Goal: Answer question/provide support: Share knowledge or assist other users

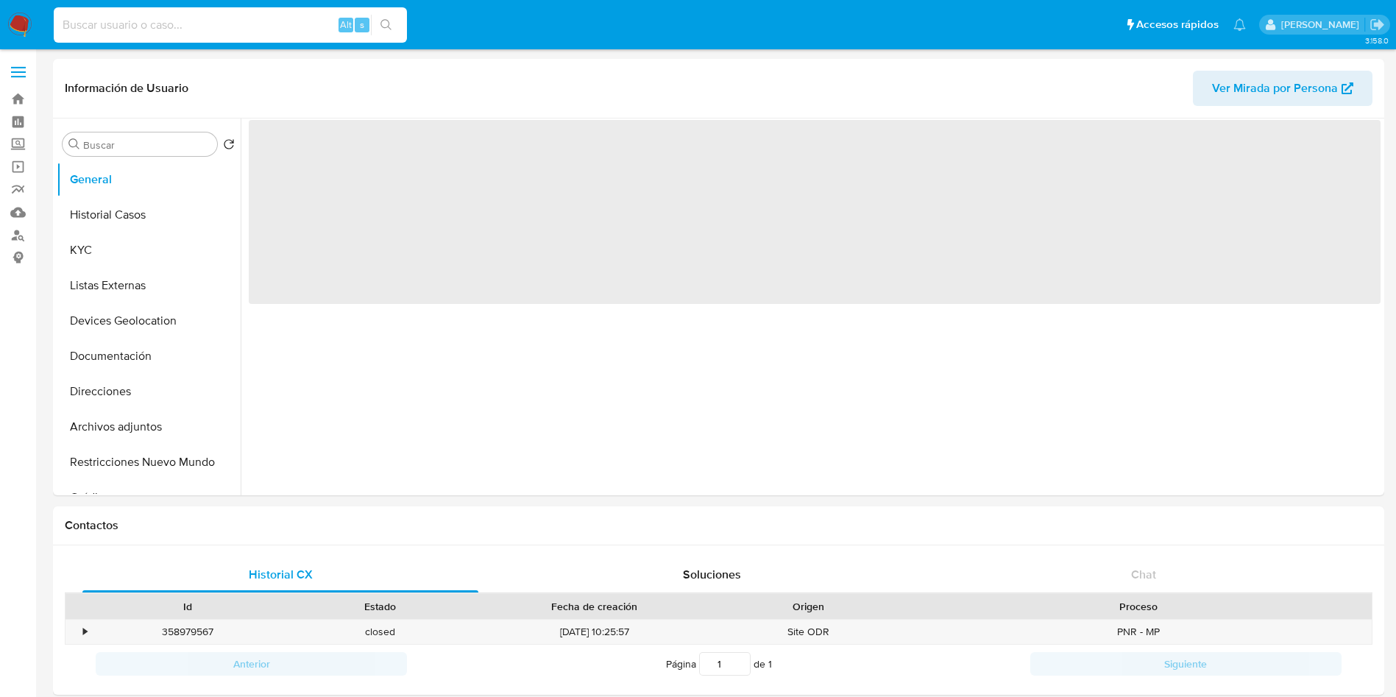
click at [261, 22] on input at bounding box center [230, 24] width 353 height 19
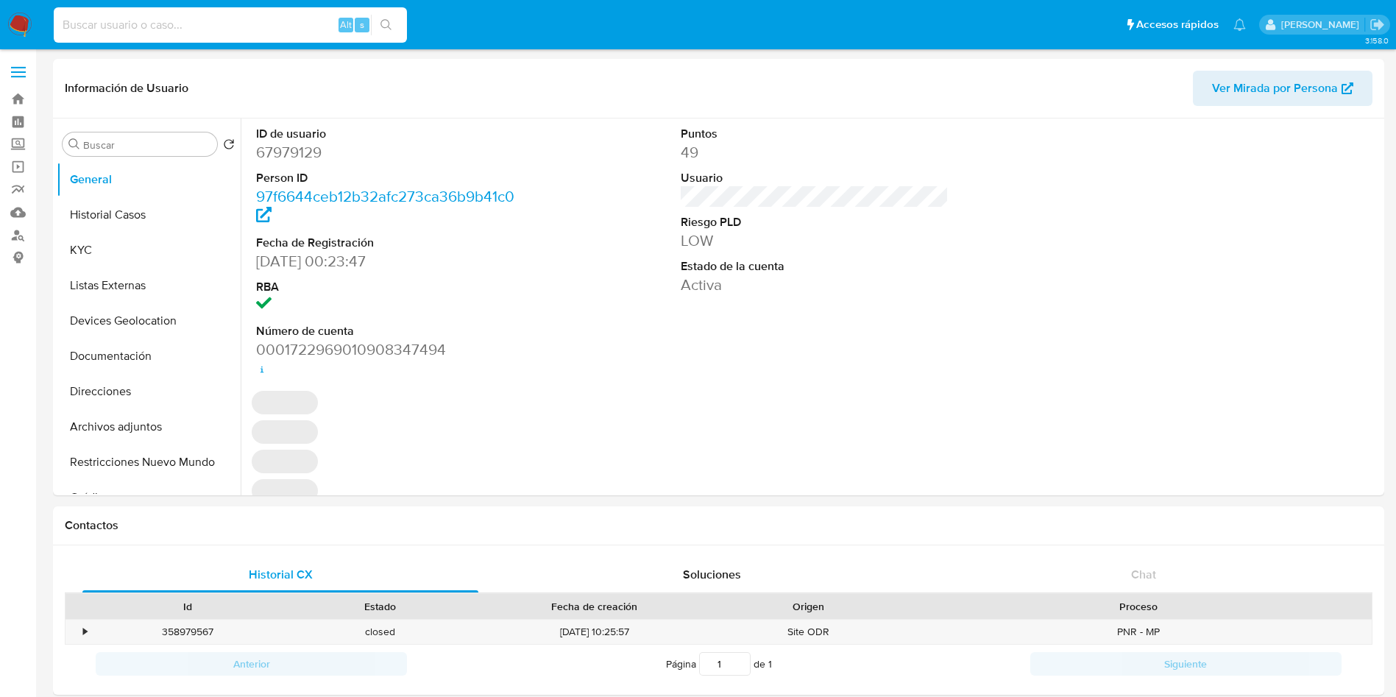
paste input "2496373746"
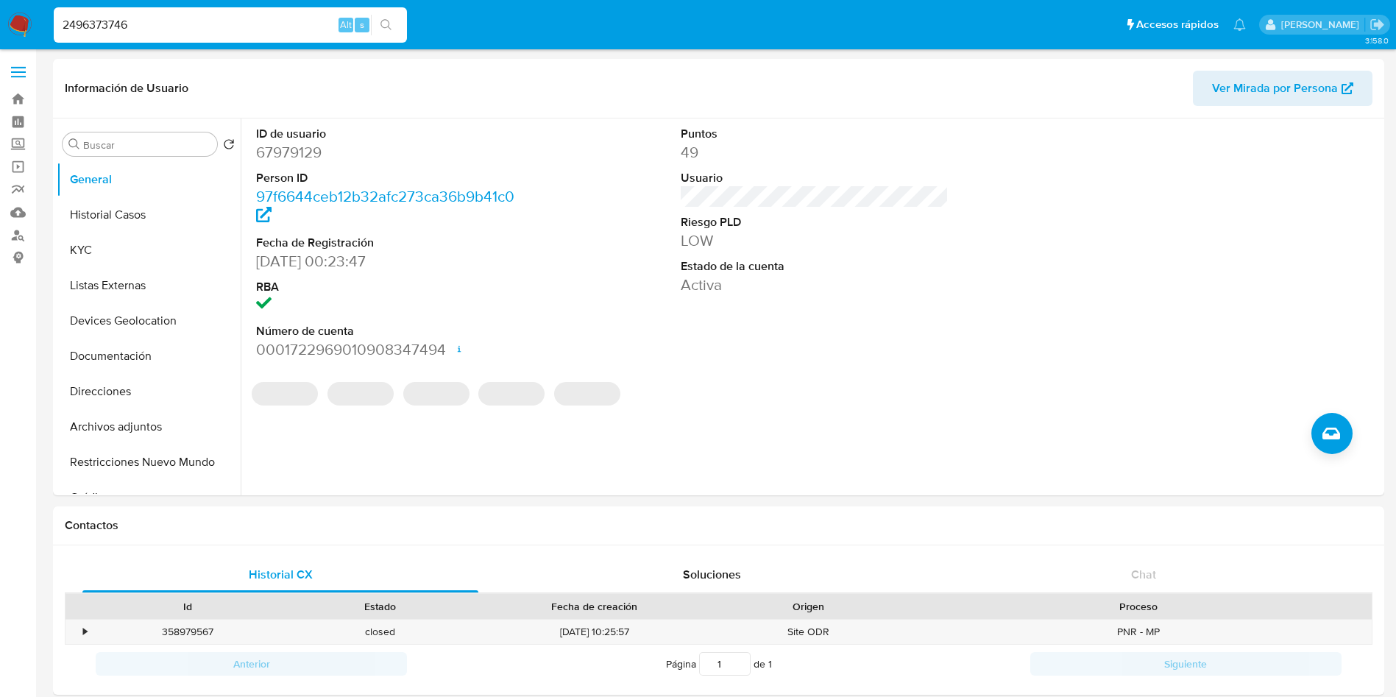
type input "2496373746"
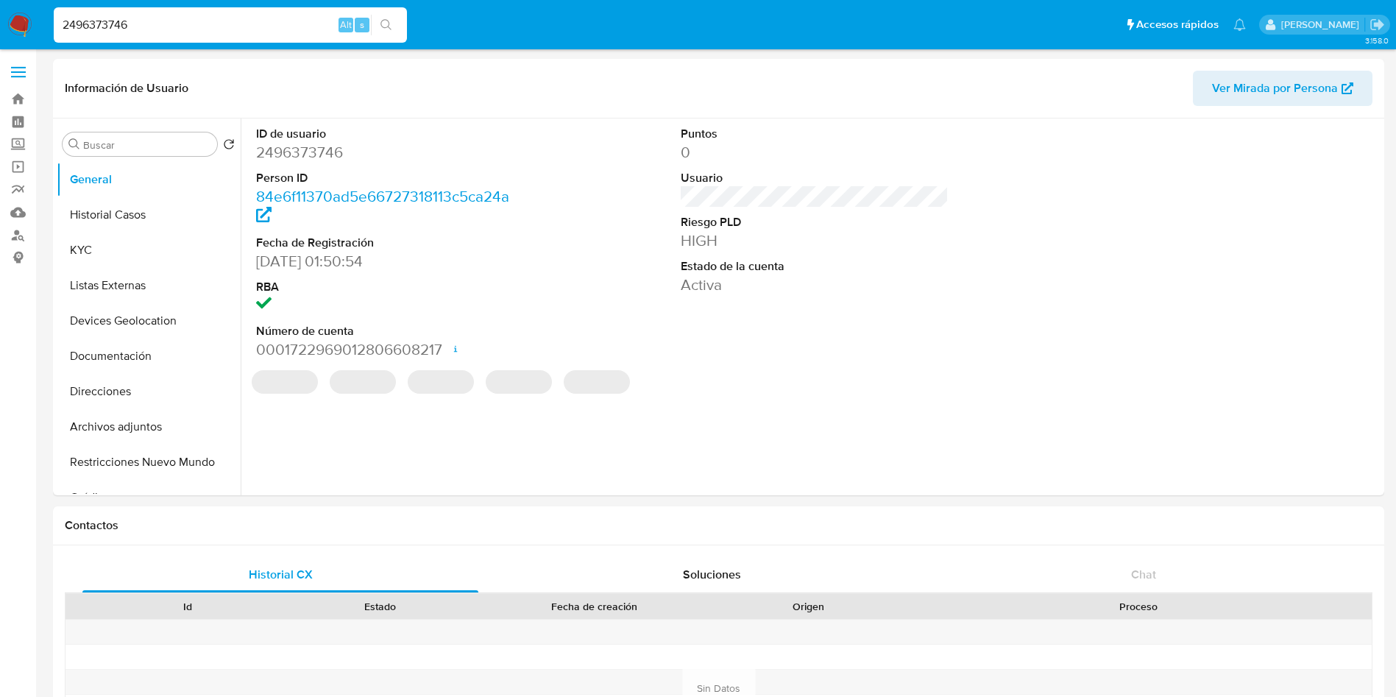
select select "10"
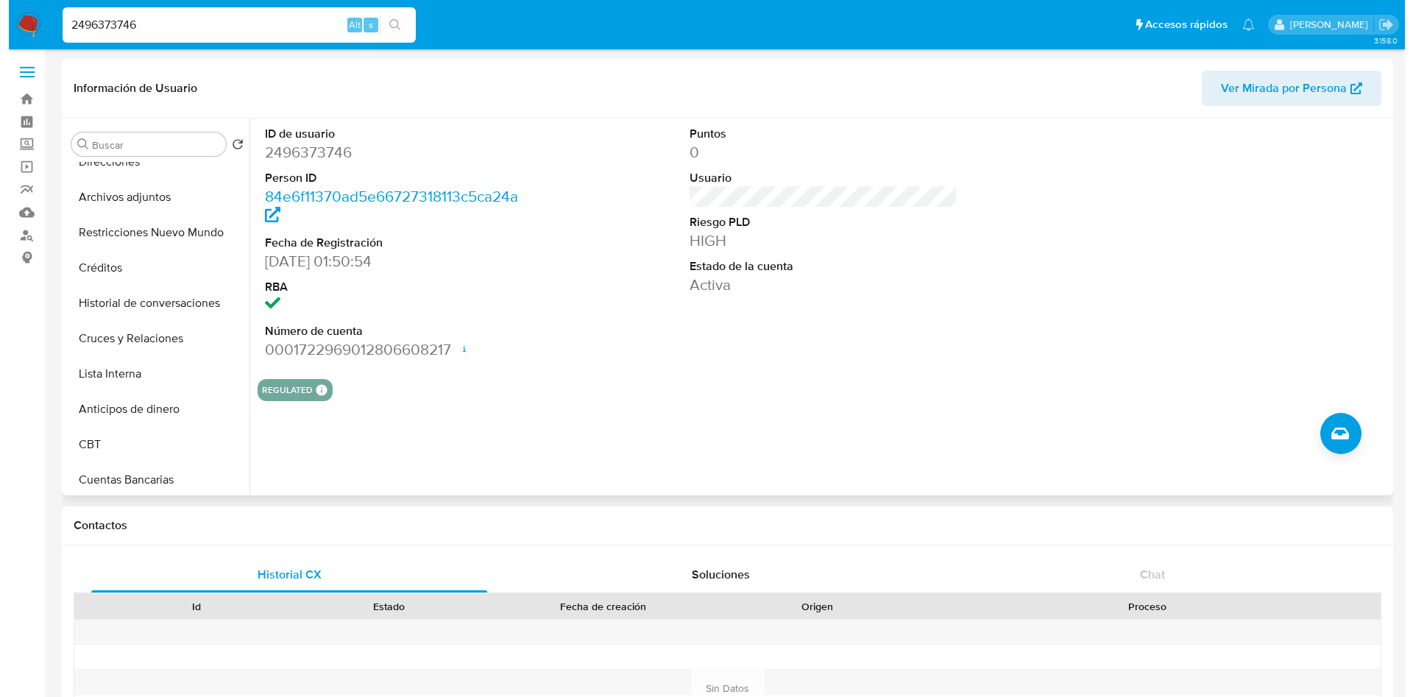
scroll to position [231, 0]
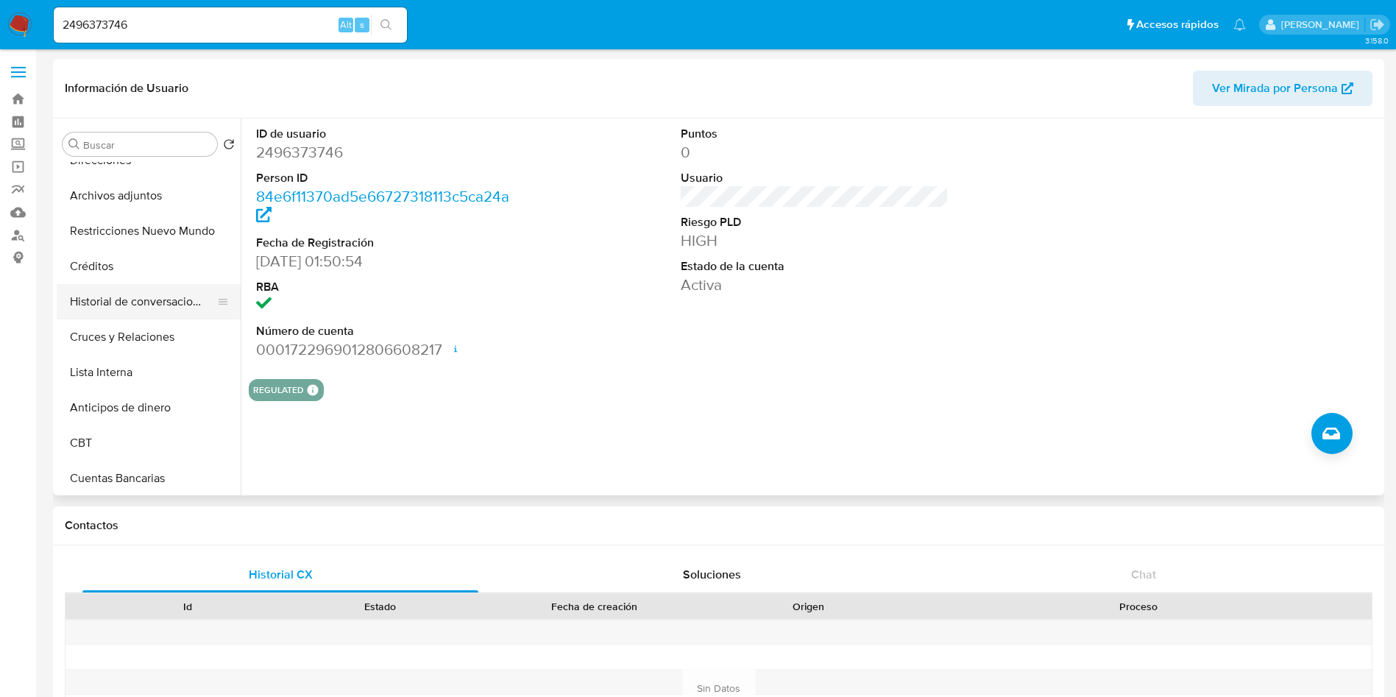
click at [132, 287] on button "Historial de conversaciones" at bounding box center [143, 301] width 172 height 35
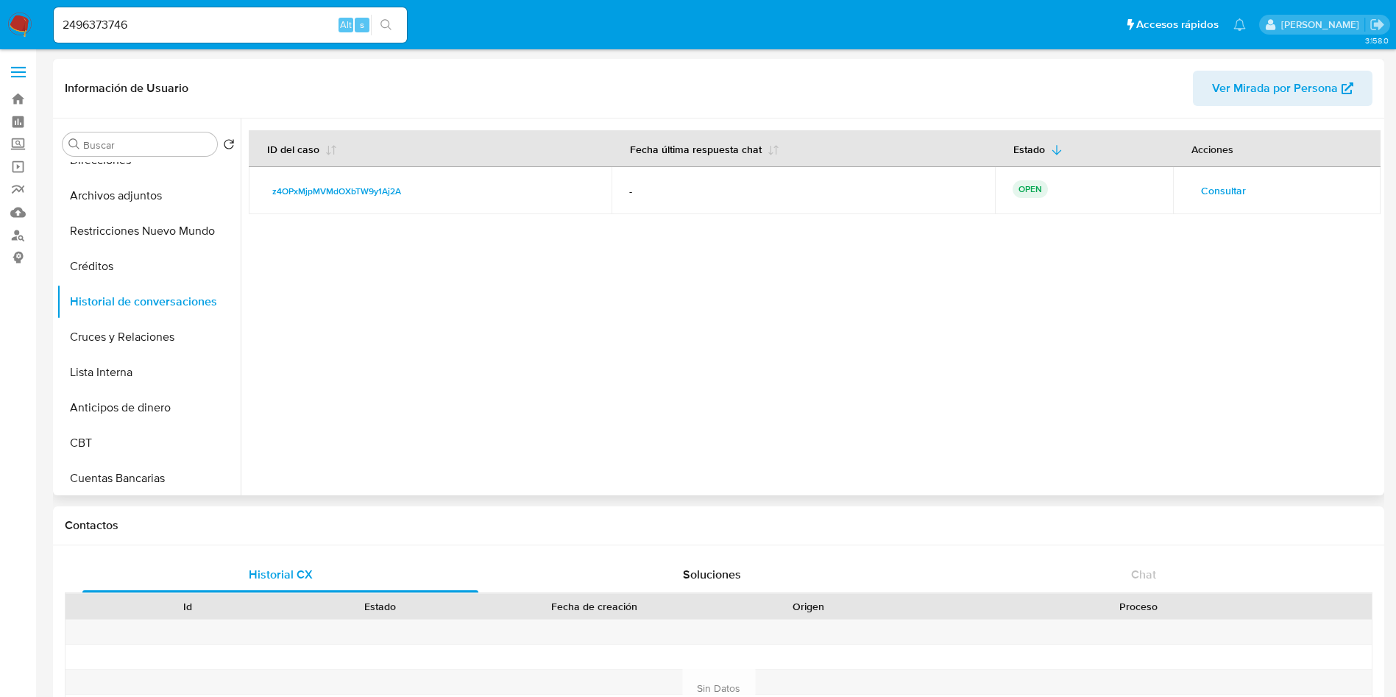
click at [1225, 191] on span "Consultar" at bounding box center [1223, 190] width 45 height 21
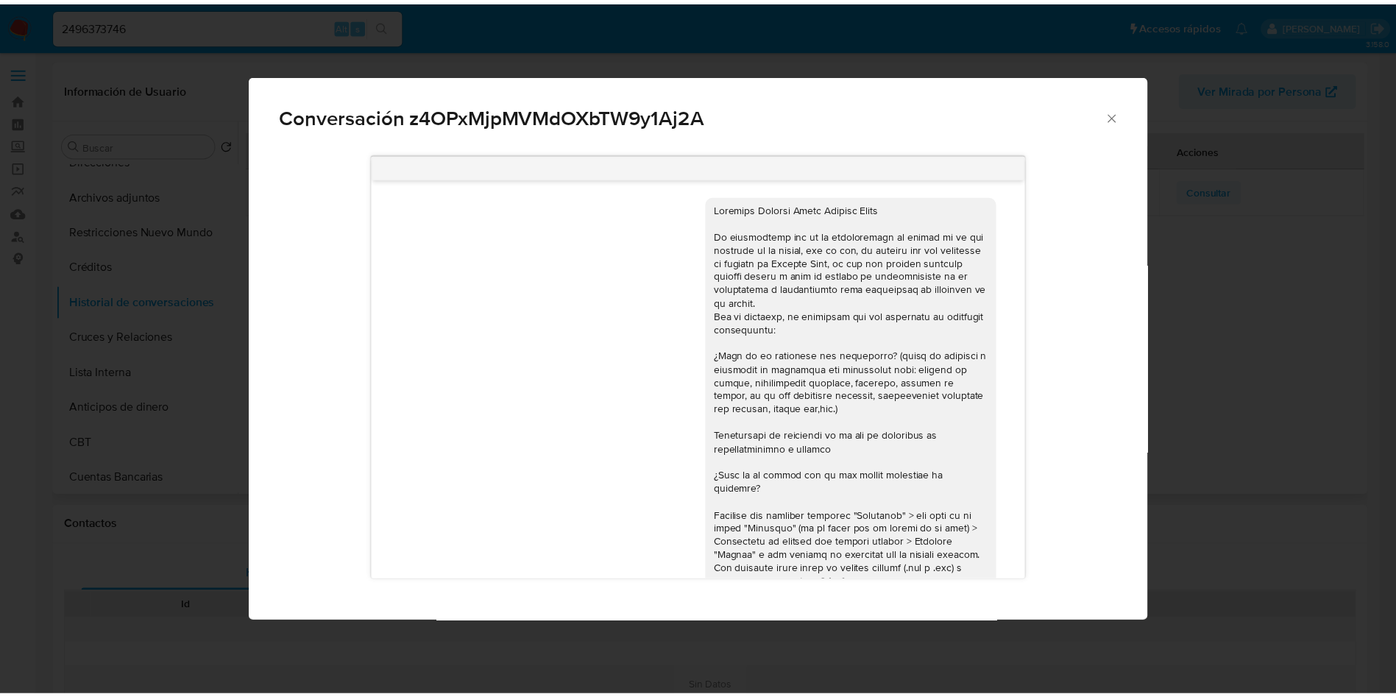
scroll to position [164, 0]
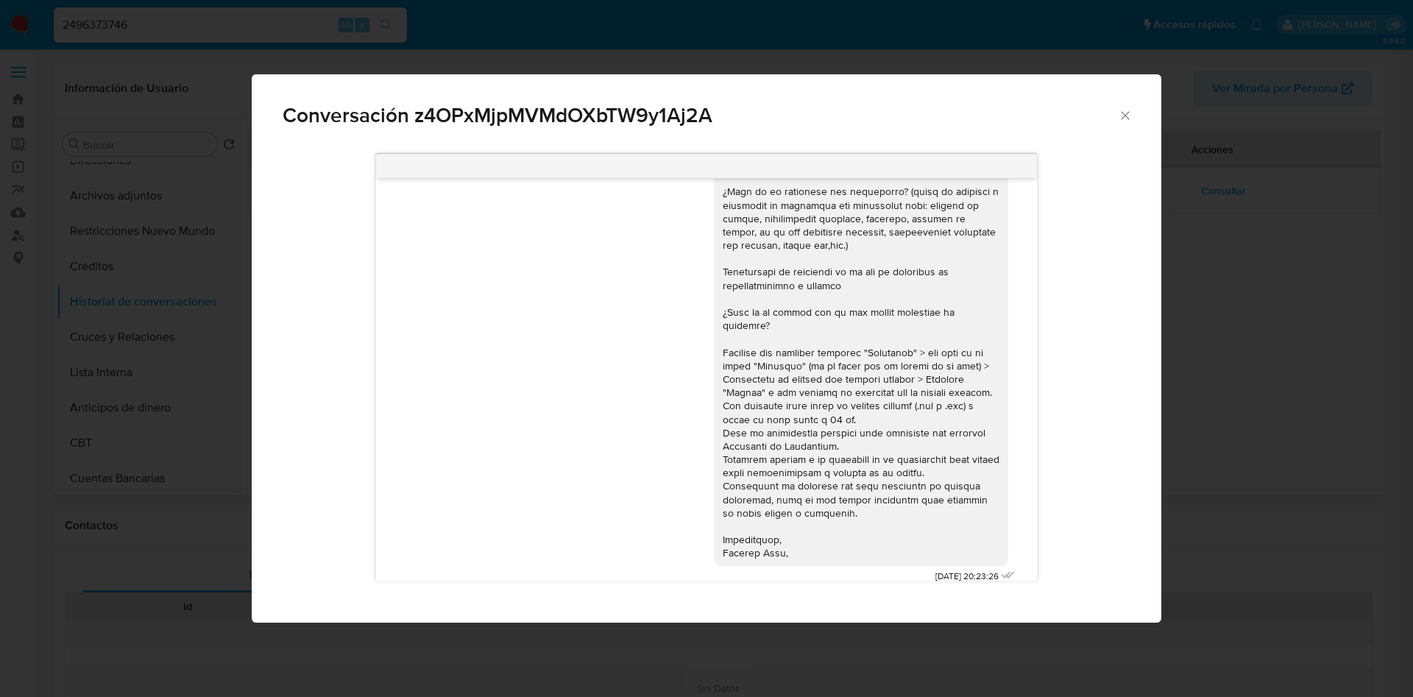
click at [1124, 115] on icon "Cerrar" at bounding box center [1124, 115] width 8 height 8
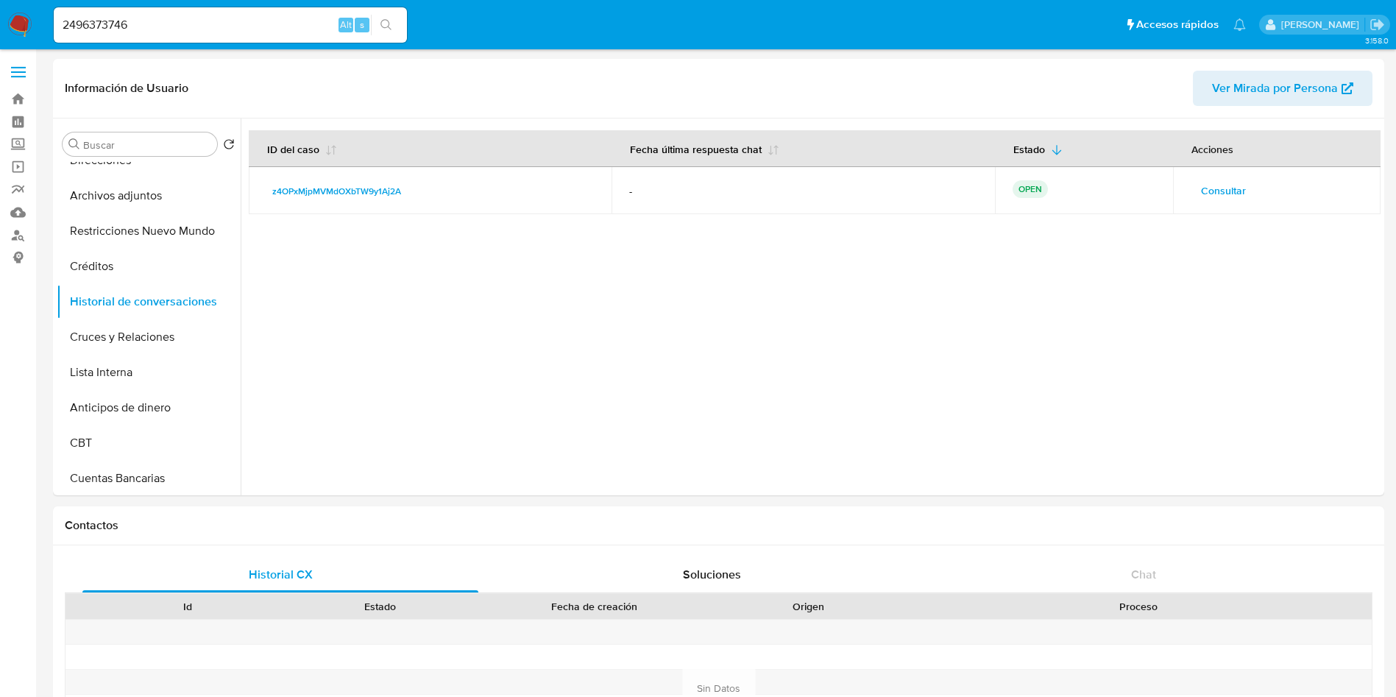
click at [163, 13] on div "2496373746 Alt s" at bounding box center [230, 24] width 353 height 35
click at [157, 20] on input "2496373746" at bounding box center [230, 24] width 353 height 19
type input "2"
paste input "1283368675"
type input "1283368675"
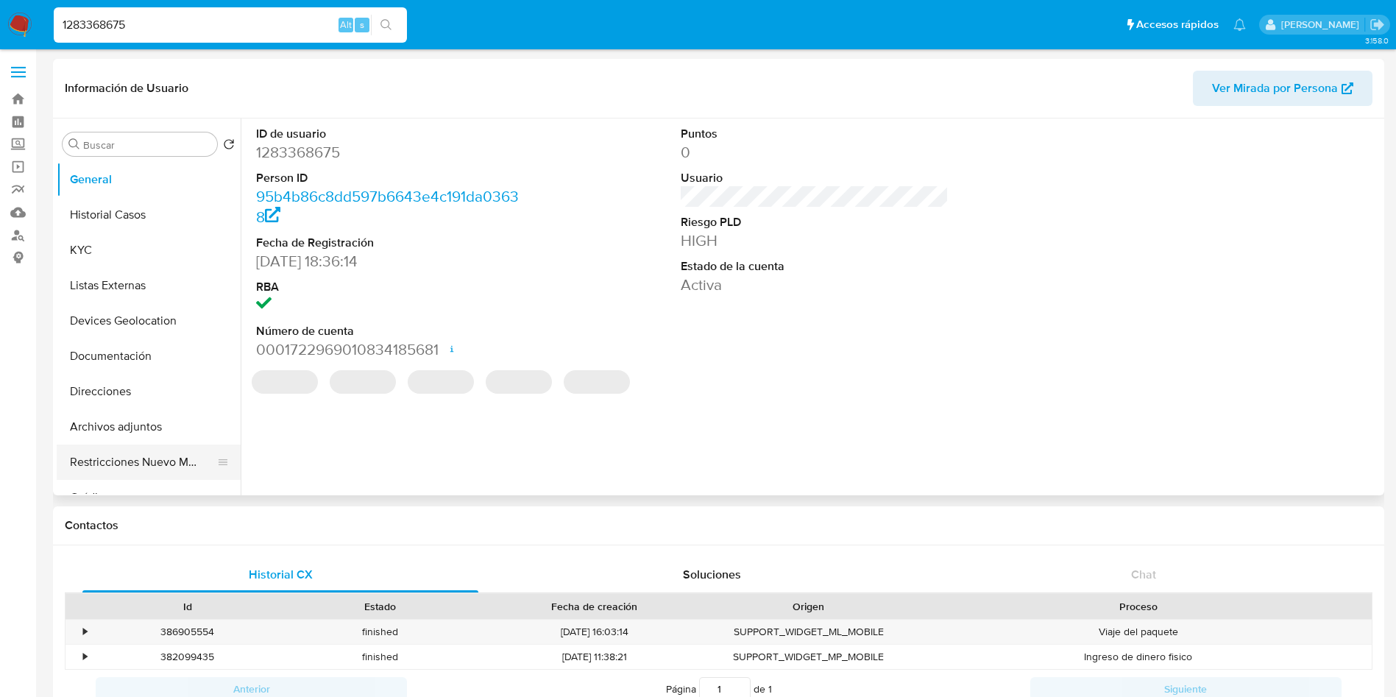
select select "10"
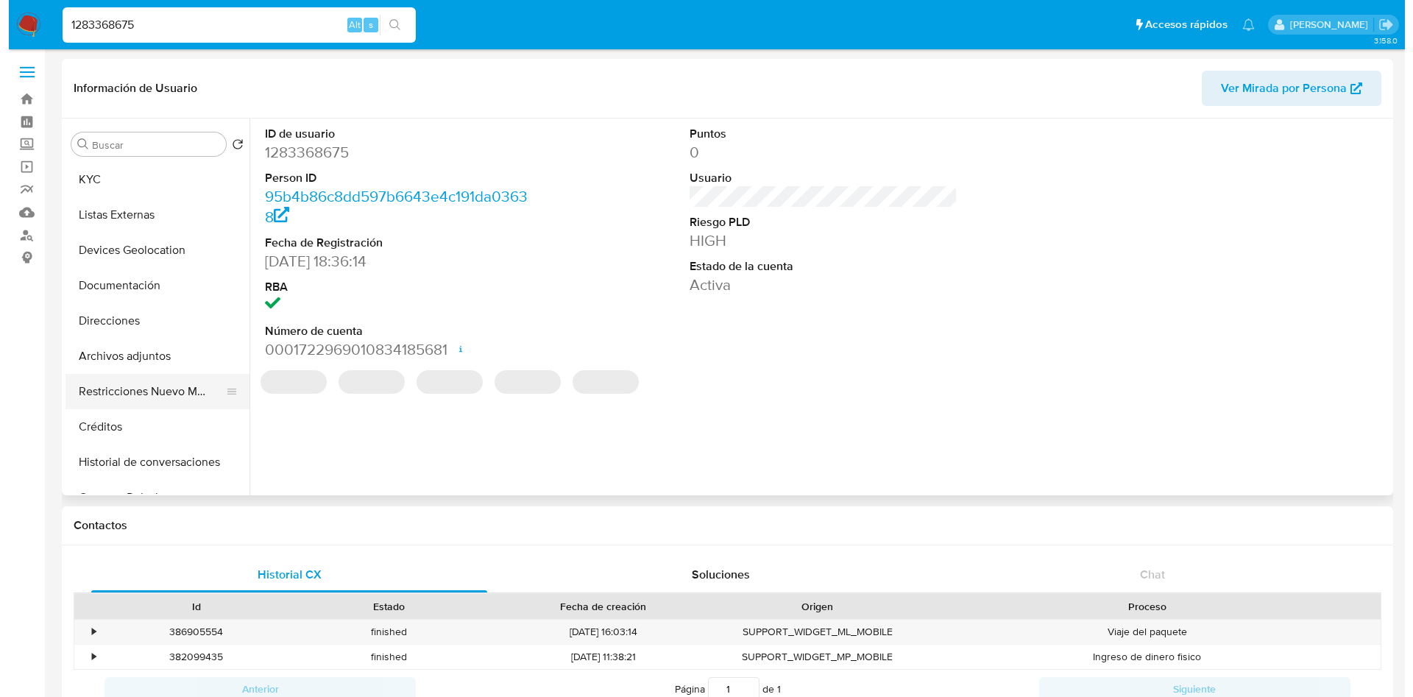
scroll to position [79, 0]
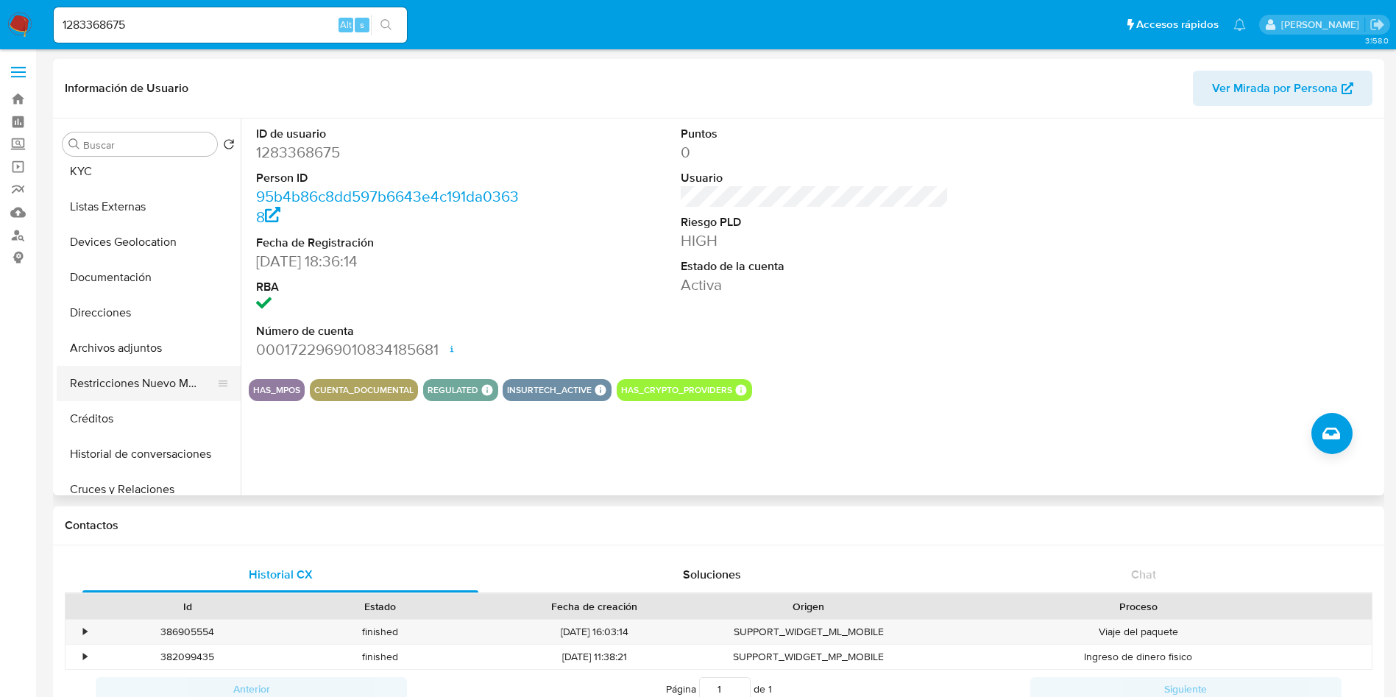
click at [148, 464] on button "Historial de conversaciones" at bounding box center [149, 453] width 184 height 35
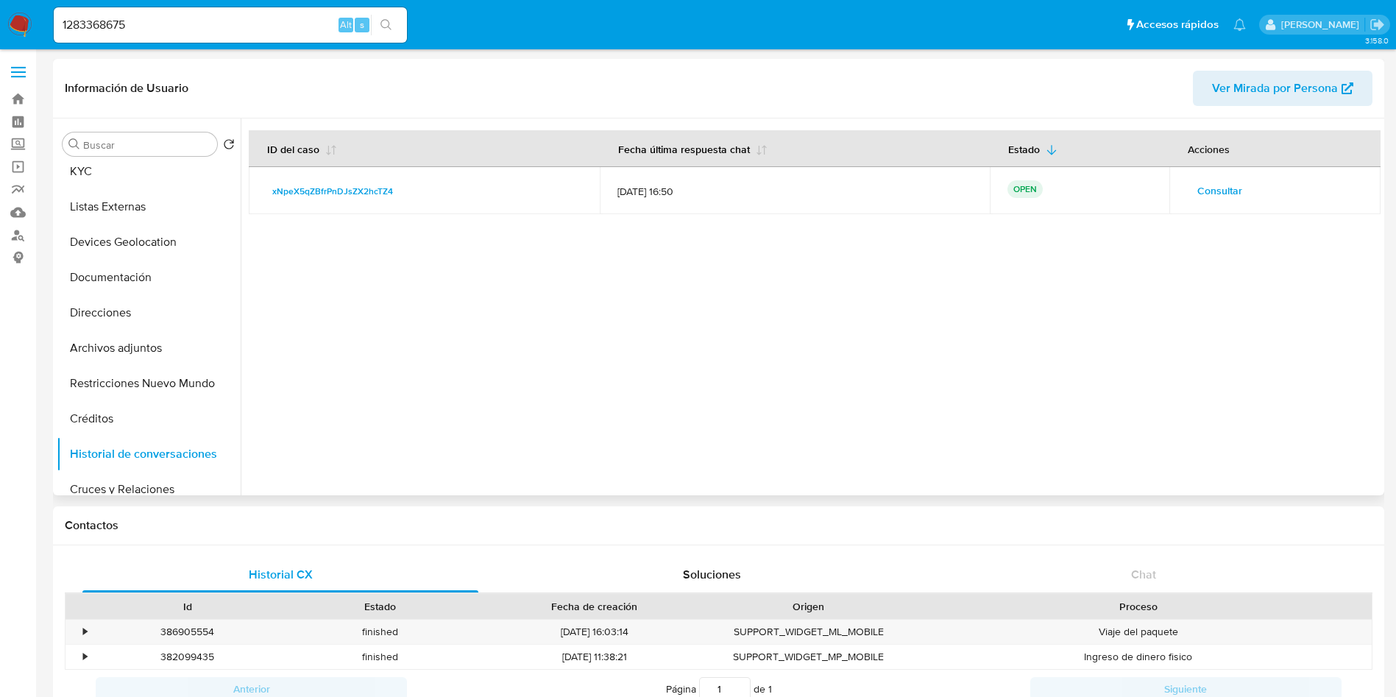
click at [1215, 185] on span "Consultar" at bounding box center [1219, 190] width 45 height 21
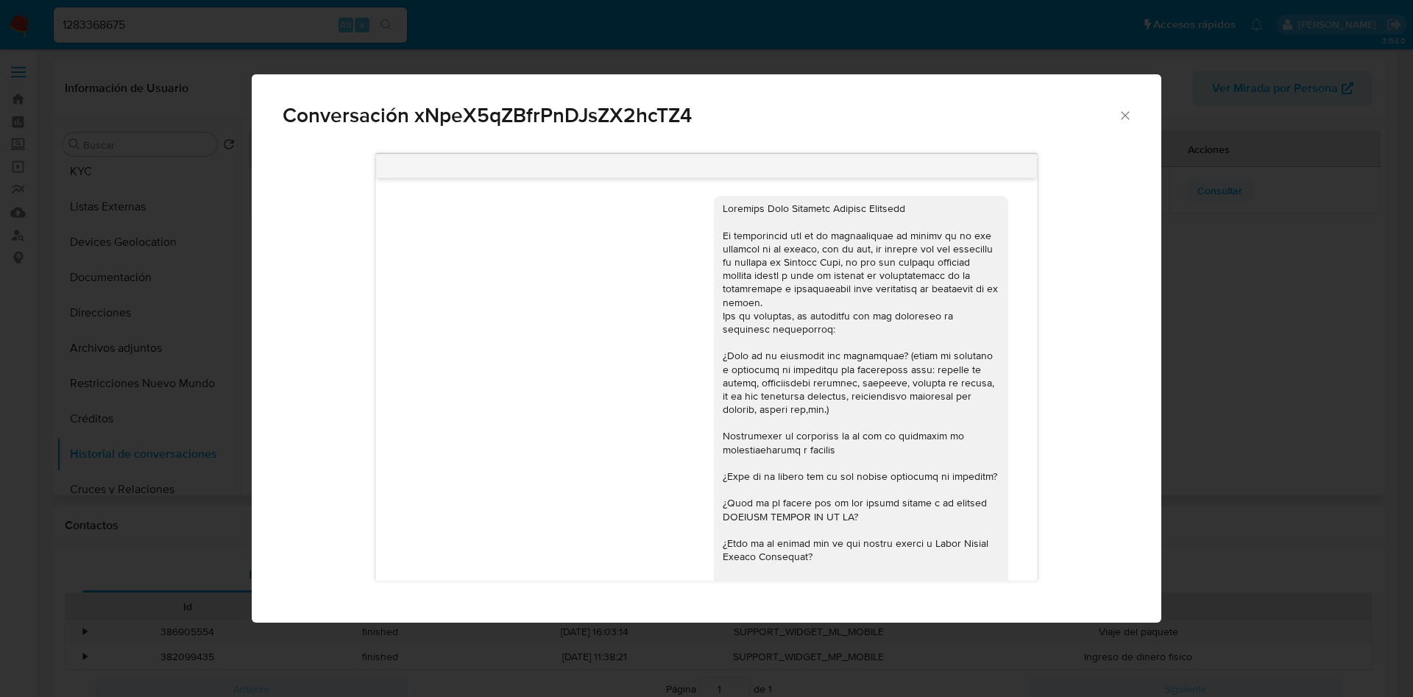
scroll to position [343, 0]
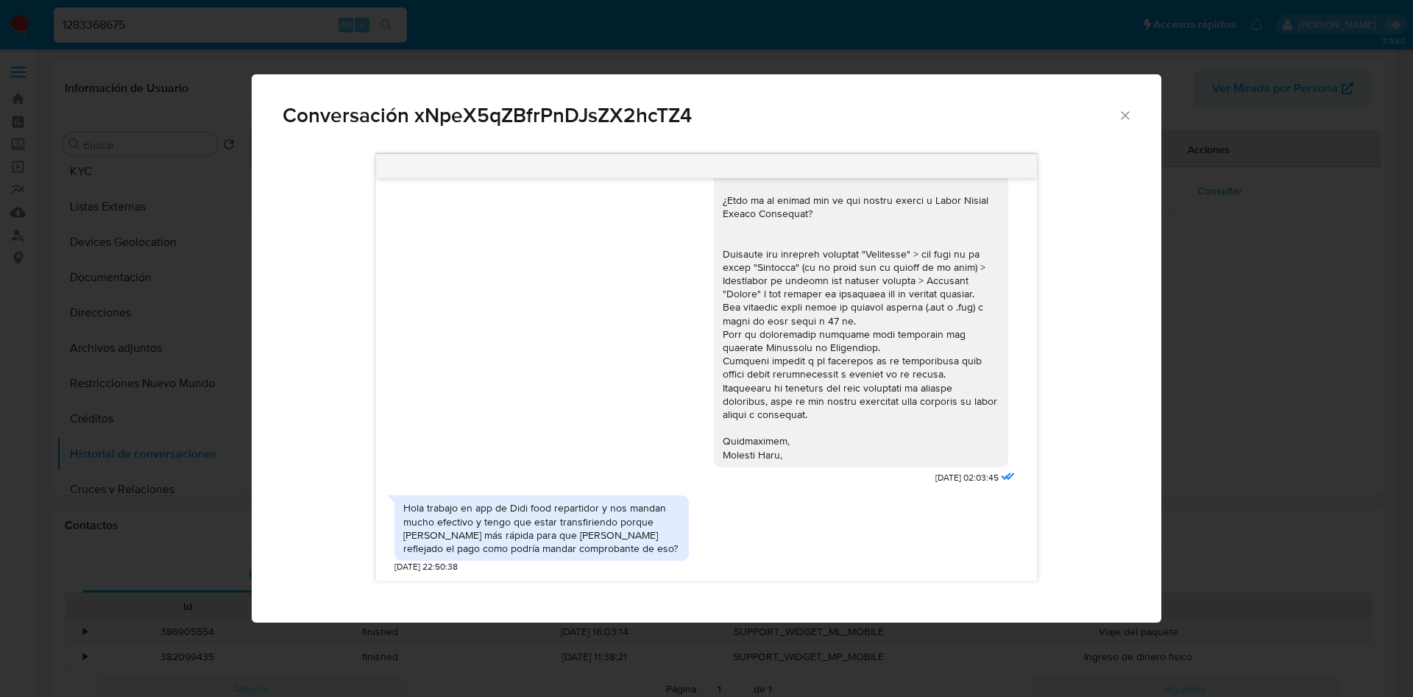
click at [605, 327] on div "11/09/2025 02:03:45" at bounding box center [705, 165] width 623 height 645
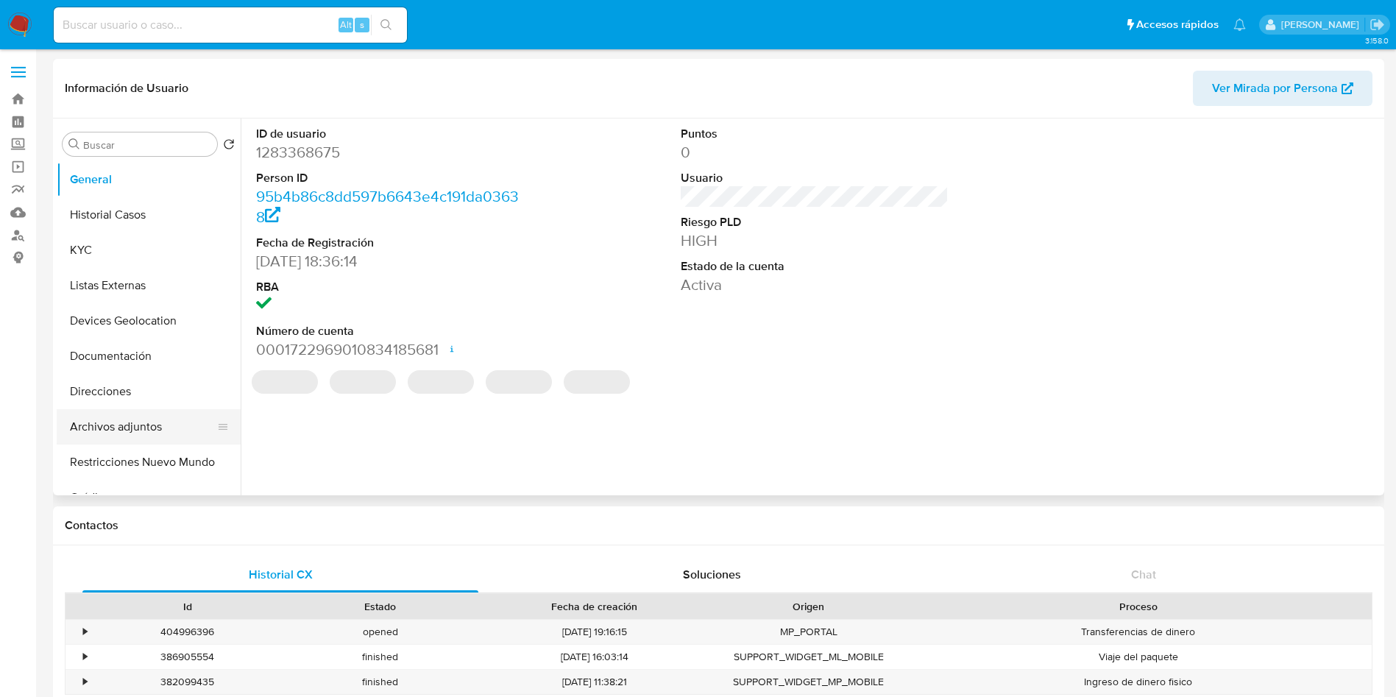
select select "10"
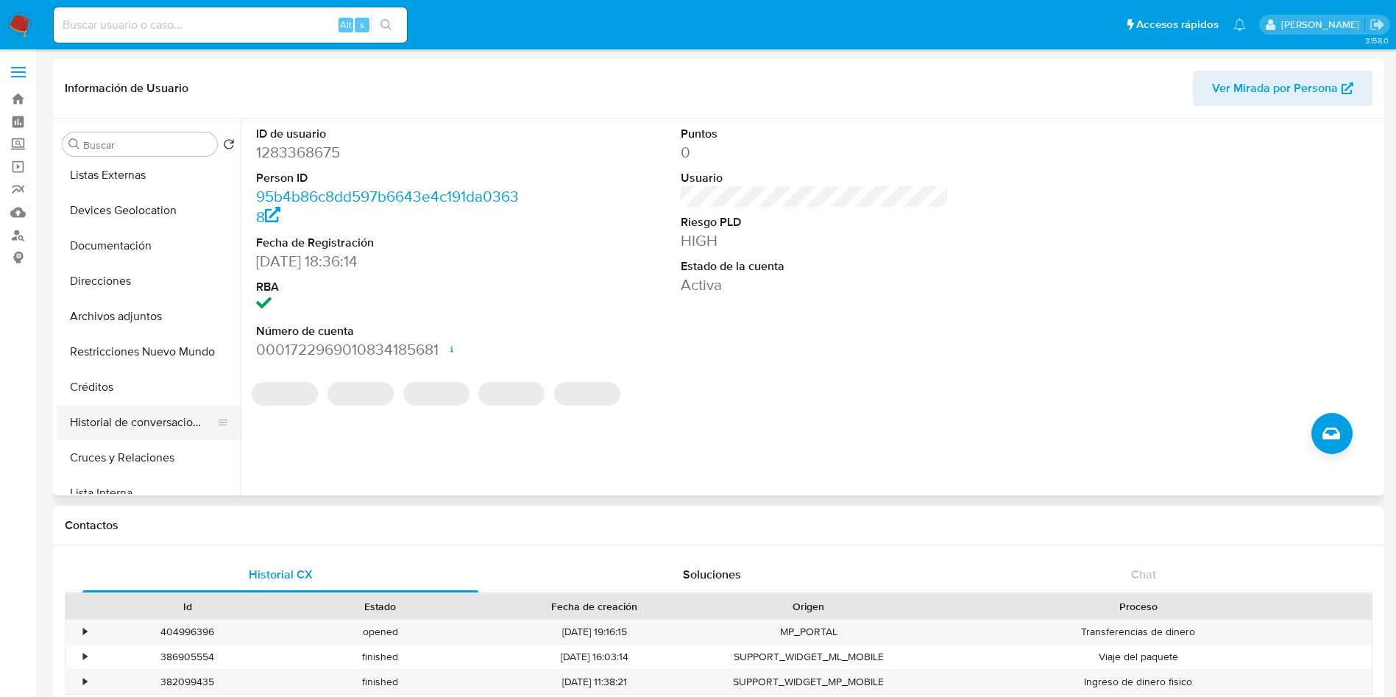
click at [145, 420] on button "Historial de conversaciones" at bounding box center [143, 422] width 172 height 35
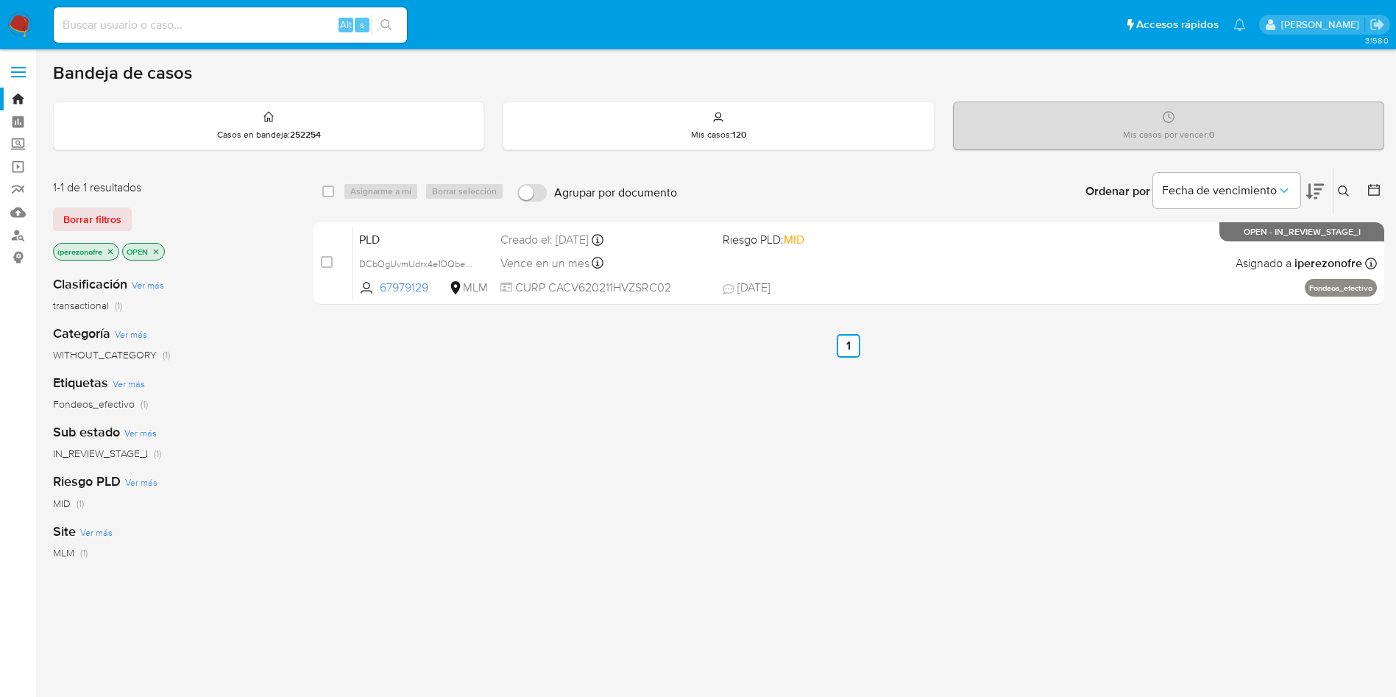
click at [1343, 189] on icon at bounding box center [1344, 191] width 12 height 12
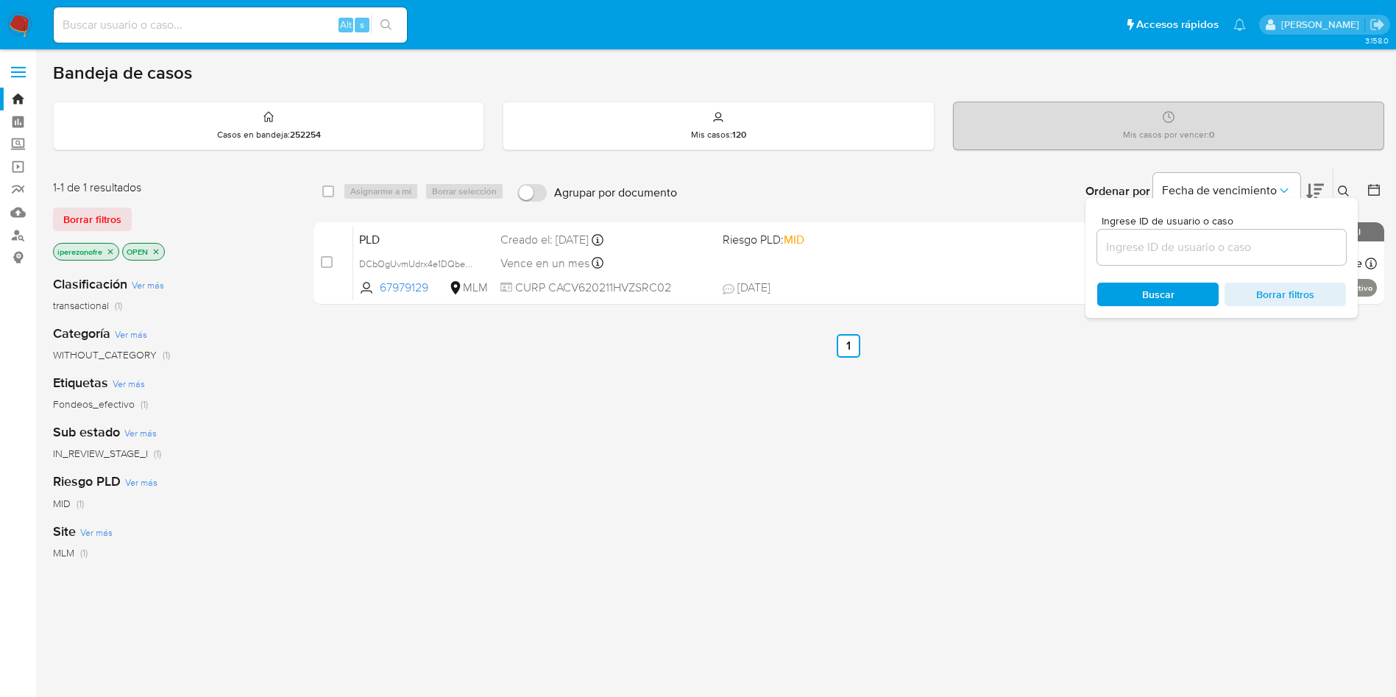
click at [1184, 238] on input at bounding box center [1221, 247] width 249 height 19
type input "1283368675"
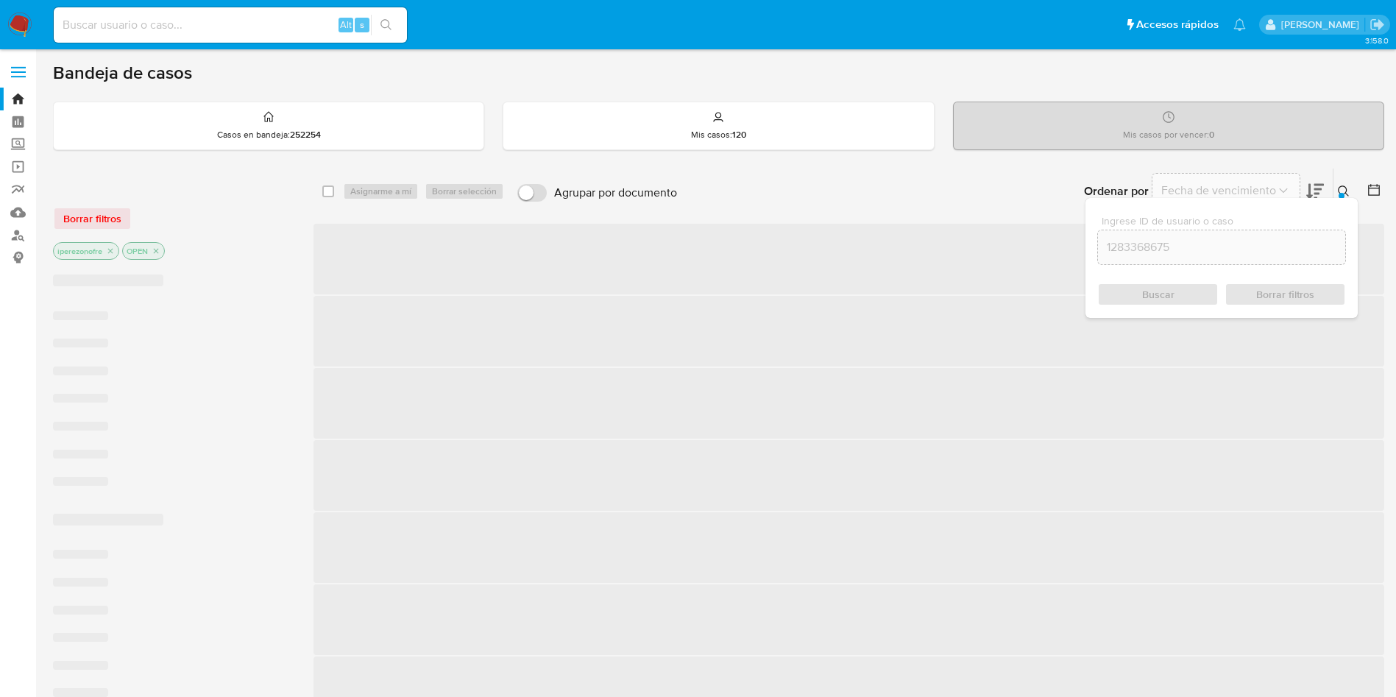
click at [1129, 296] on div "Buscar Borrar filtros" at bounding box center [1221, 295] width 249 height 24
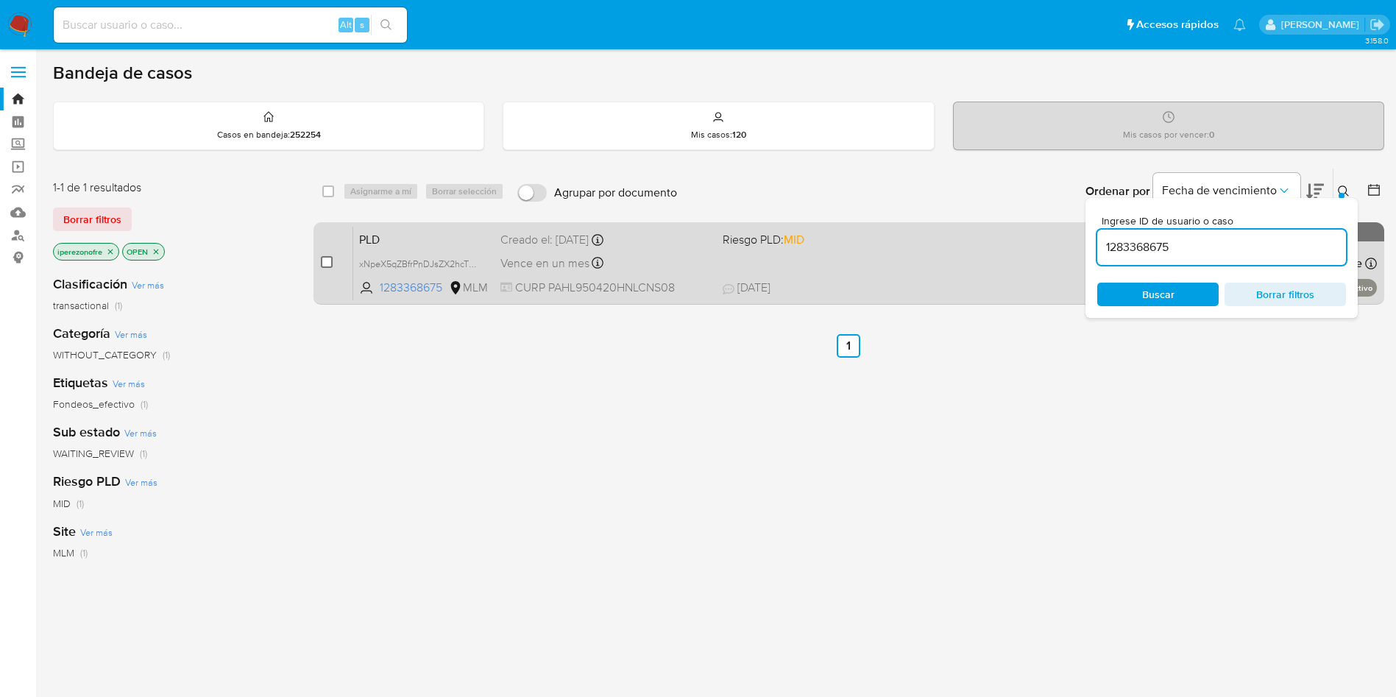
click at [321, 263] on input "checkbox" at bounding box center [327, 262] width 12 height 12
checkbox input "true"
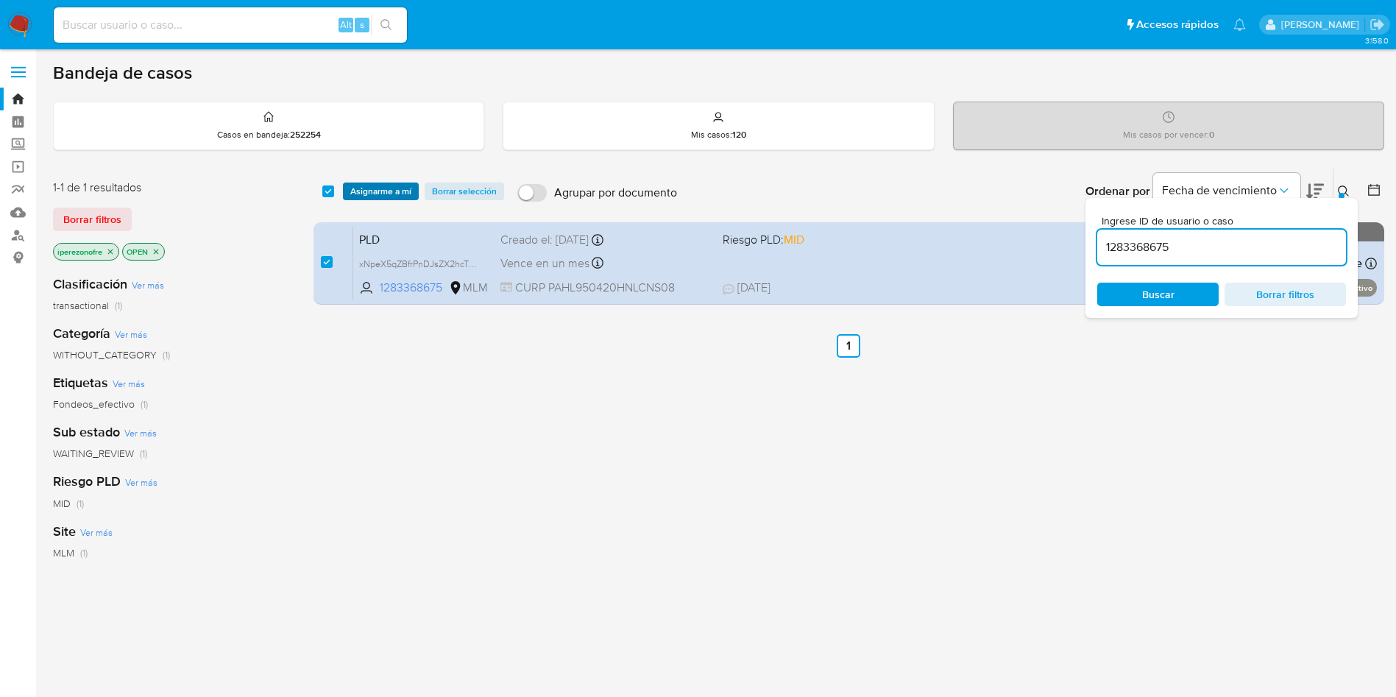
click at [377, 184] on span "Asignarme a mí" at bounding box center [380, 191] width 61 height 15
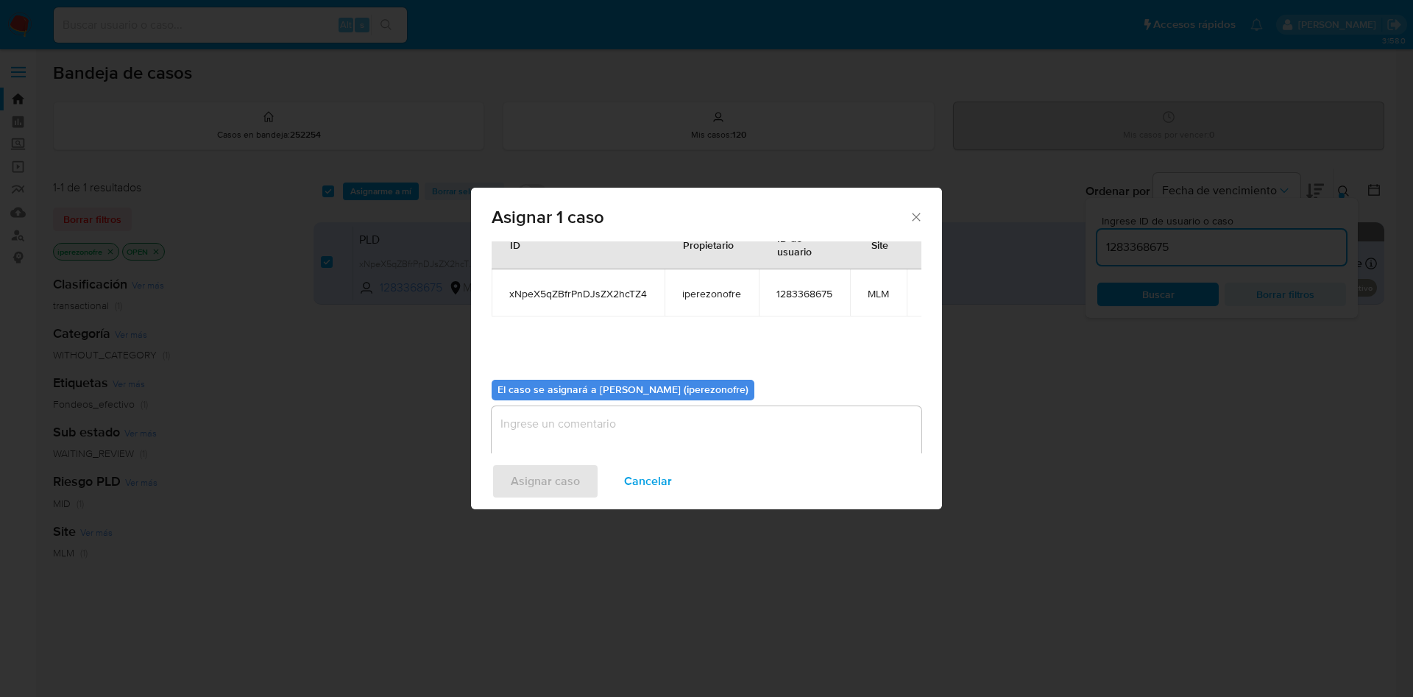
scroll to position [77, 0]
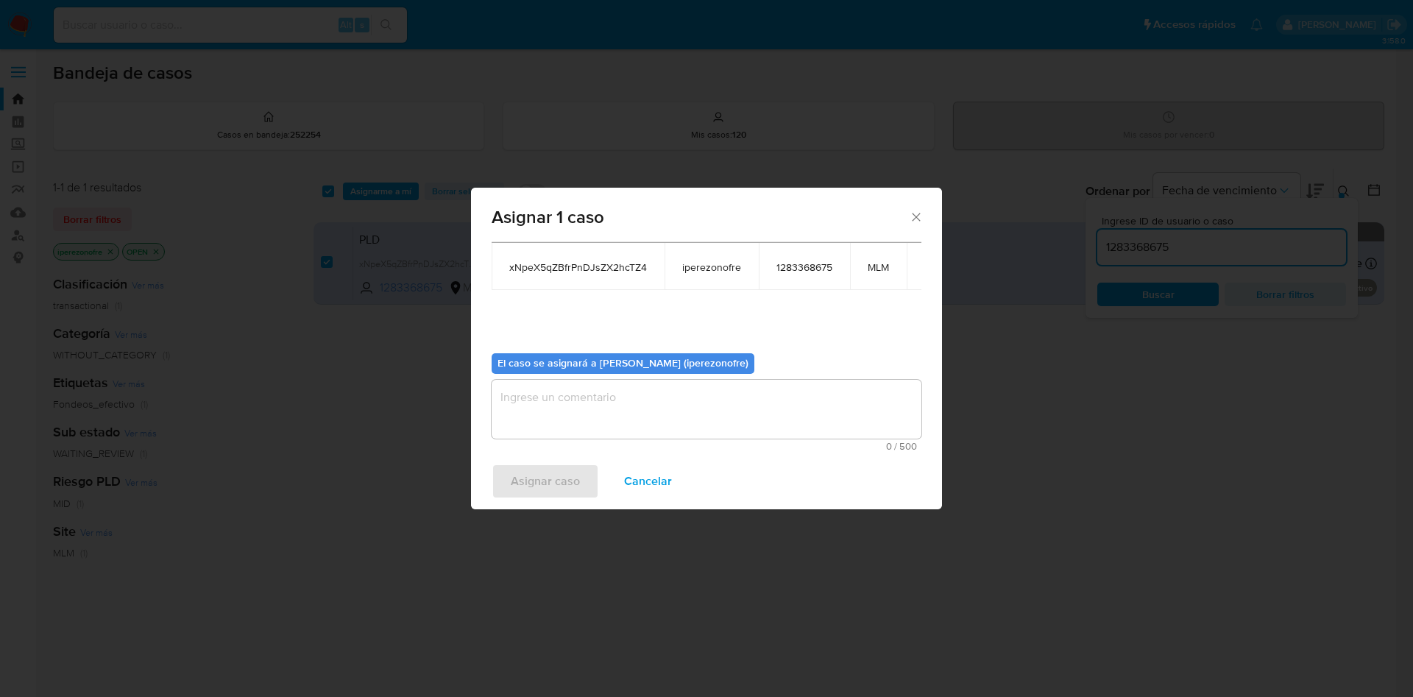
click at [778, 410] on textarea "assign-modal" at bounding box center [706, 409] width 430 height 59
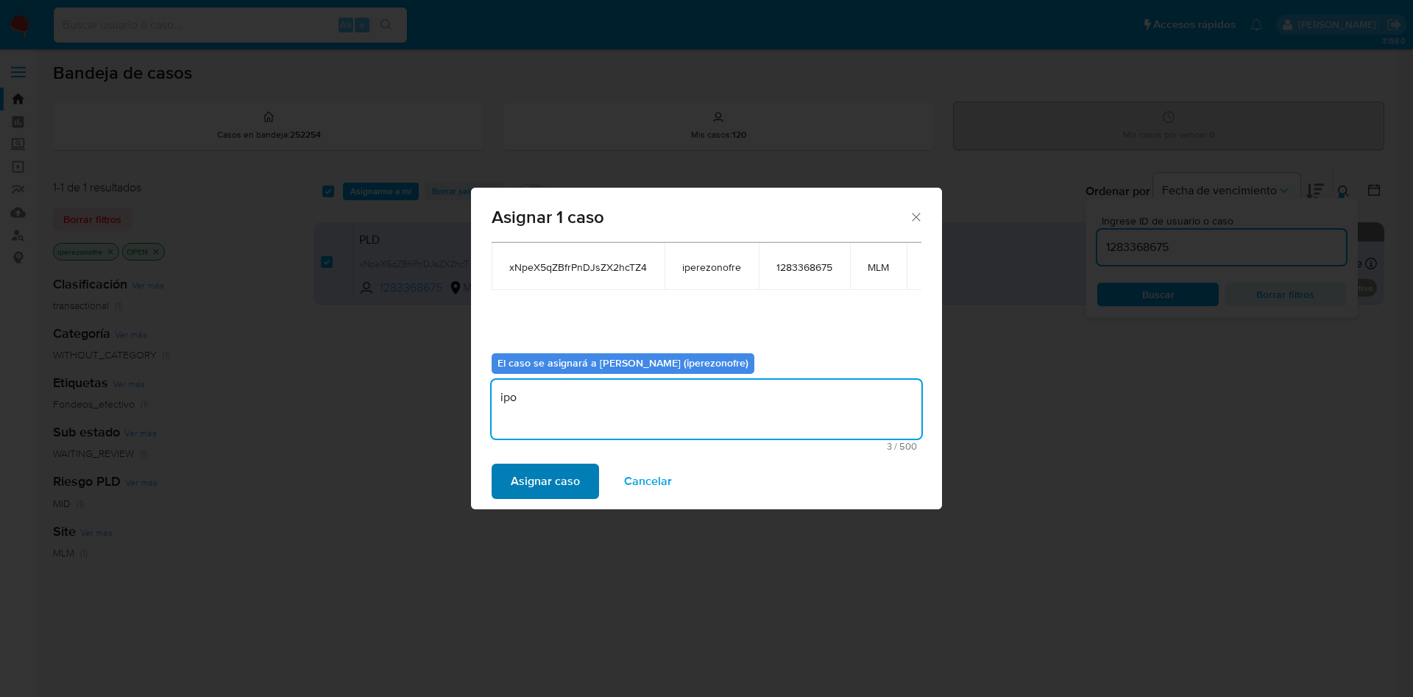
type textarea "ipo"
click at [539, 472] on span "Asignar caso" at bounding box center [545, 481] width 69 height 32
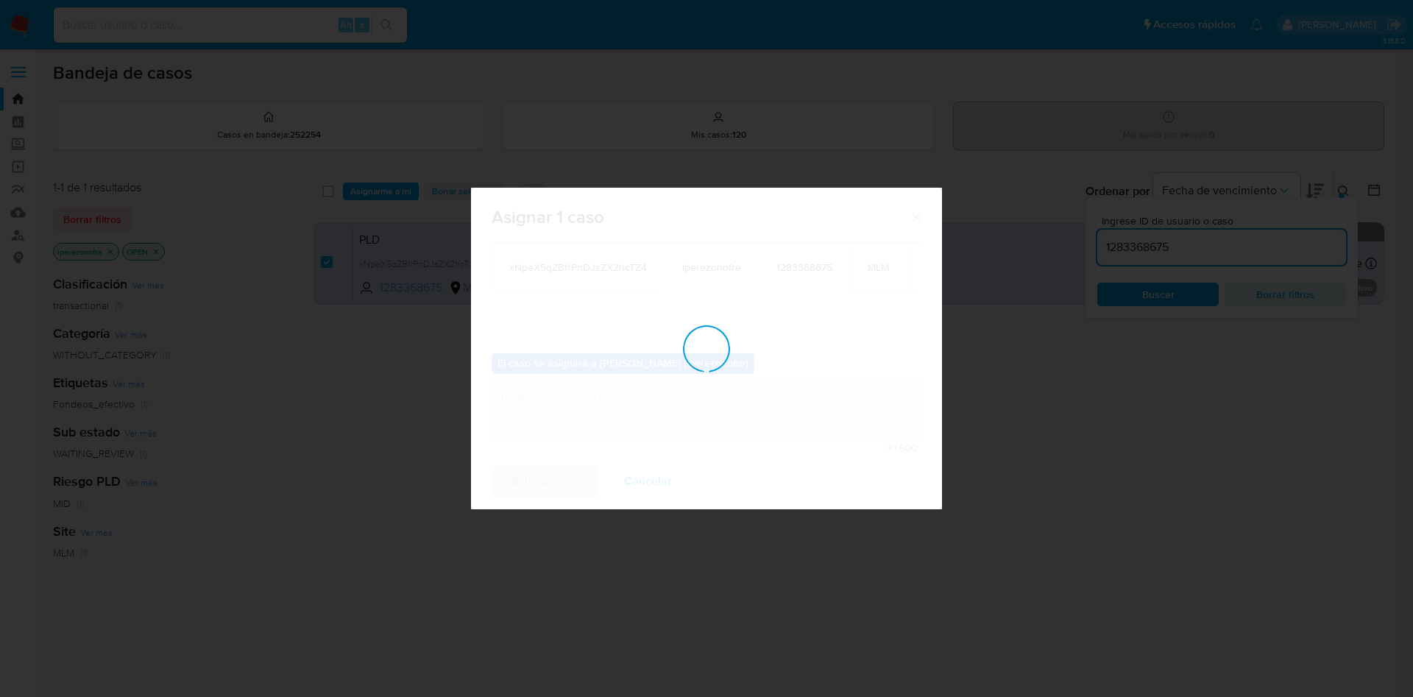
checkbox input "false"
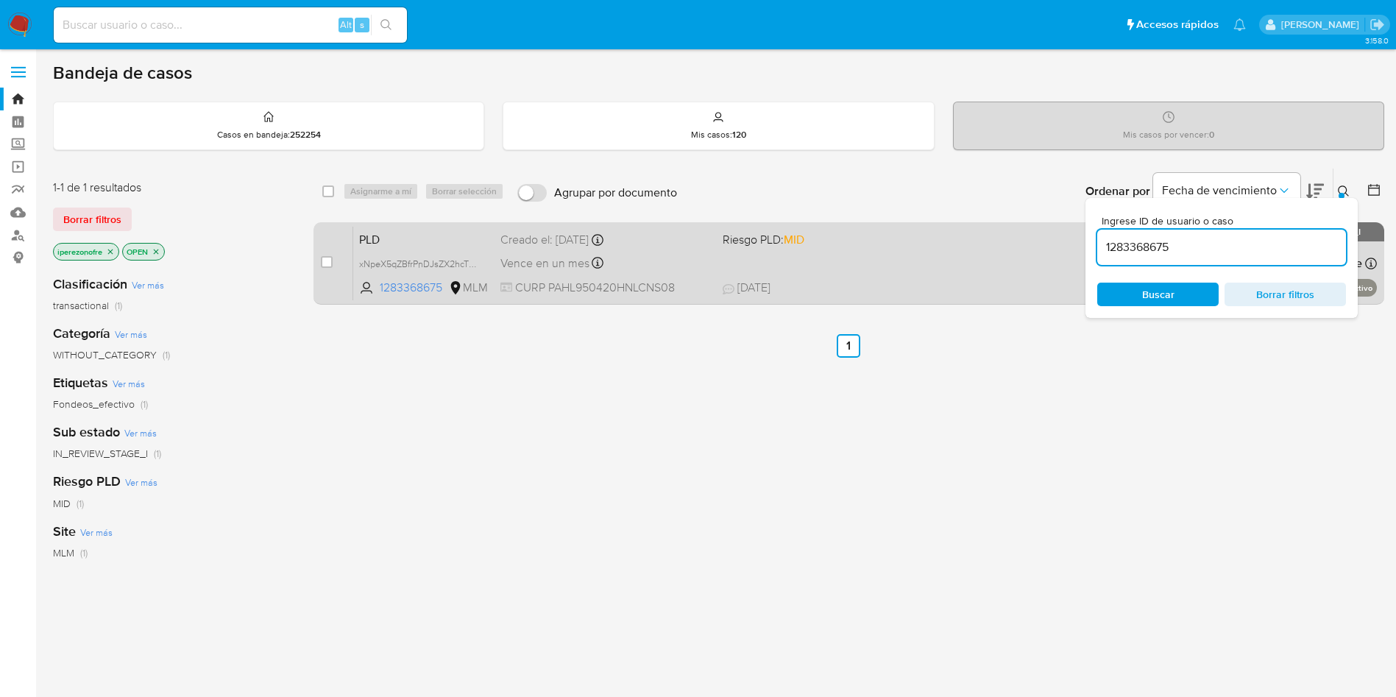
click at [925, 294] on span "11/09/2025 11/09/2025 16:50" at bounding box center [938, 288] width 433 height 16
click at [328, 266] on input "checkbox" at bounding box center [327, 262] width 12 height 12
checkbox input "true"
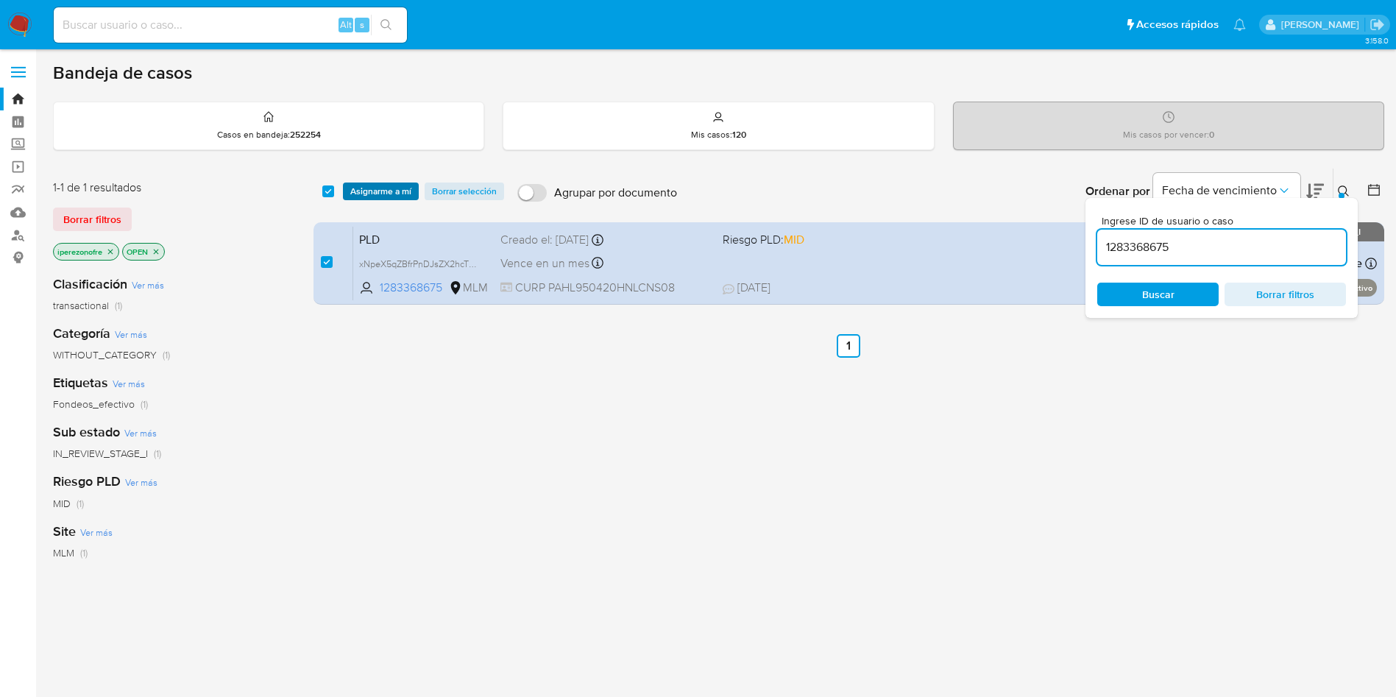
click at [373, 184] on span "Asignarme a mí" at bounding box center [380, 191] width 61 height 15
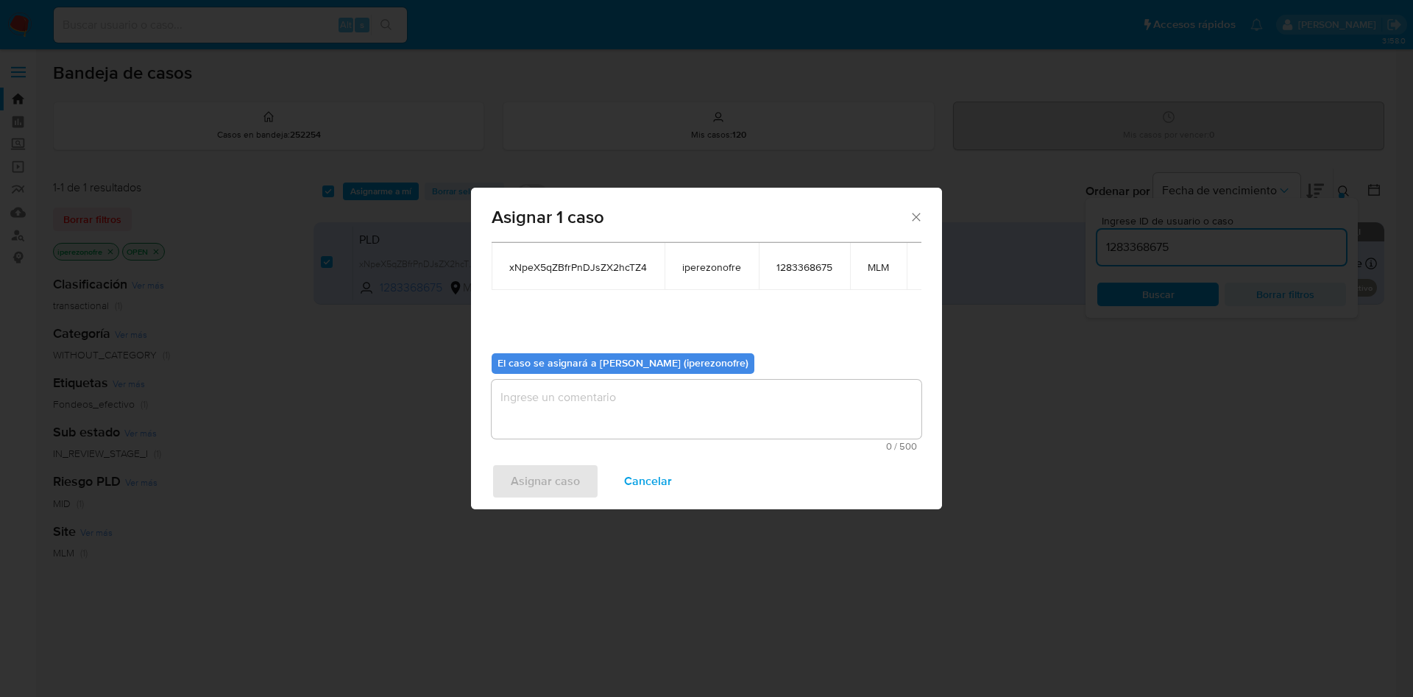
click at [689, 426] on textarea "assign-modal" at bounding box center [706, 409] width 430 height 59
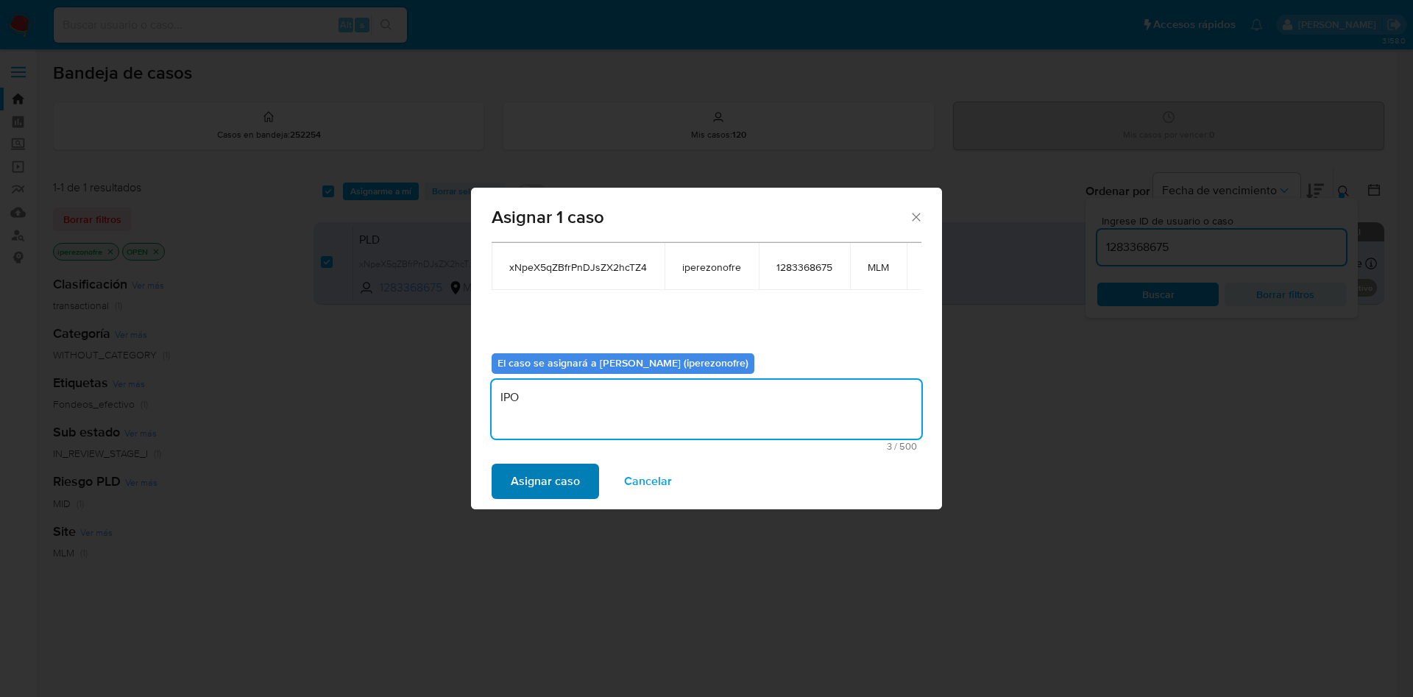
type textarea "IPO"
click at [554, 473] on span "Asignar caso" at bounding box center [545, 481] width 69 height 32
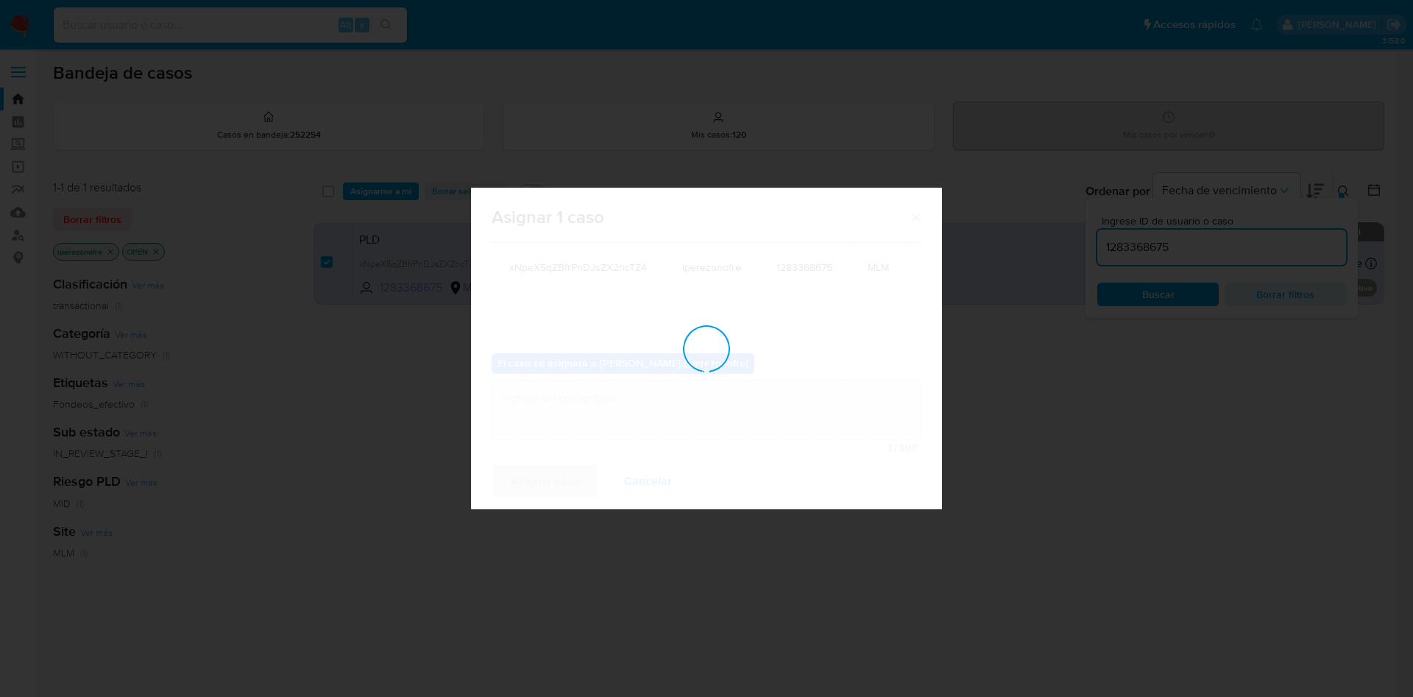
checkbox input "false"
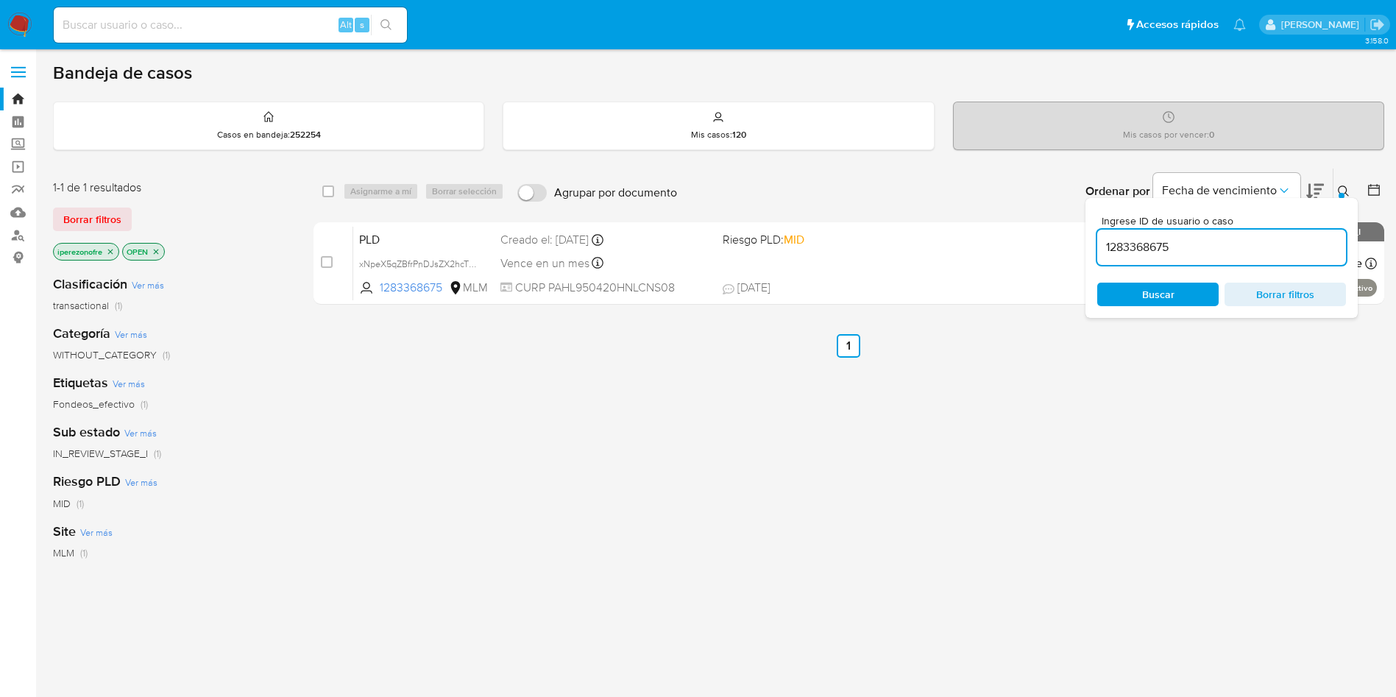
click at [886, 514] on div "select-all-cases-checkbox Asignarme a mí Borrar selección Agrupar por documento…" at bounding box center [848, 501] width 1070 height 667
click at [923, 556] on div "select-all-cases-checkbox Asignarme a mí Borrar selección Agrupar por documento…" at bounding box center [848, 501] width 1070 height 667
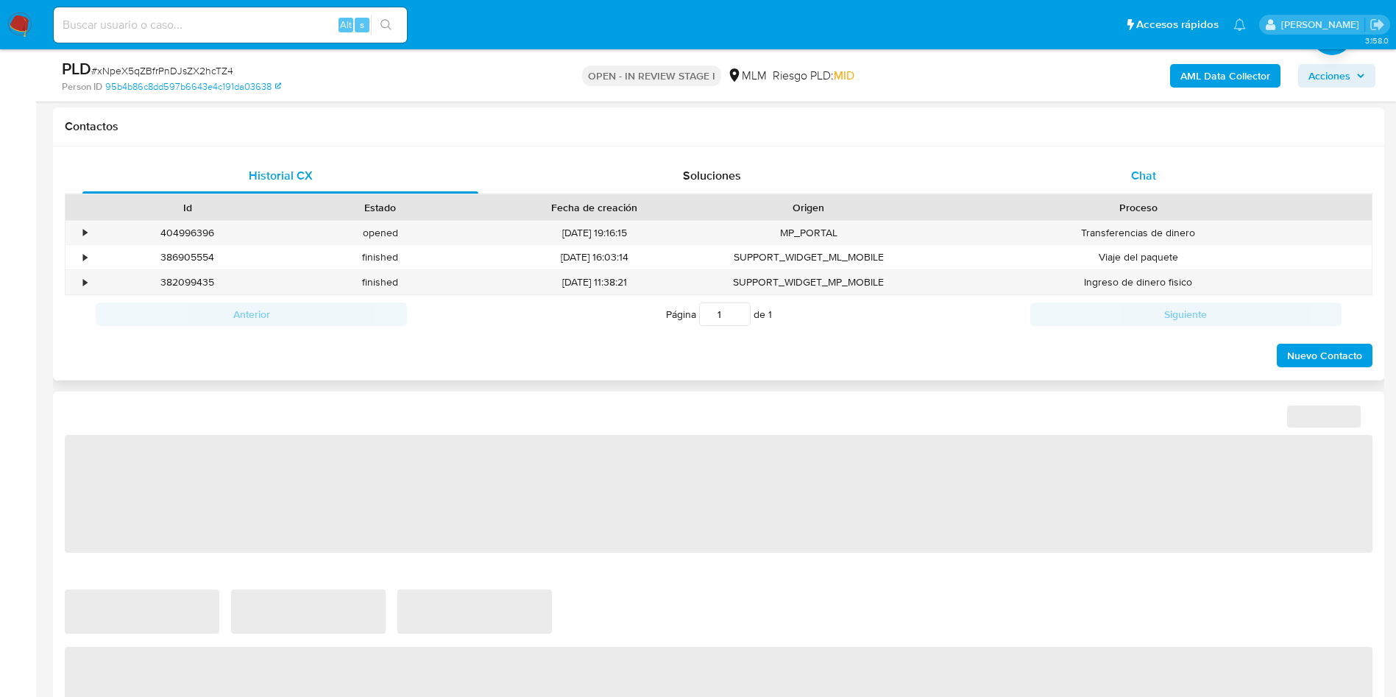
select select "10"
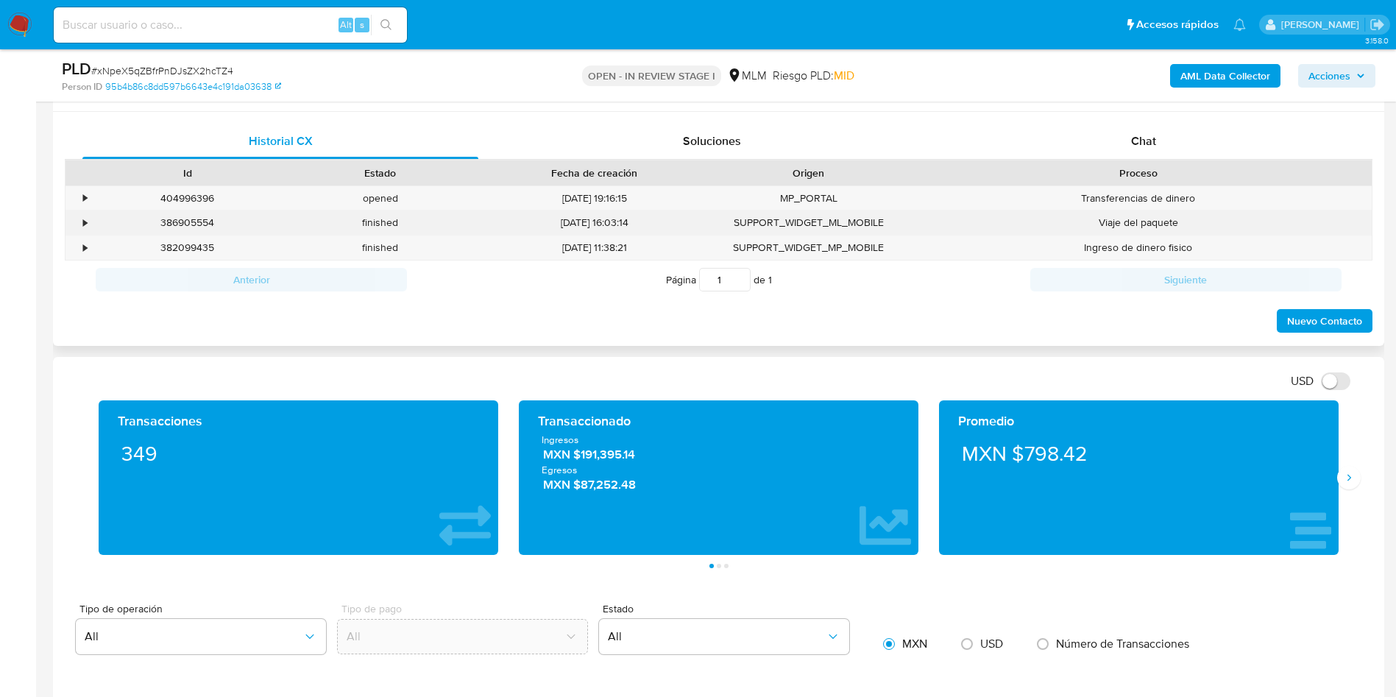
scroll to position [662, 0]
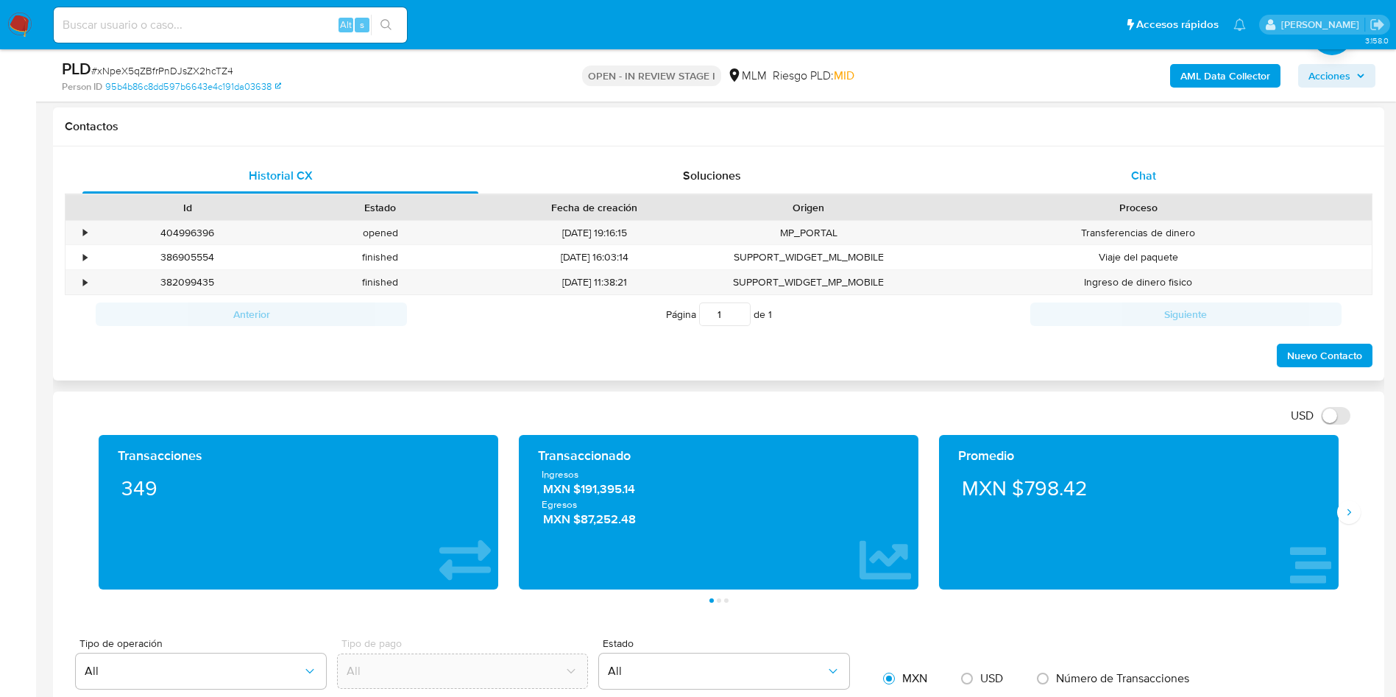
click at [1164, 174] on div "Chat" at bounding box center [1143, 175] width 396 height 35
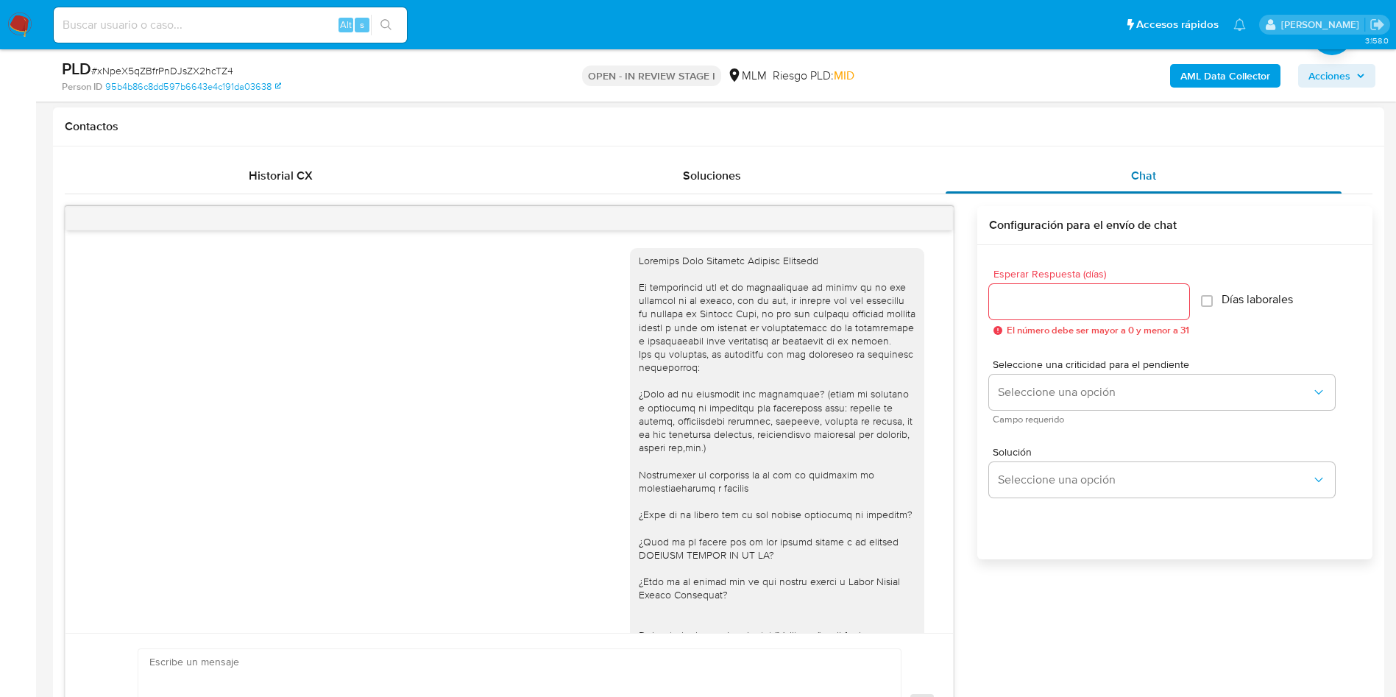
scroll to position [342, 0]
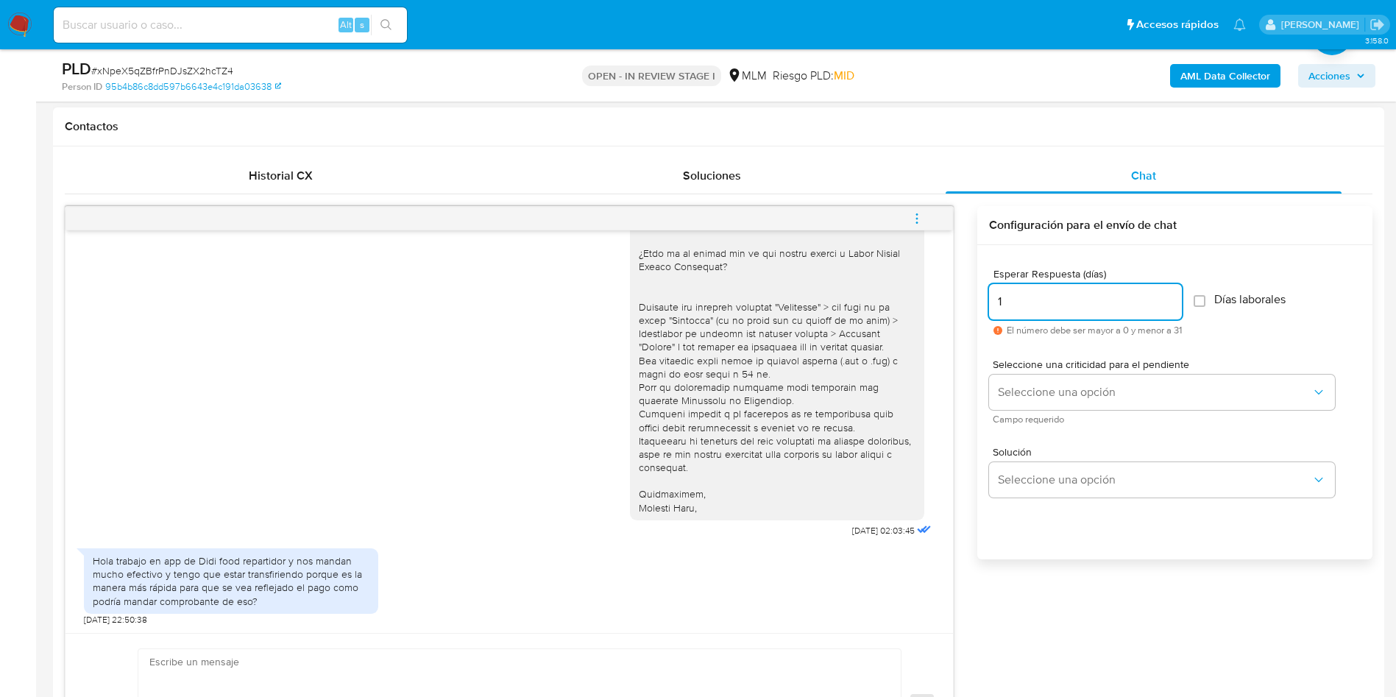
type input "1"
click at [1180, 296] on input "1" at bounding box center [1085, 301] width 193 height 19
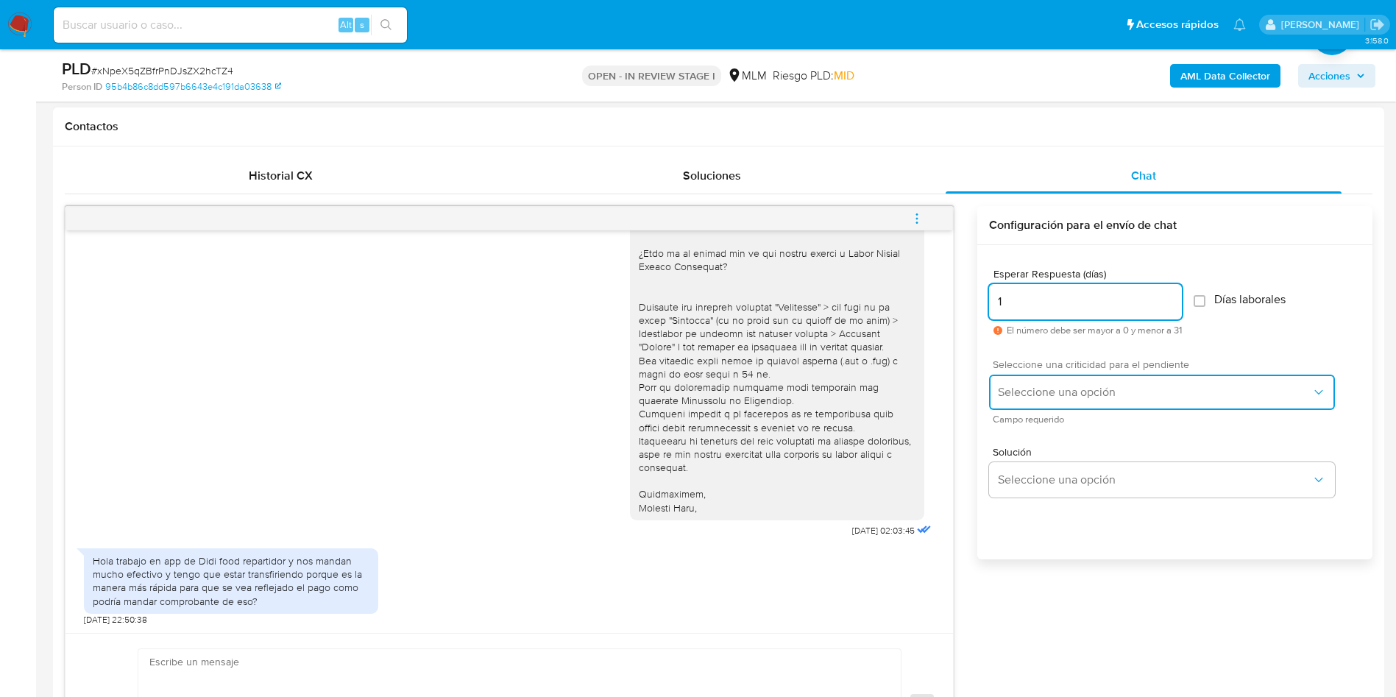
click at [1239, 400] on button "Seleccione una opción" at bounding box center [1162, 391] width 346 height 35
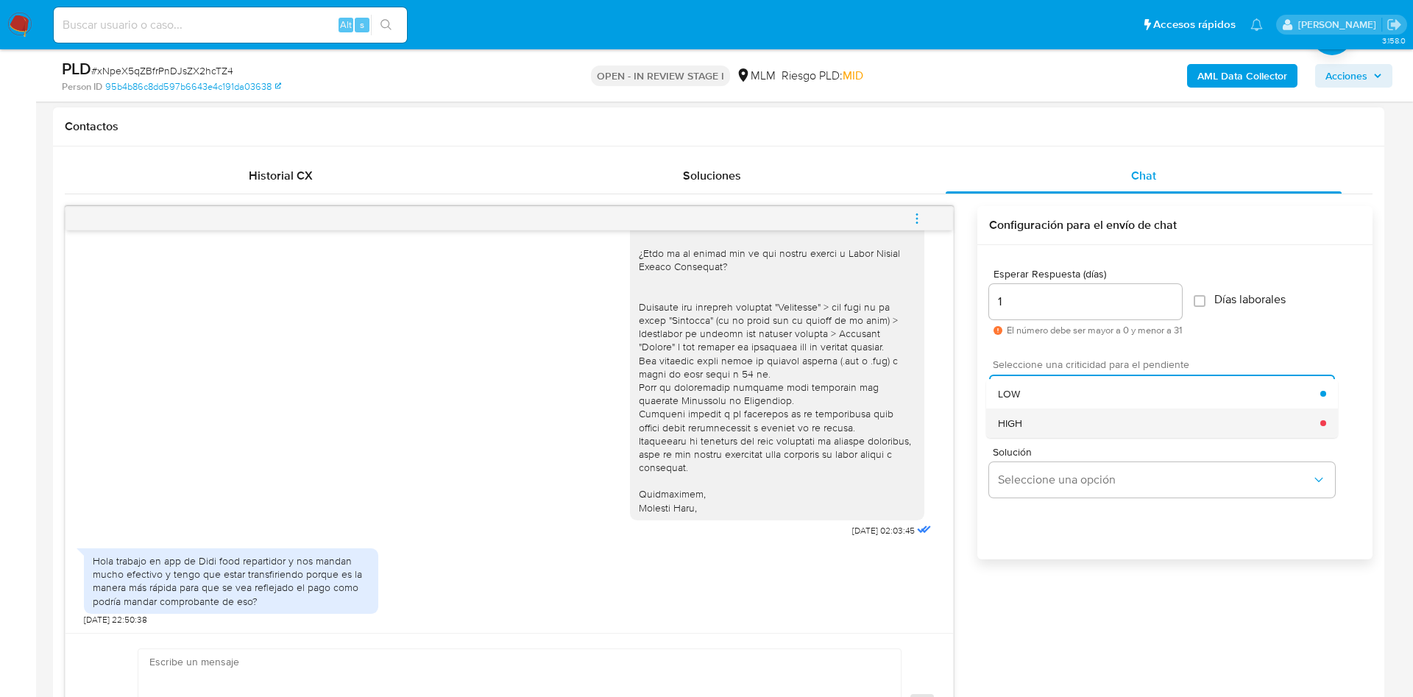
click at [1111, 422] on div "HIGH" at bounding box center [1159, 422] width 322 height 29
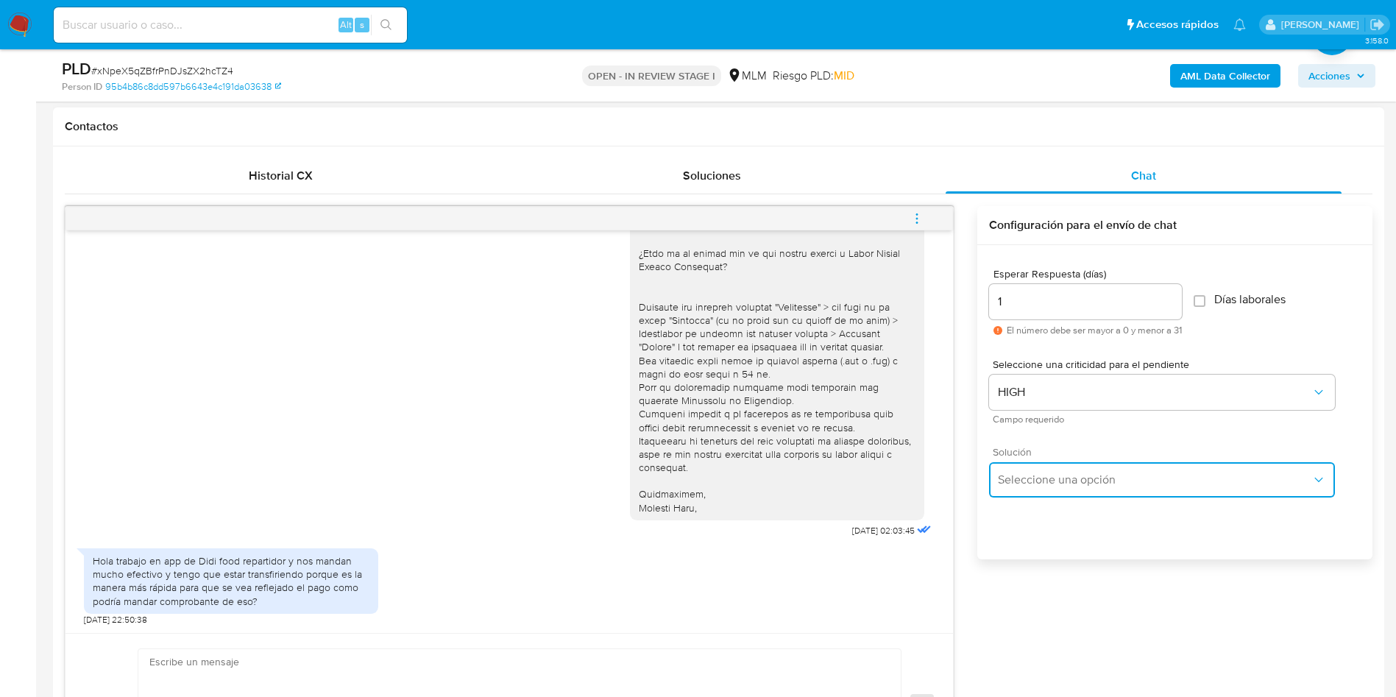
click at [1210, 487] on button "Seleccione una opción" at bounding box center [1162, 479] width 346 height 35
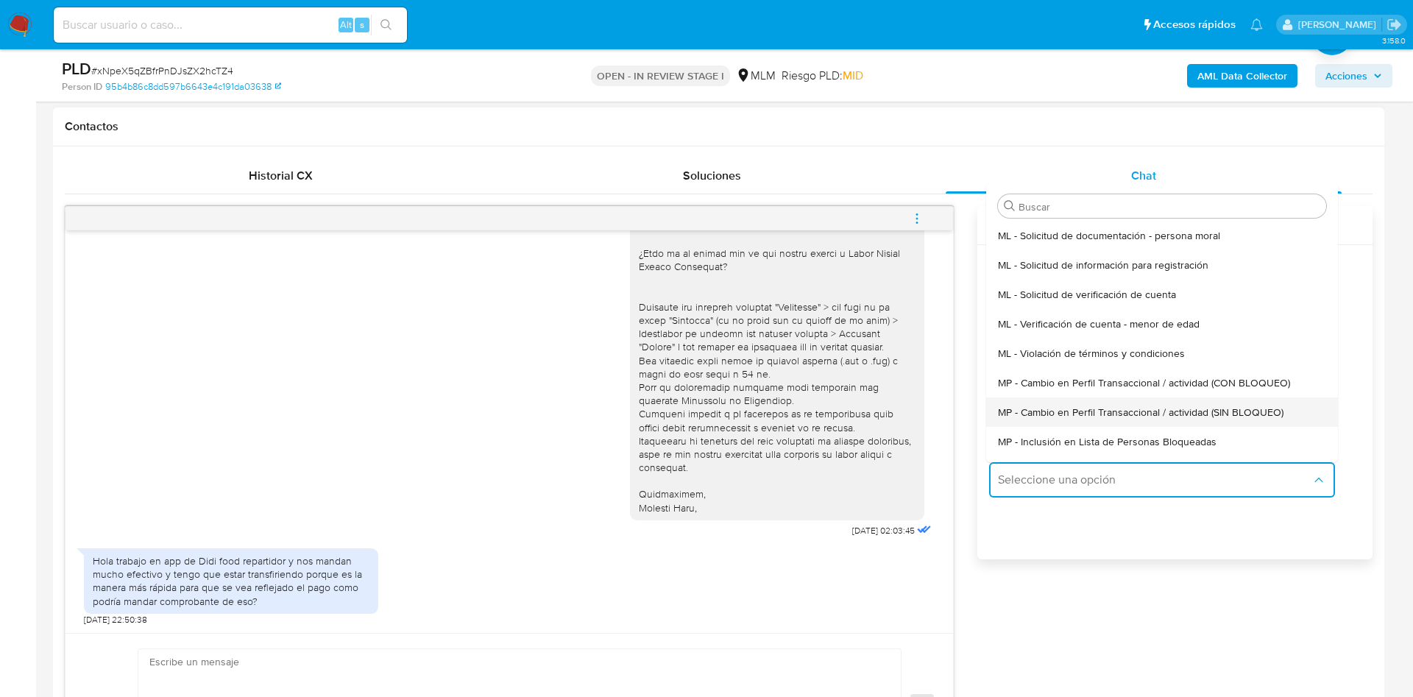
click at [1186, 397] on div "MP - Cambio en Perfil Transaccional / actividad (SIN BLOQUEO)" at bounding box center [1162, 411] width 328 height 29
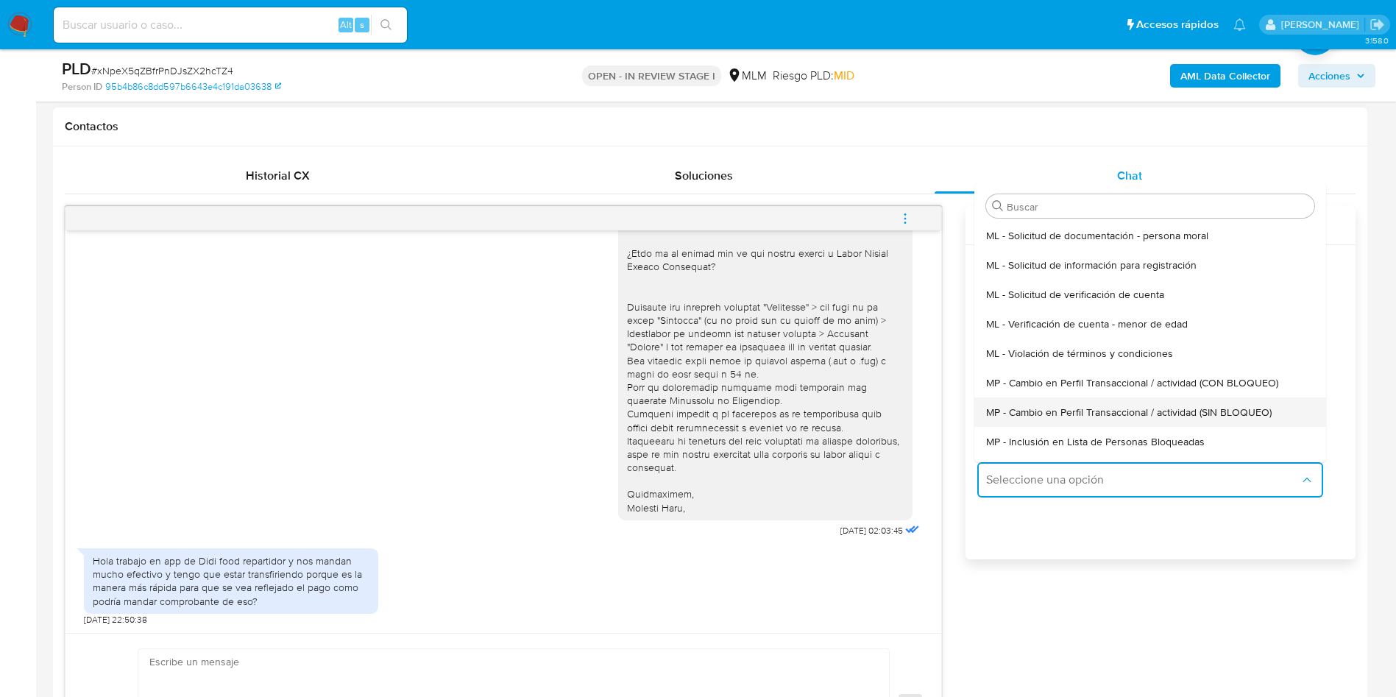
type textarea "Estimado ,Te comunicamos que se ha identificado un cambio en el uso habitual de…"
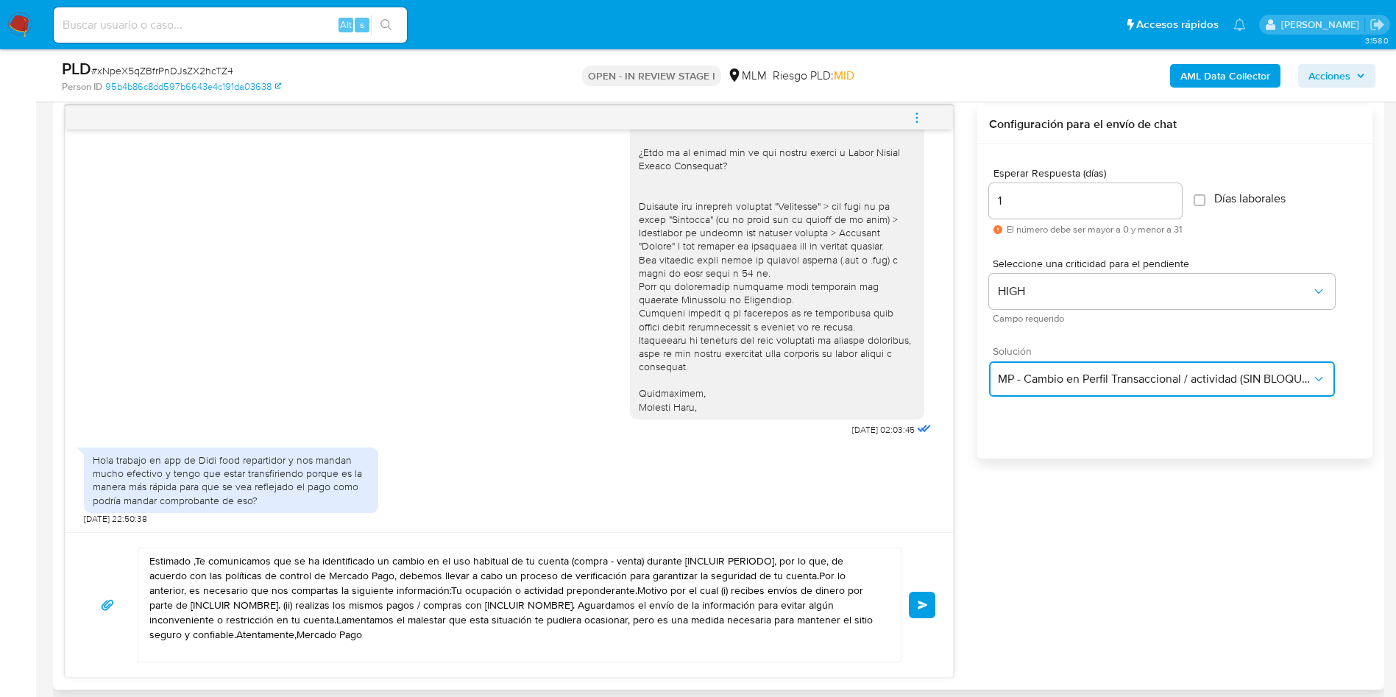
scroll to position [883, 0]
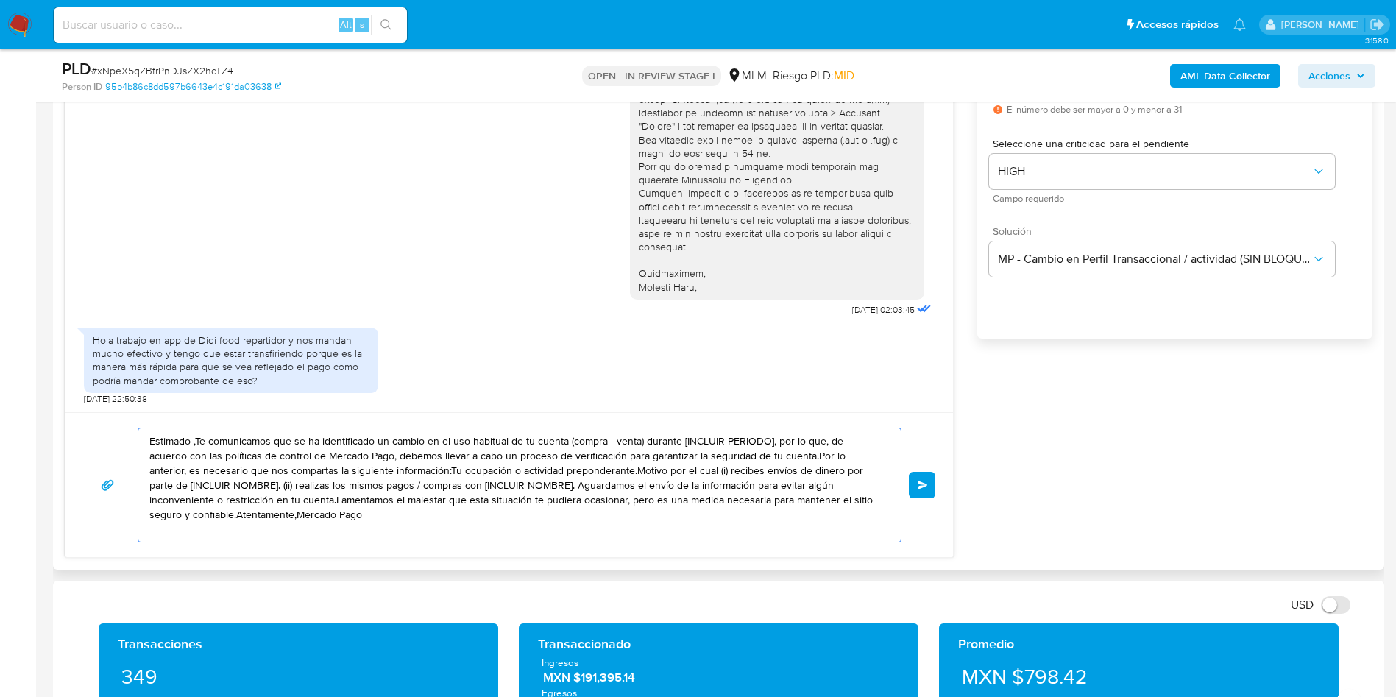
drag, startPoint x: 337, startPoint y: 513, endPoint x: 282, endPoint y: 477, distance: 65.9
click at [90, 412] on div "Estimado ,Te comunicamos que se ha identificado un cambio en el uso habitual de…" at bounding box center [508, 484] width 887 height 145
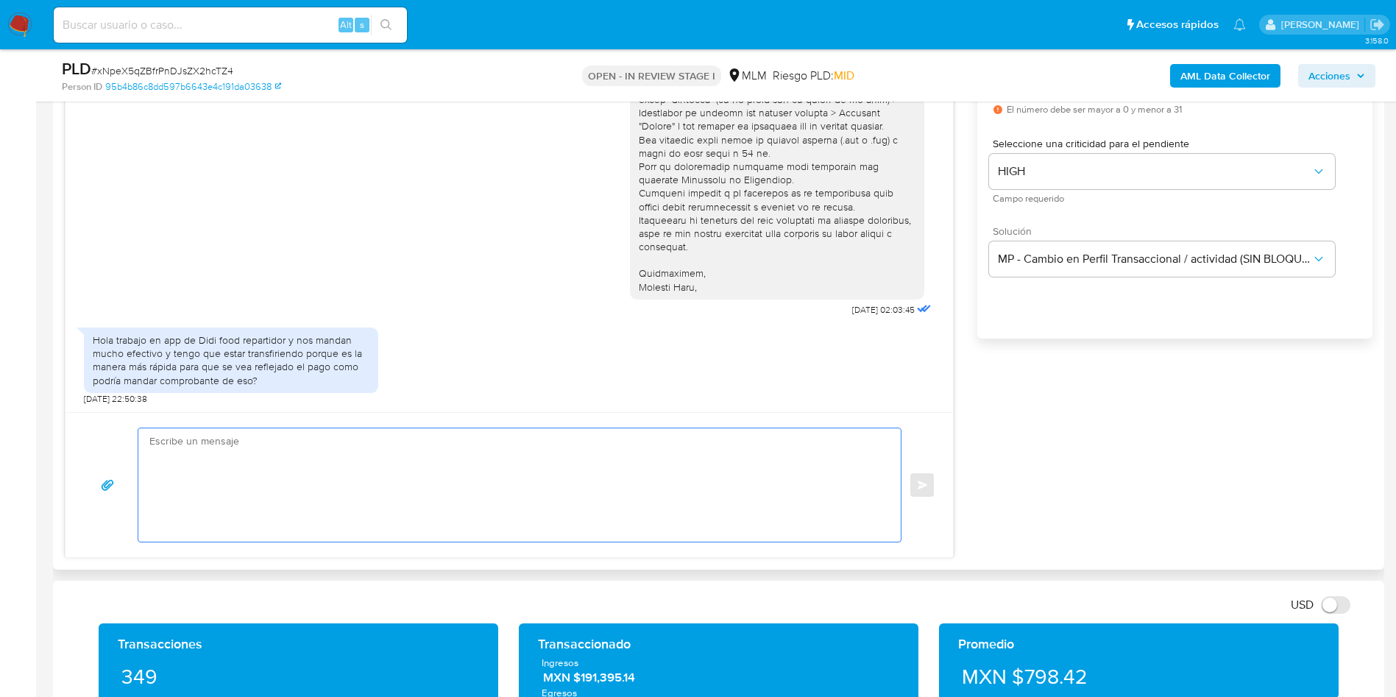
click at [317, 474] on textarea at bounding box center [515, 484] width 733 height 113
paste textarea "Estimado Luis Fernando Pacheco Hinojosa Agradecemos mucho tus respuestas. Te co…"
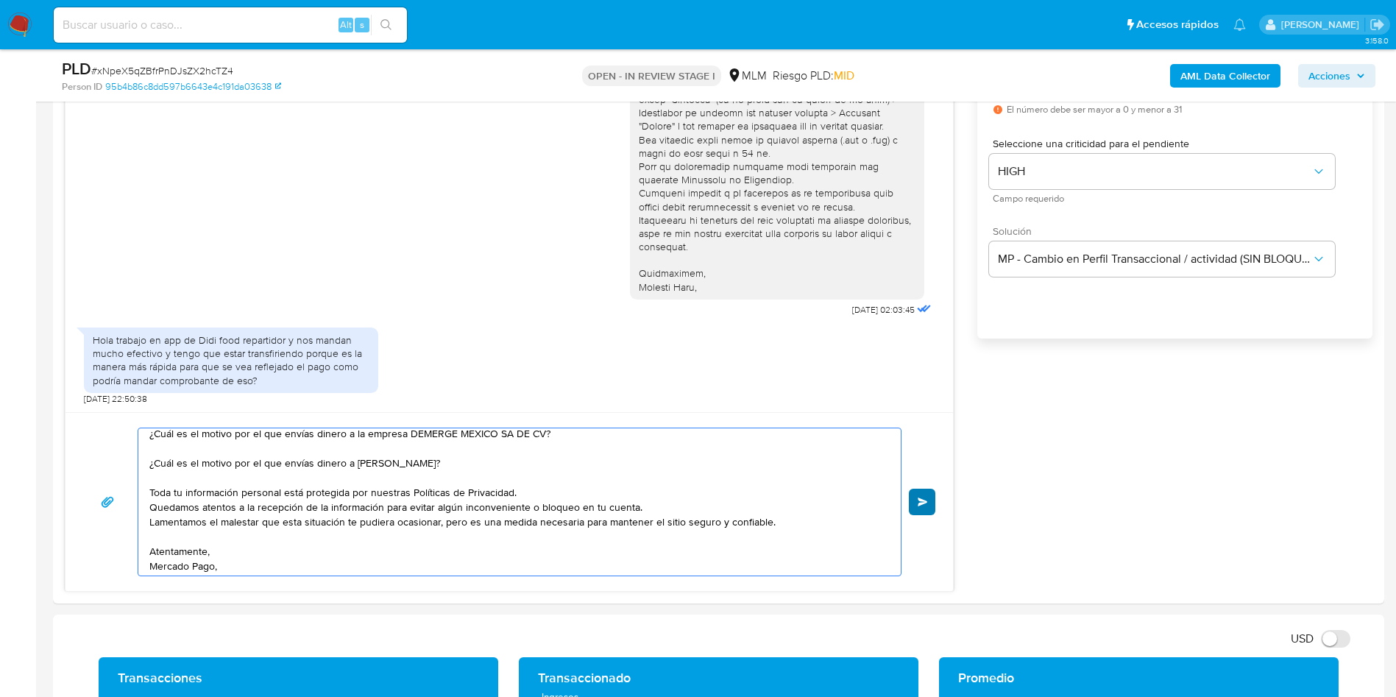
type textarea "Estimado Luis Fernando Pacheco Hinojosa Agradecemos mucho tus respuestas. Te co…"
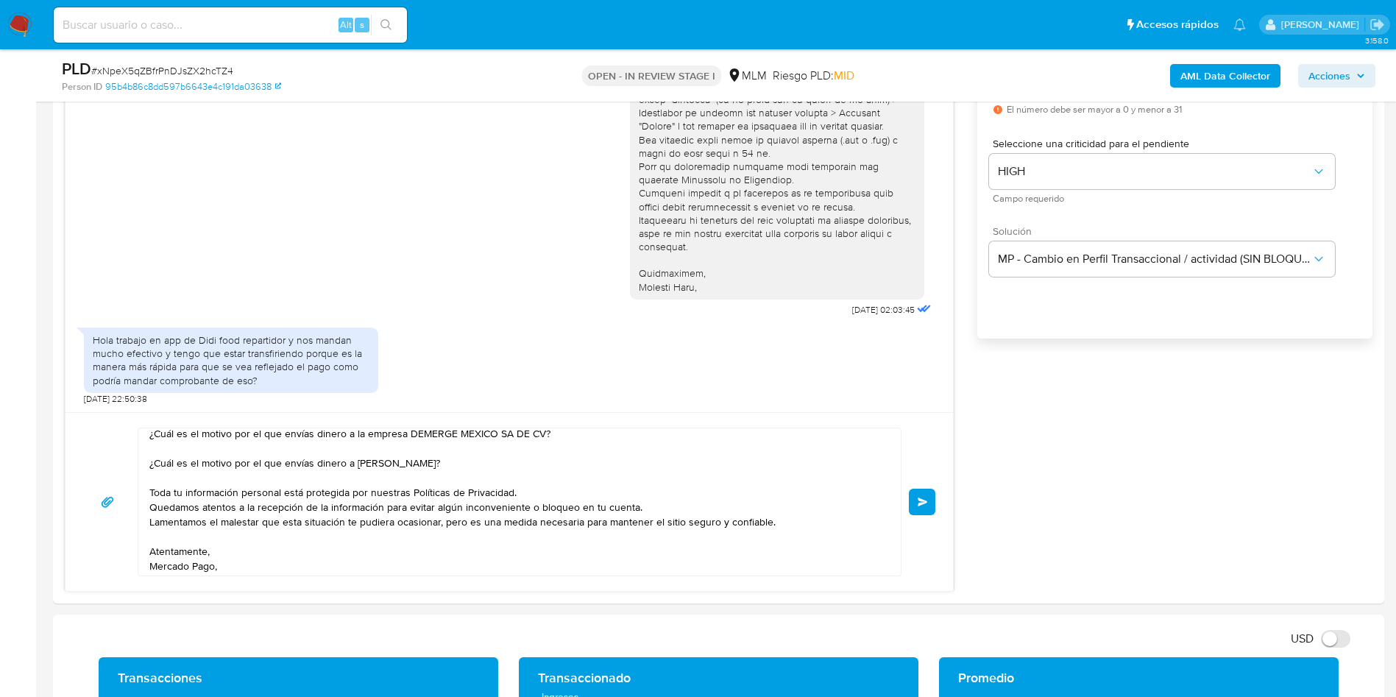
click at [920, 498] on span "Enviar" at bounding box center [922, 501] width 10 height 9
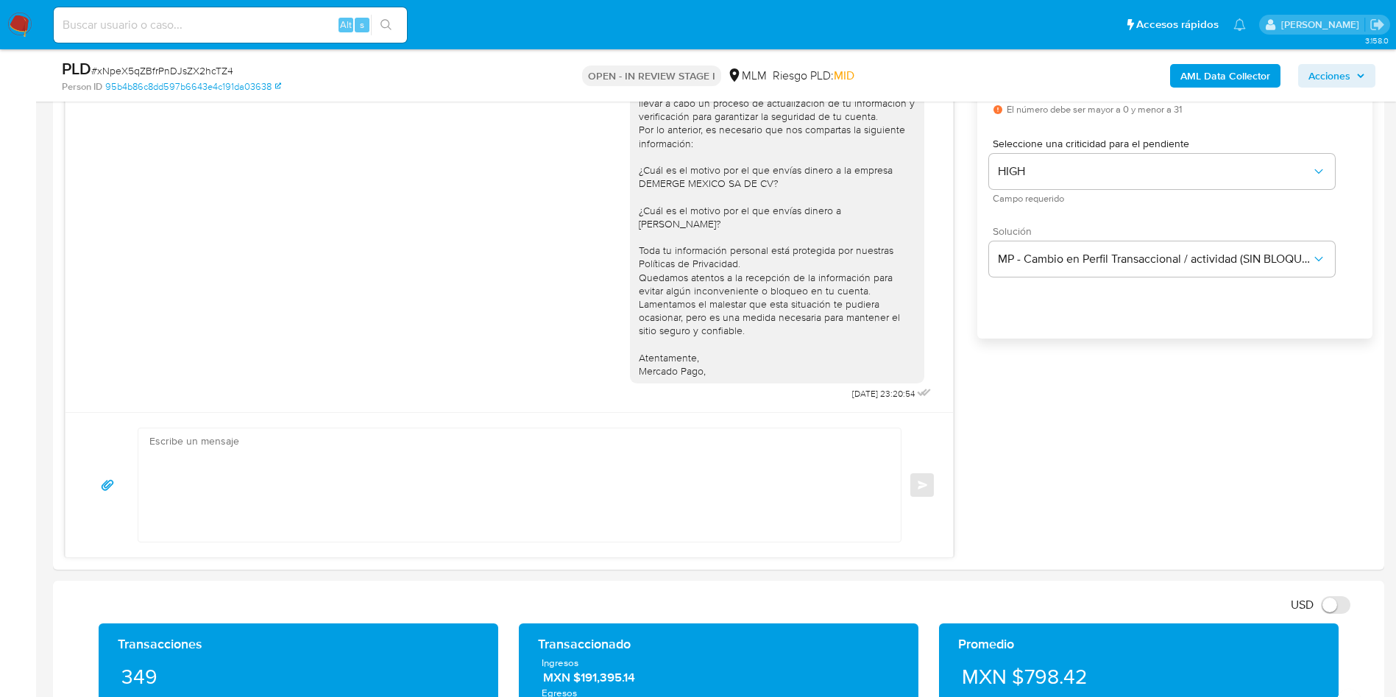
scroll to position [745, 0]
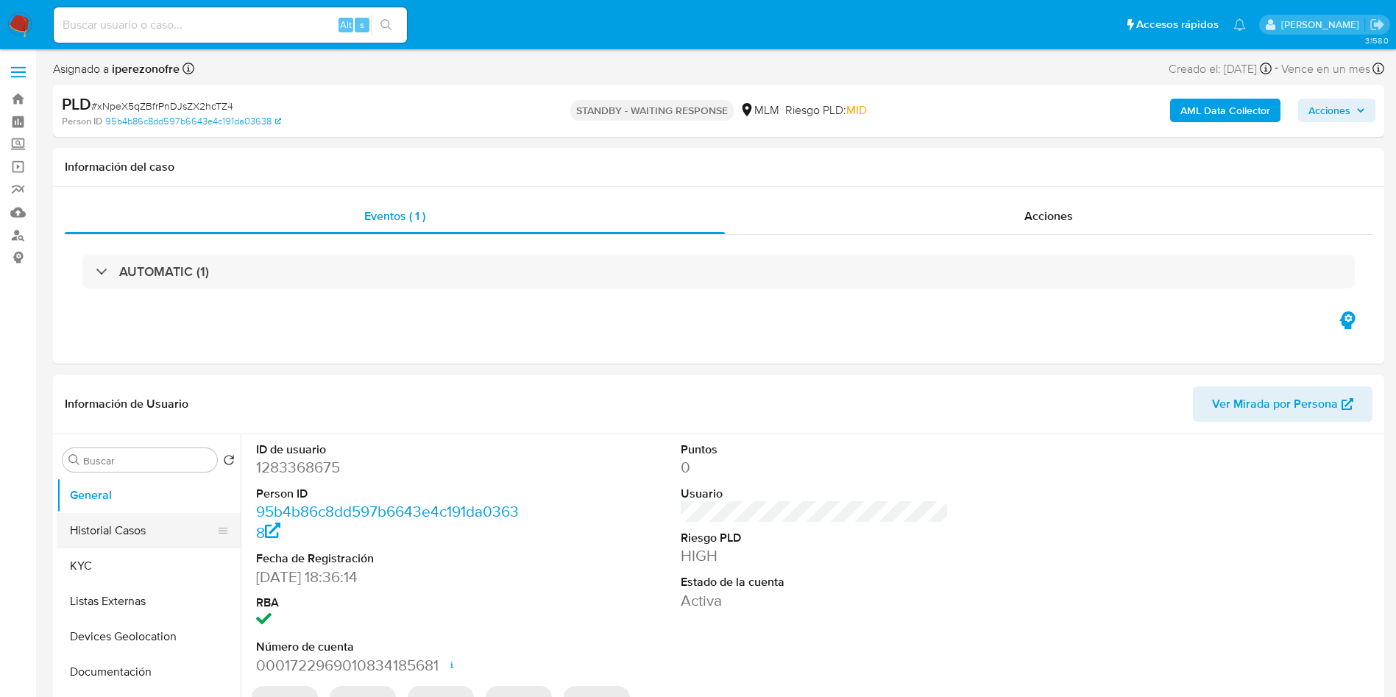
click at [137, 533] on button "Historial Casos" at bounding box center [143, 530] width 172 height 35
select select "10"
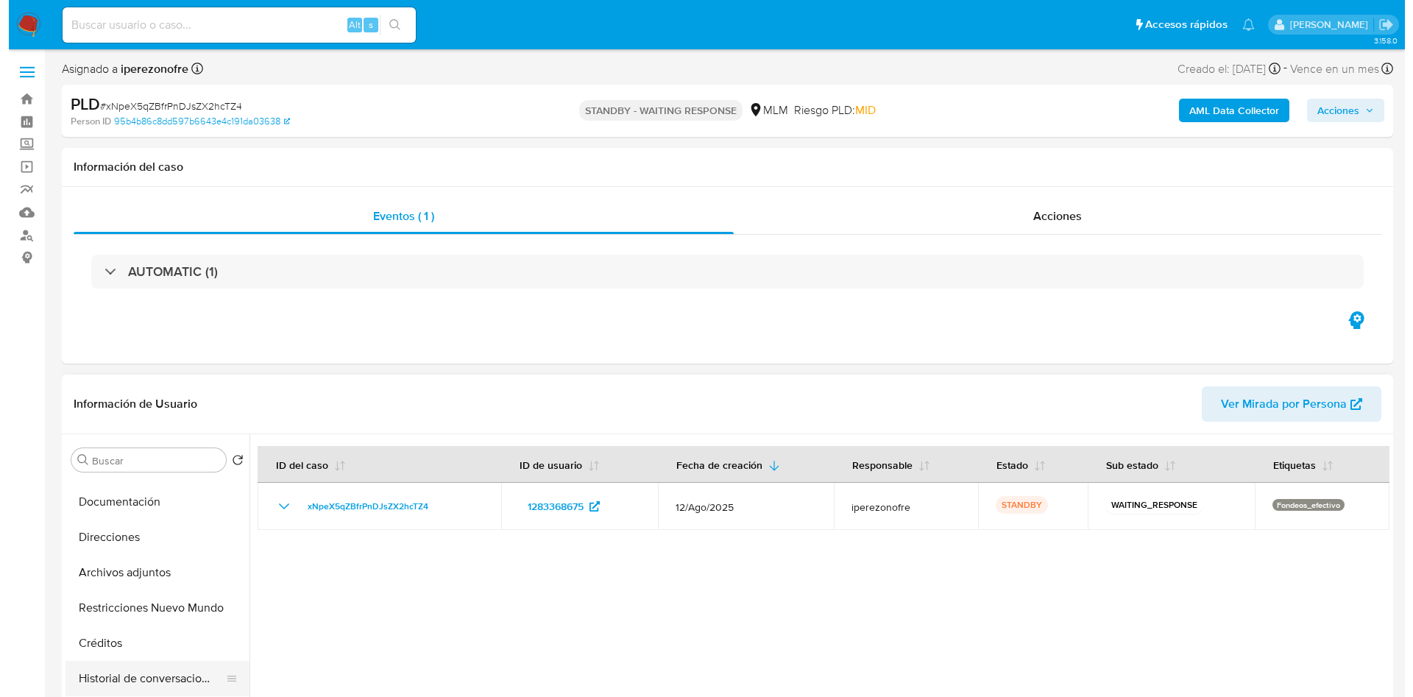
scroll to position [221, 0]
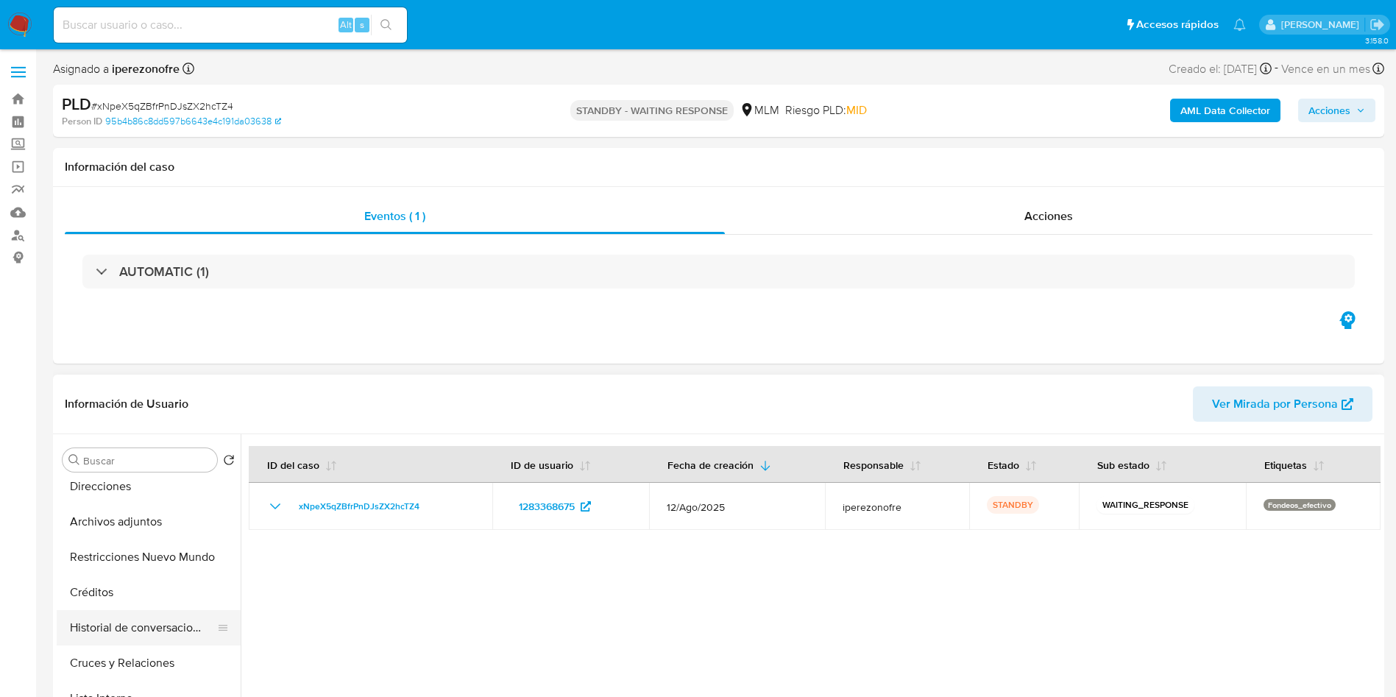
click at [115, 633] on button "Historial de conversaciones" at bounding box center [143, 627] width 172 height 35
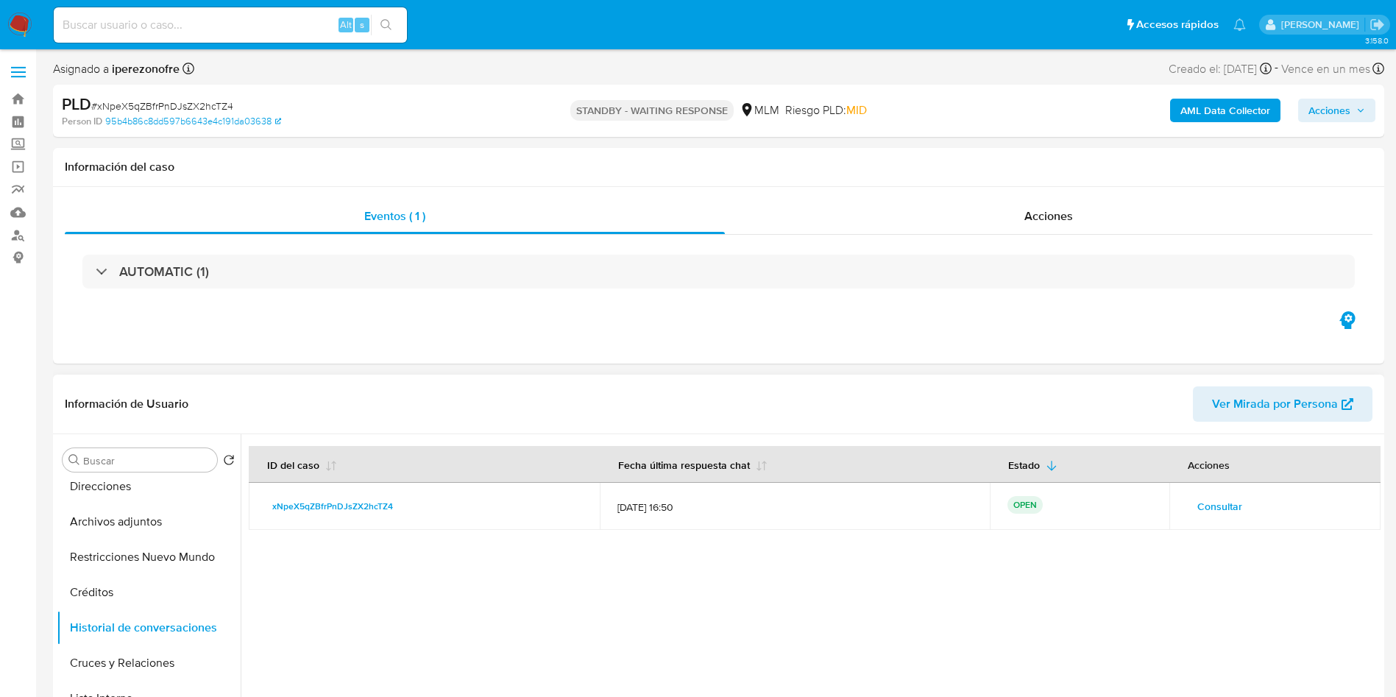
click at [1197, 503] on span "Consultar" at bounding box center [1219, 506] width 45 height 21
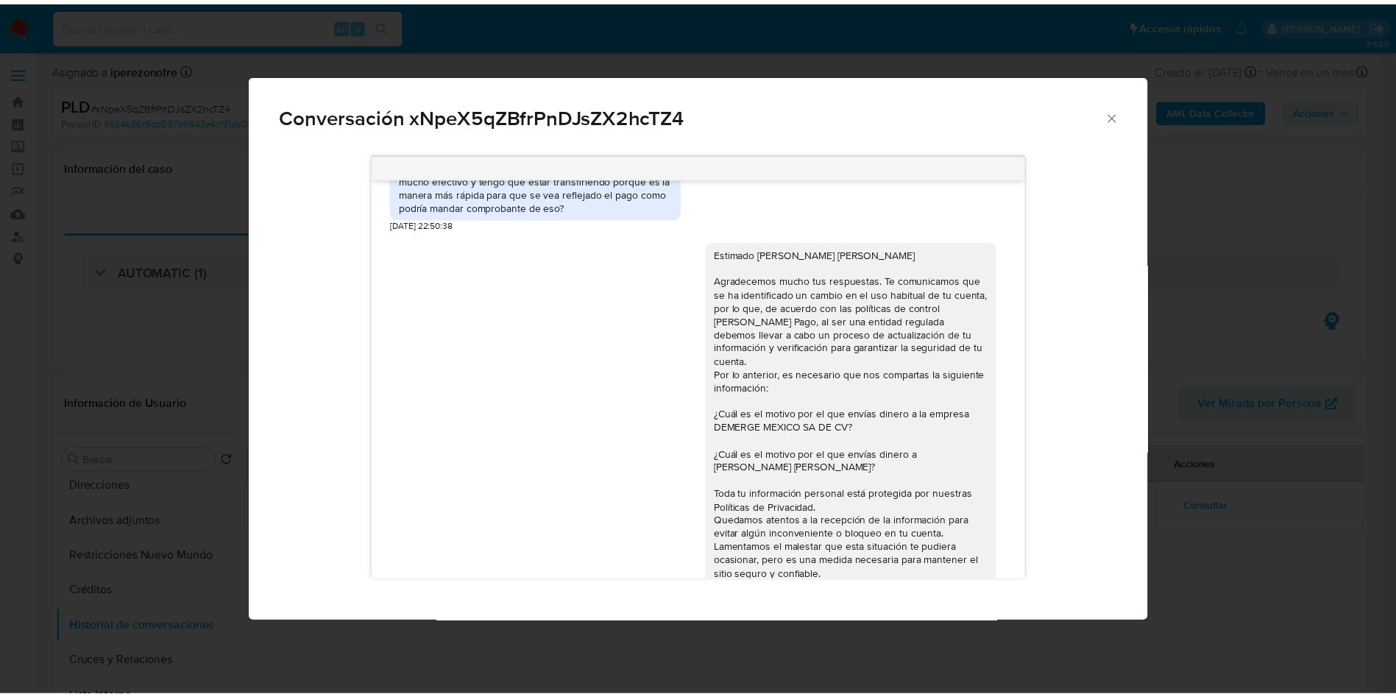
scroll to position [747, 0]
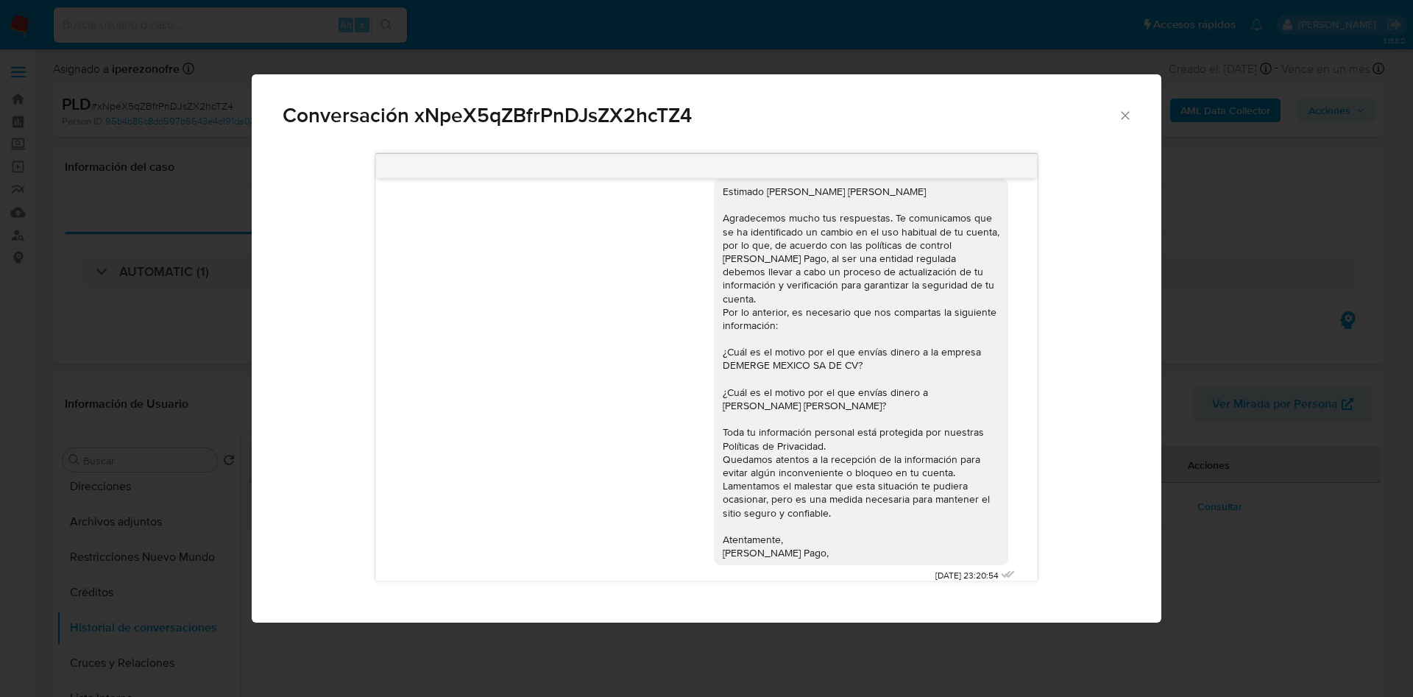
click at [1123, 116] on icon "Cerrar" at bounding box center [1124, 115] width 8 height 8
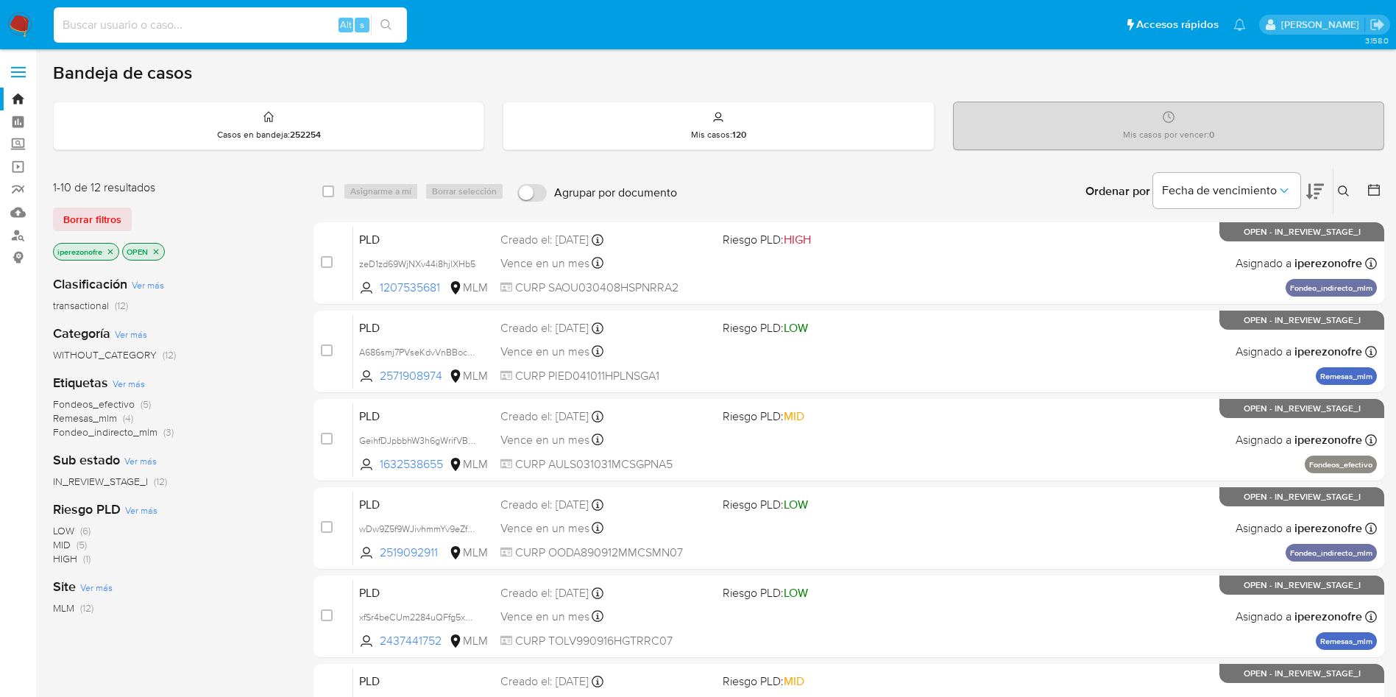
click at [191, 24] on input at bounding box center [230, 24] width 353 height 19
paste input "2437441752"
type input "2437441752"
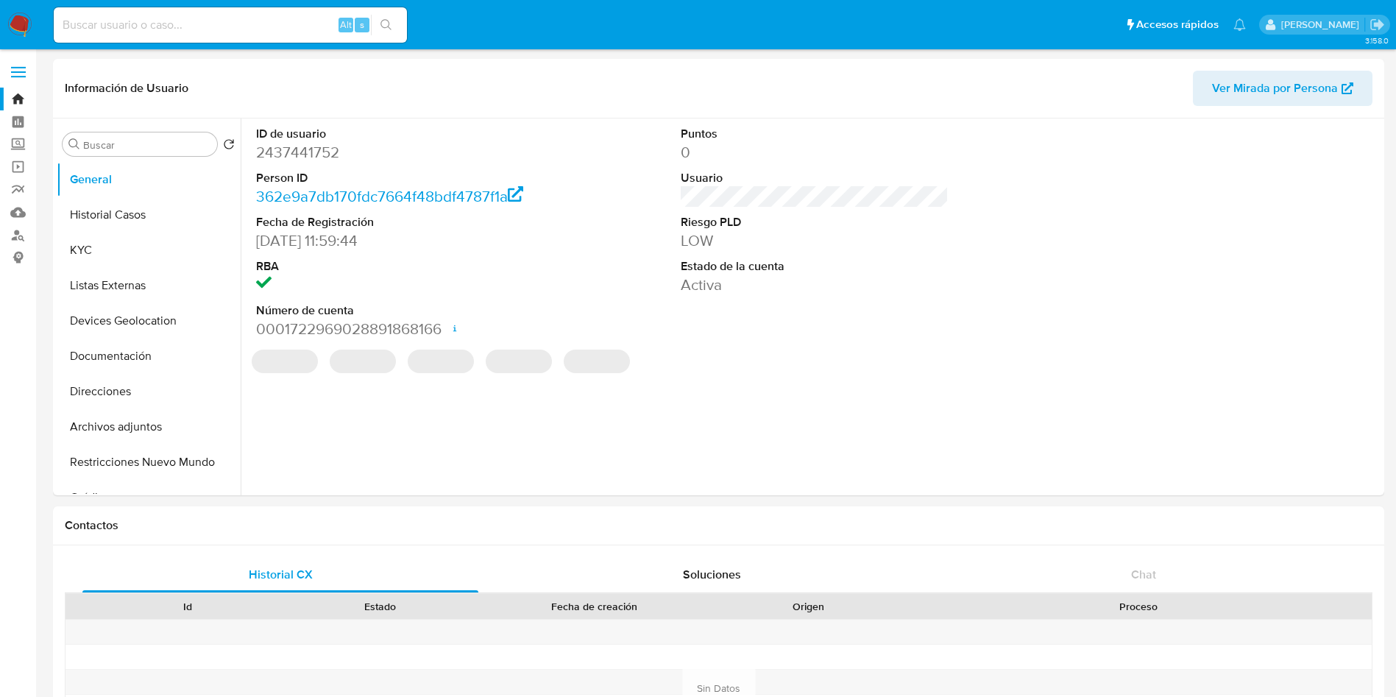
select select "10"
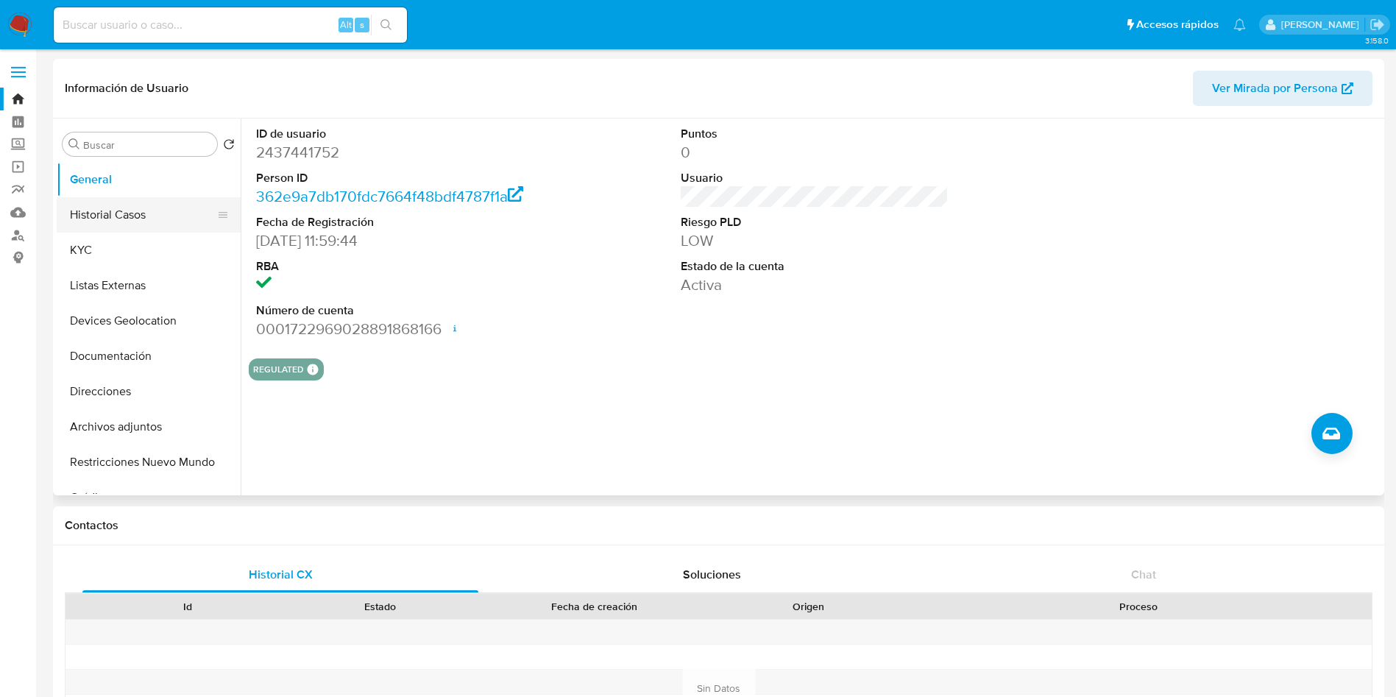
click at [127, 208] on button "Historial Casos" at bounding box center [143, 214] width 172 height 35
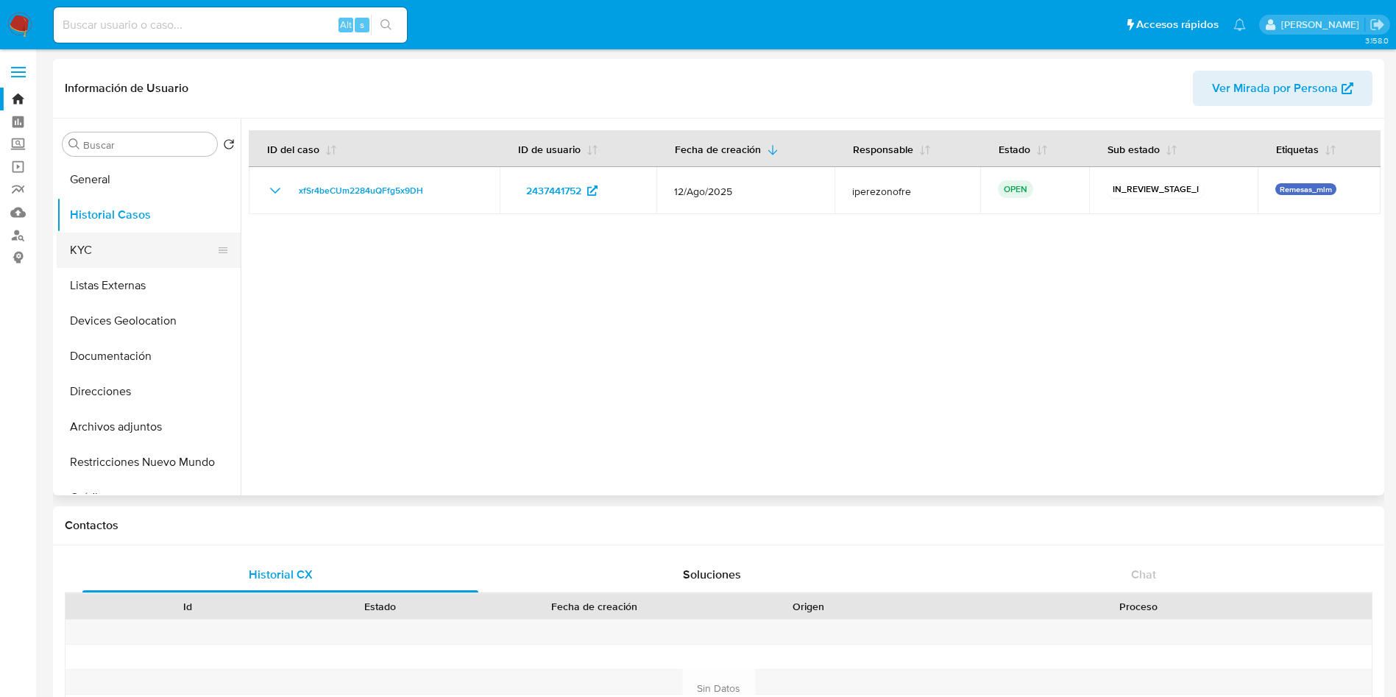
click at [149, 249] on button "KYC" at bounding box center [143, 249] width 172 height 35
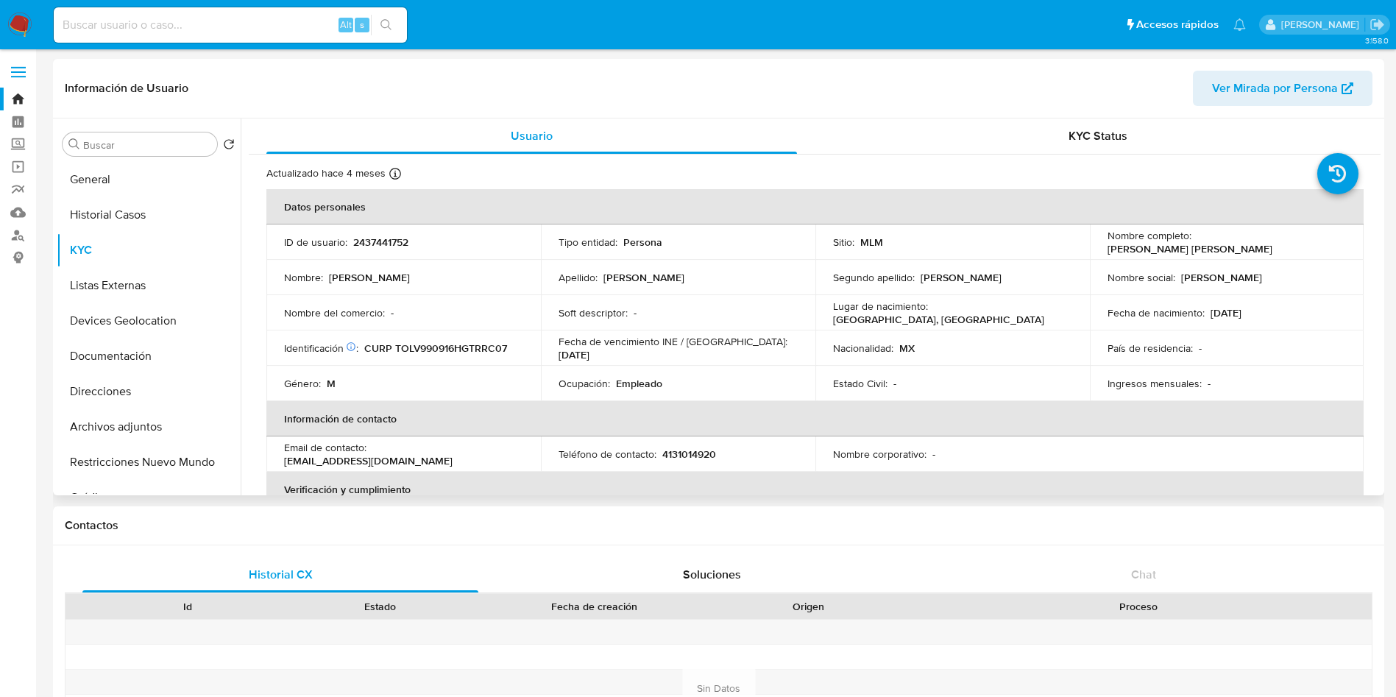
click at [675, 451] on p "4131014920" at bounding box center [689, 453] width 54 height 13
copy p "4131014920"
drag, startPoint x: 499, startPoint y: 452, endPoint x: 369, endPoint y: 451, distance: 129.5
click at [369, 451] on div "Email de contacto : [EMAIL_ADDRESS][DOMAIN_NAME]" at bounding box center [403, 454] width 239 height 26
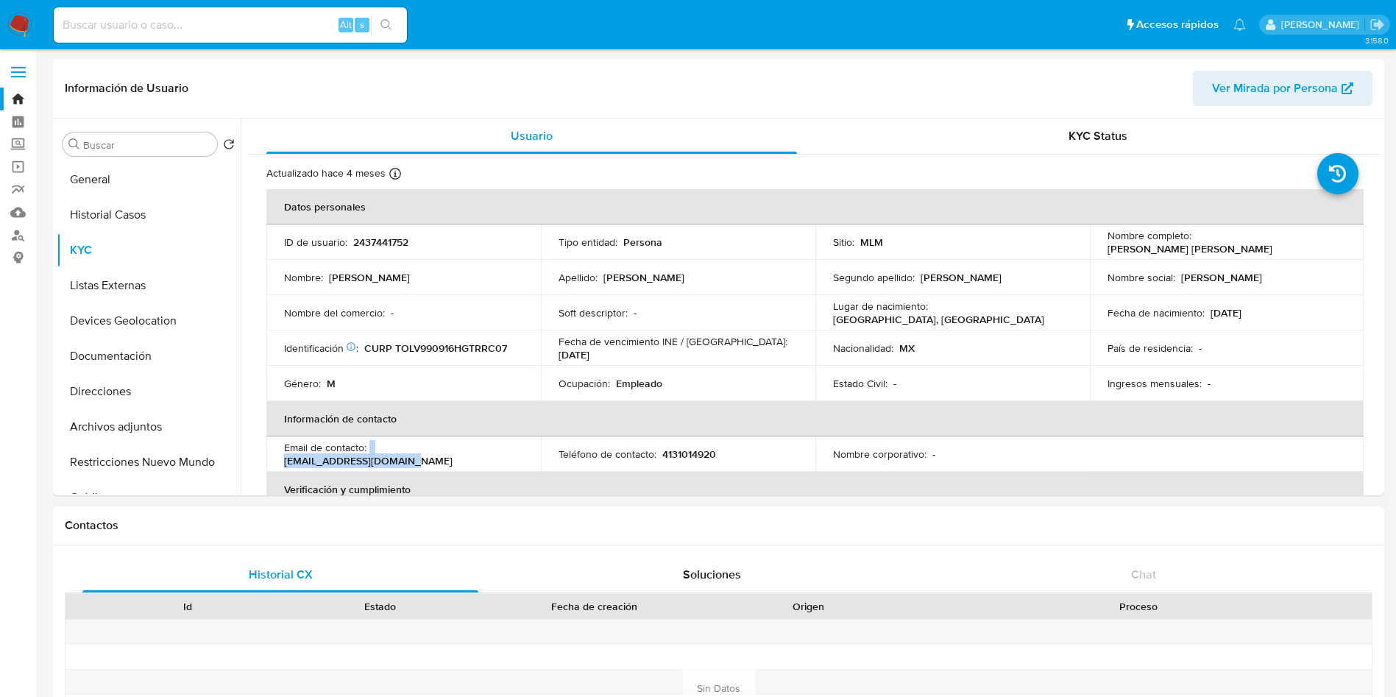
copy div "[EMAIL_ADDRESS][DOMAIN_NAME]"
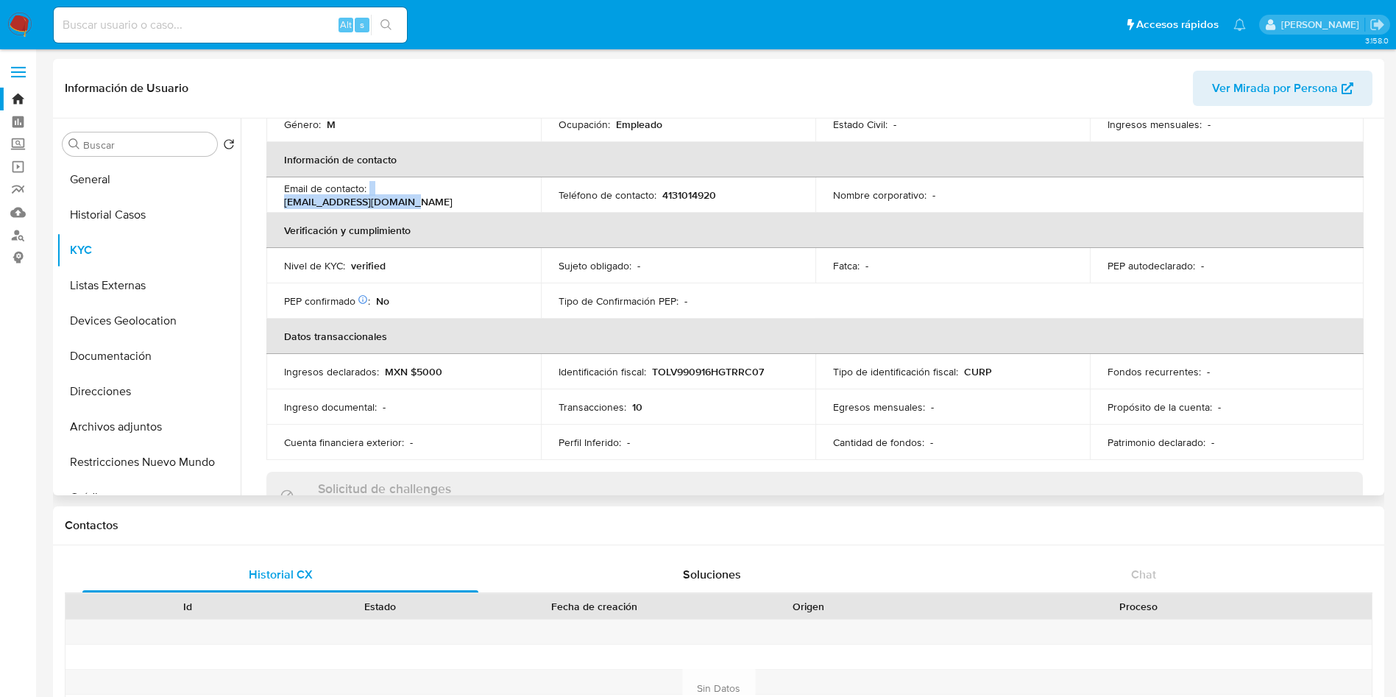
scroll to position [331, 0]
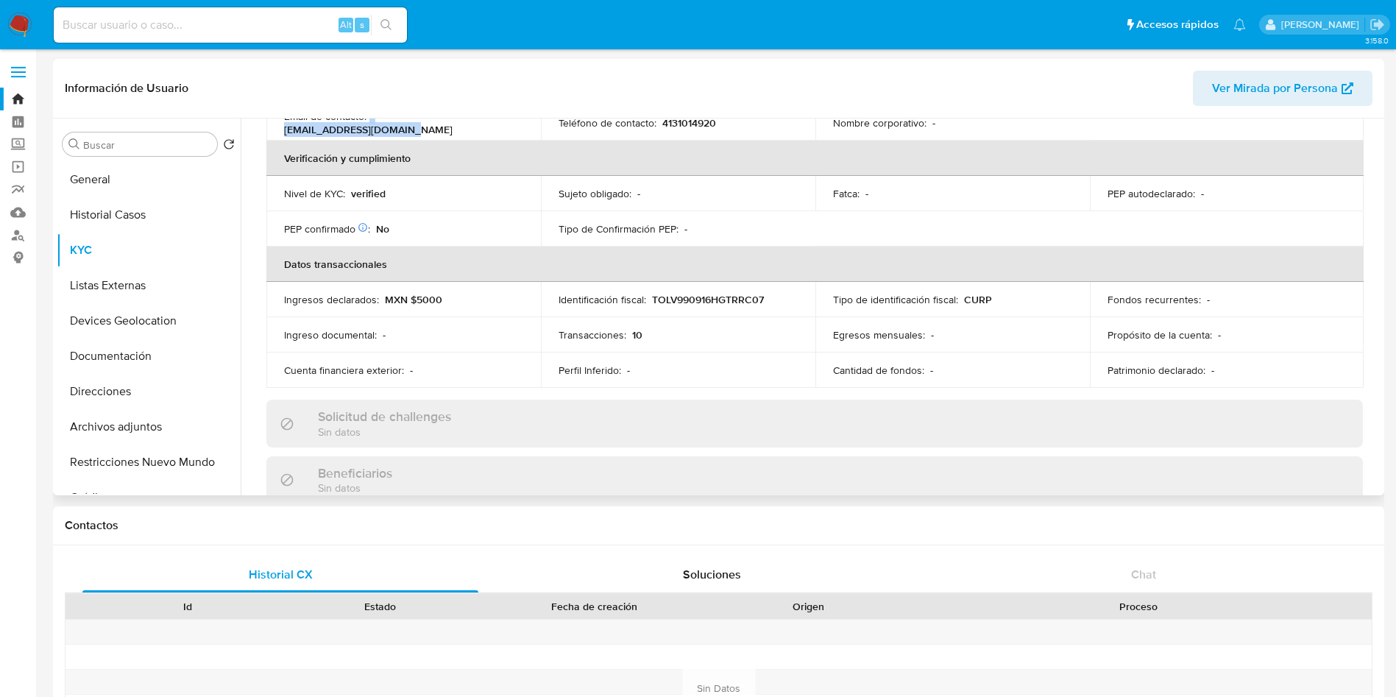
click at [1373, 296] on div "Actualizado [DATE] Creado: [DATE] 10:59:46 Actualizado: [DATE] 14:38:37 Datos p…" at bounding box center [815, 448] width 1132 height 1251
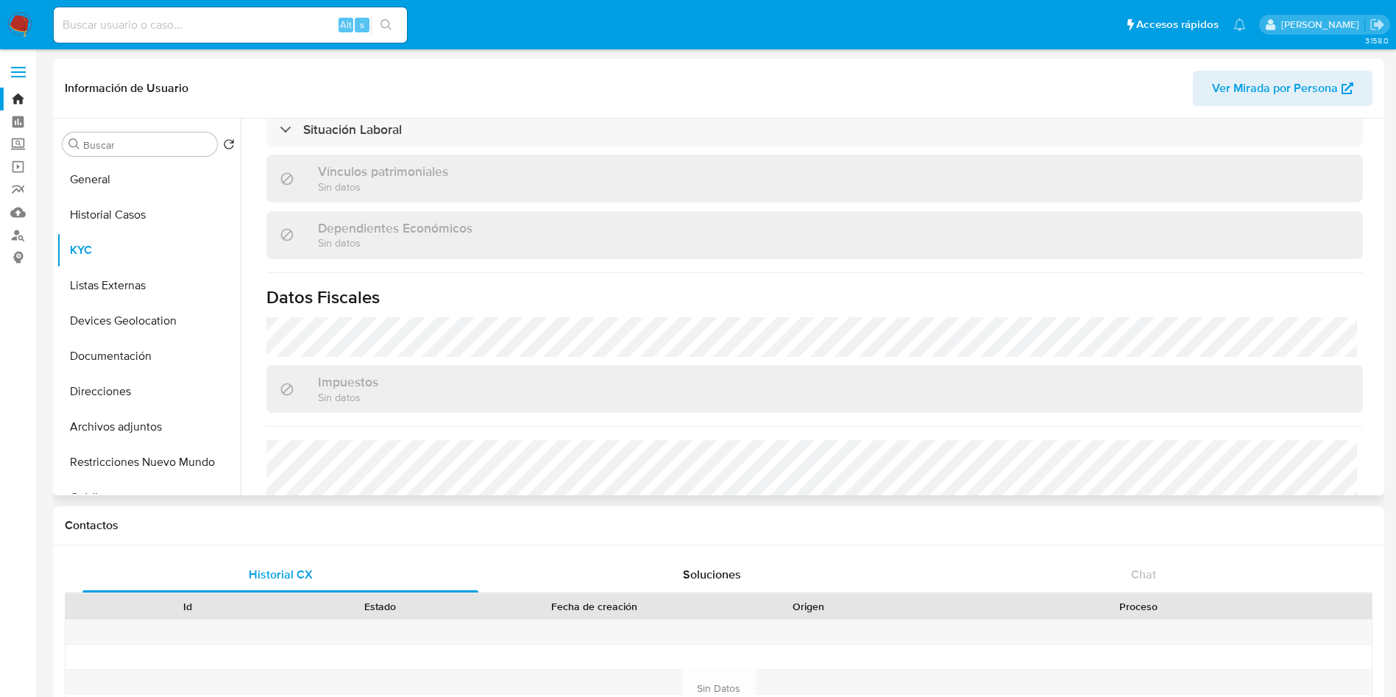
scroll to position [552, 0]
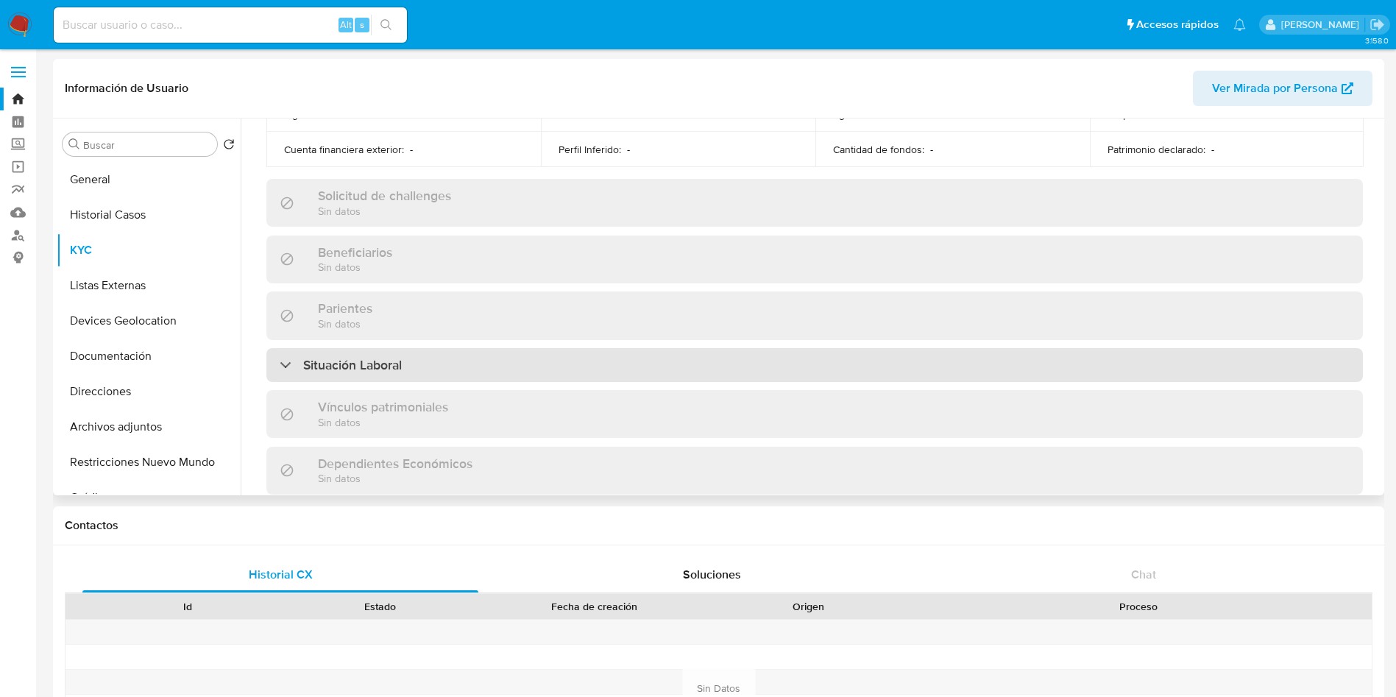
click at [488, 360] on div "Situación Laboral" at bounding box center [814, 365] width 1096 height 34
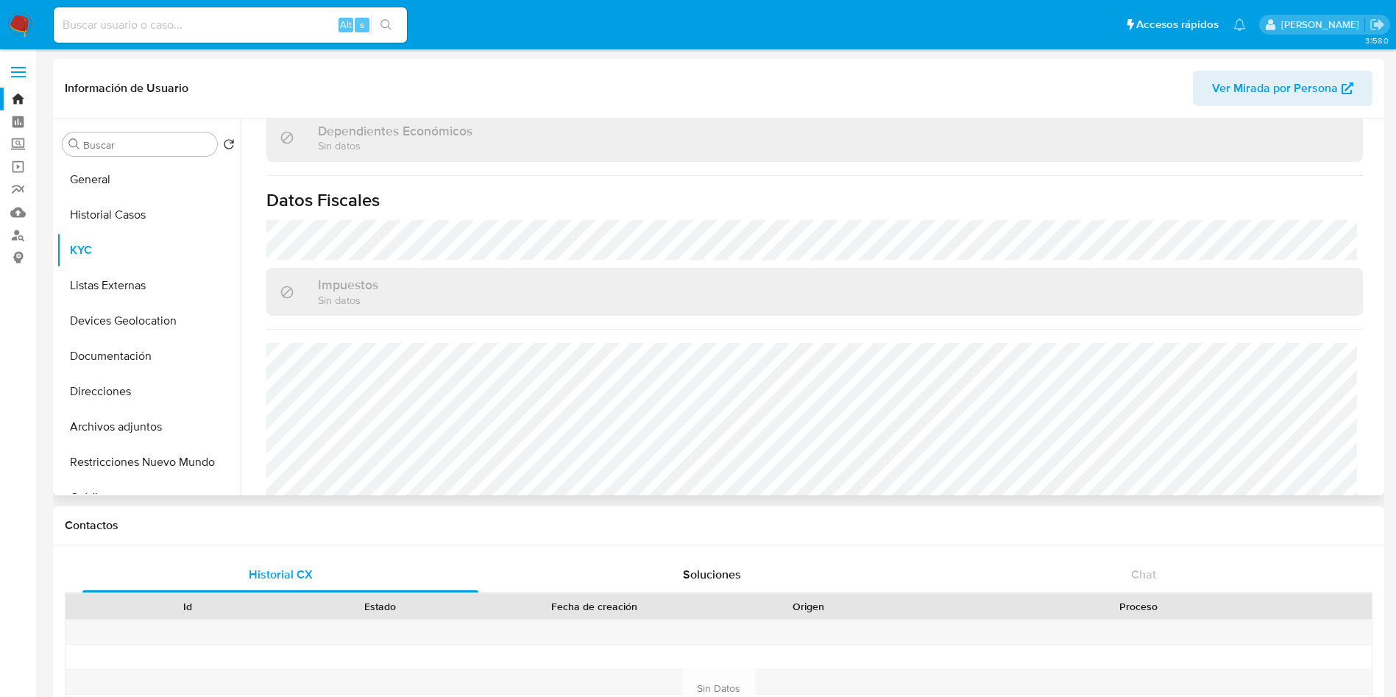
scroll to position [1123, 0]
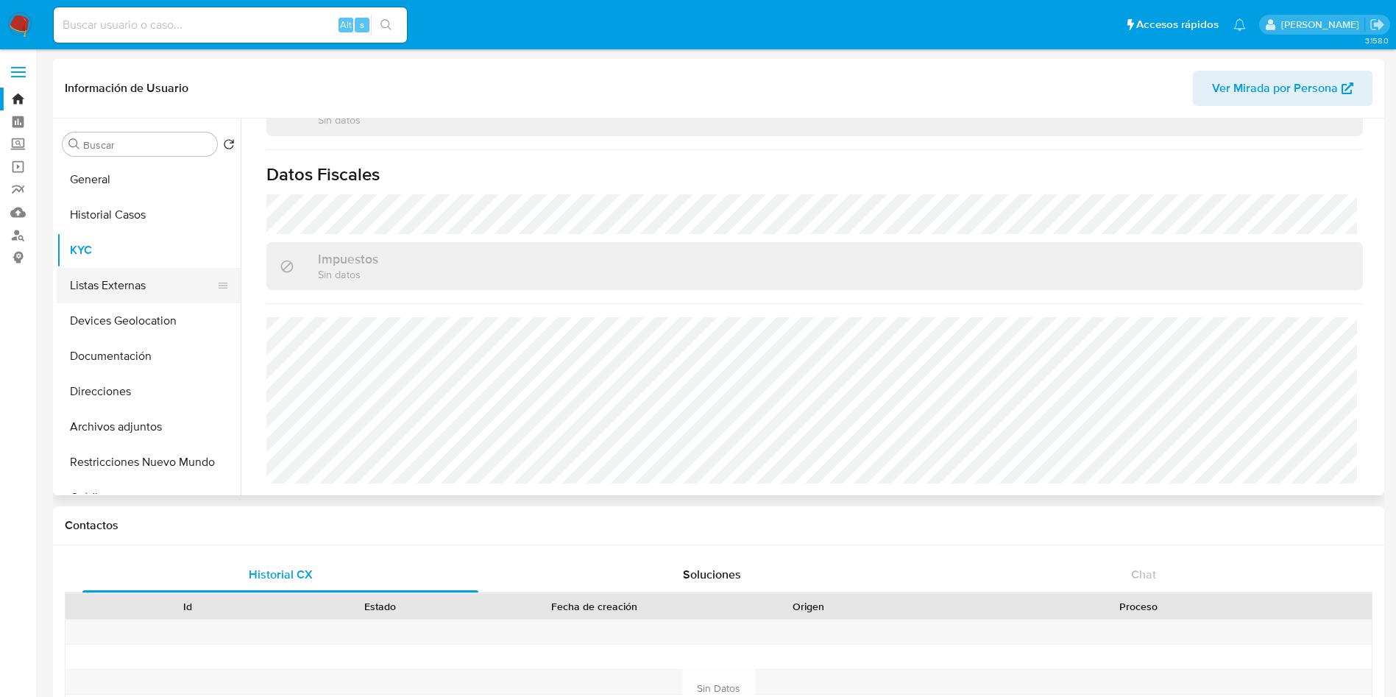
click at [135, 280] on button "Listas Externas" at bounding box center [143, 285] width 172 height 35
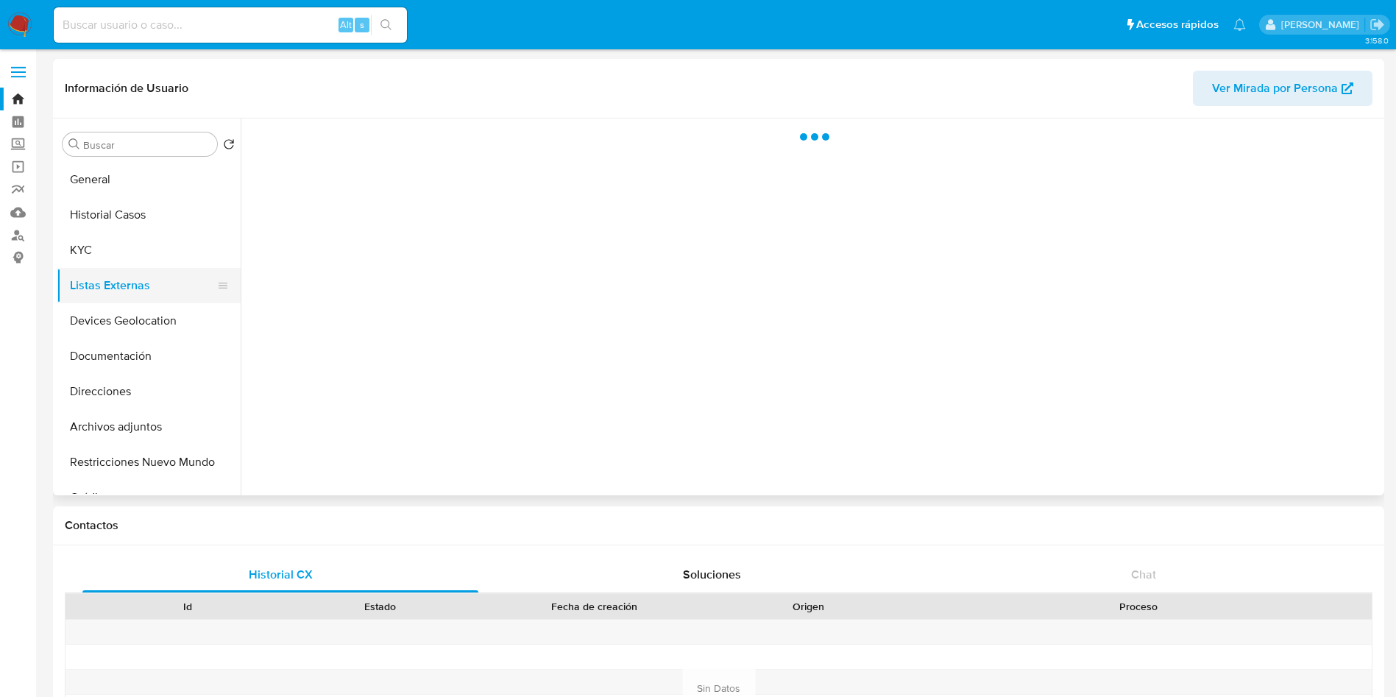
scroll to position [0, 0]
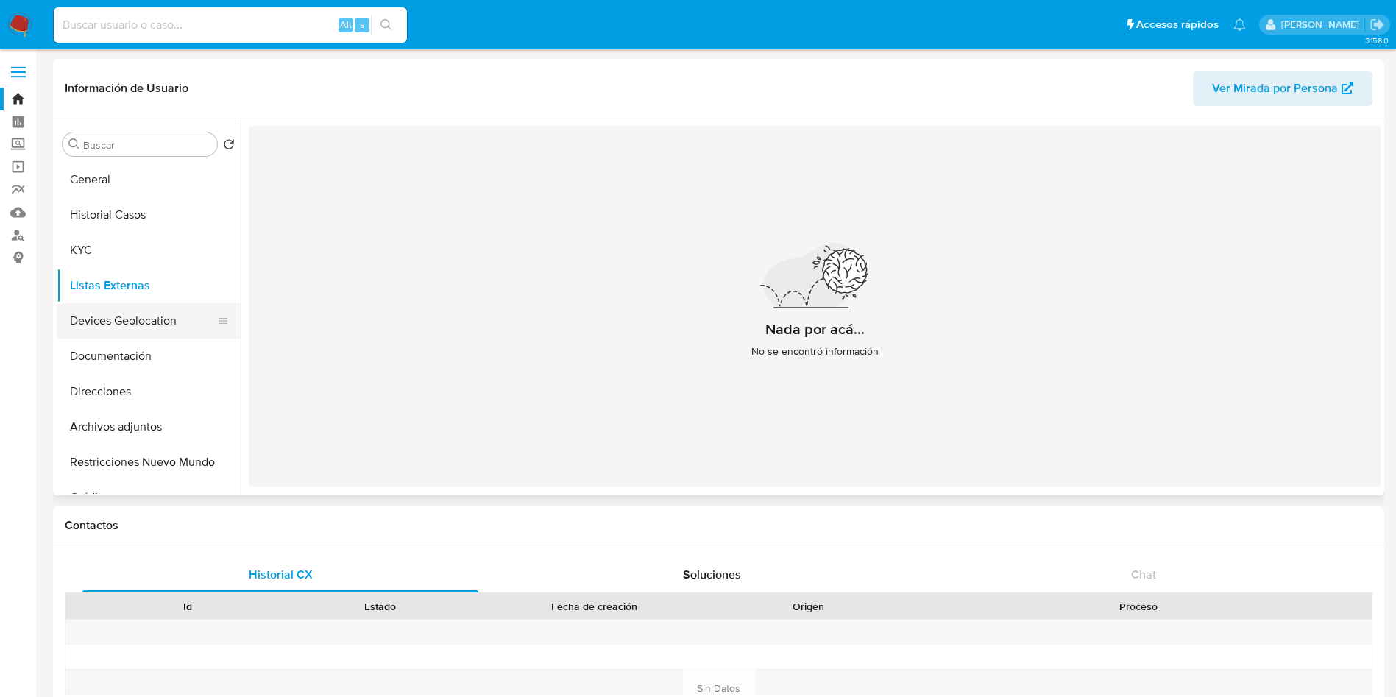
click at [174, 308] on button "Devices Geolocation" at bounding box center [143, 320] width 172 height 35
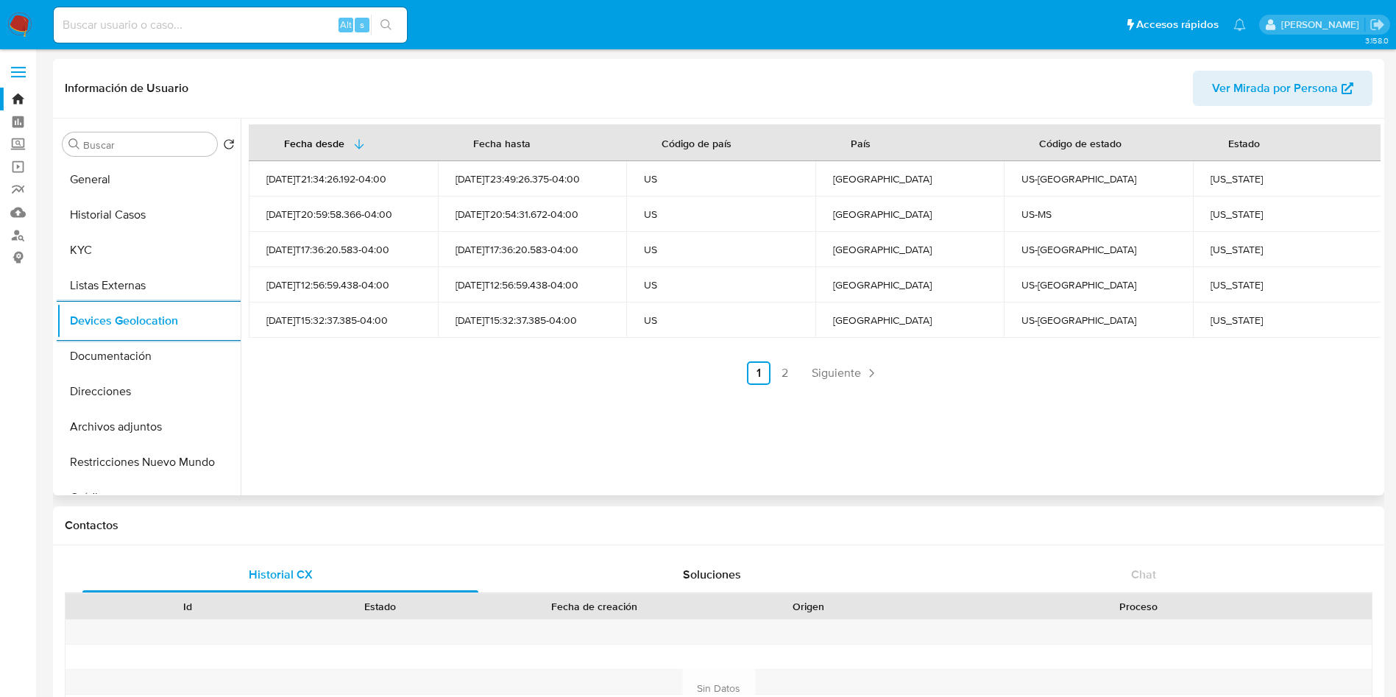
click at [837, 385] on div "Fecha desde [GEOGRAPHIC_DATA] hasta Código de país País Código de estado Estado…" at bounding box center [811, 306] width 1140 height 377
click at [842, 367] on span "Siguiente" at bounding box center [835, 373] width 49 height 12
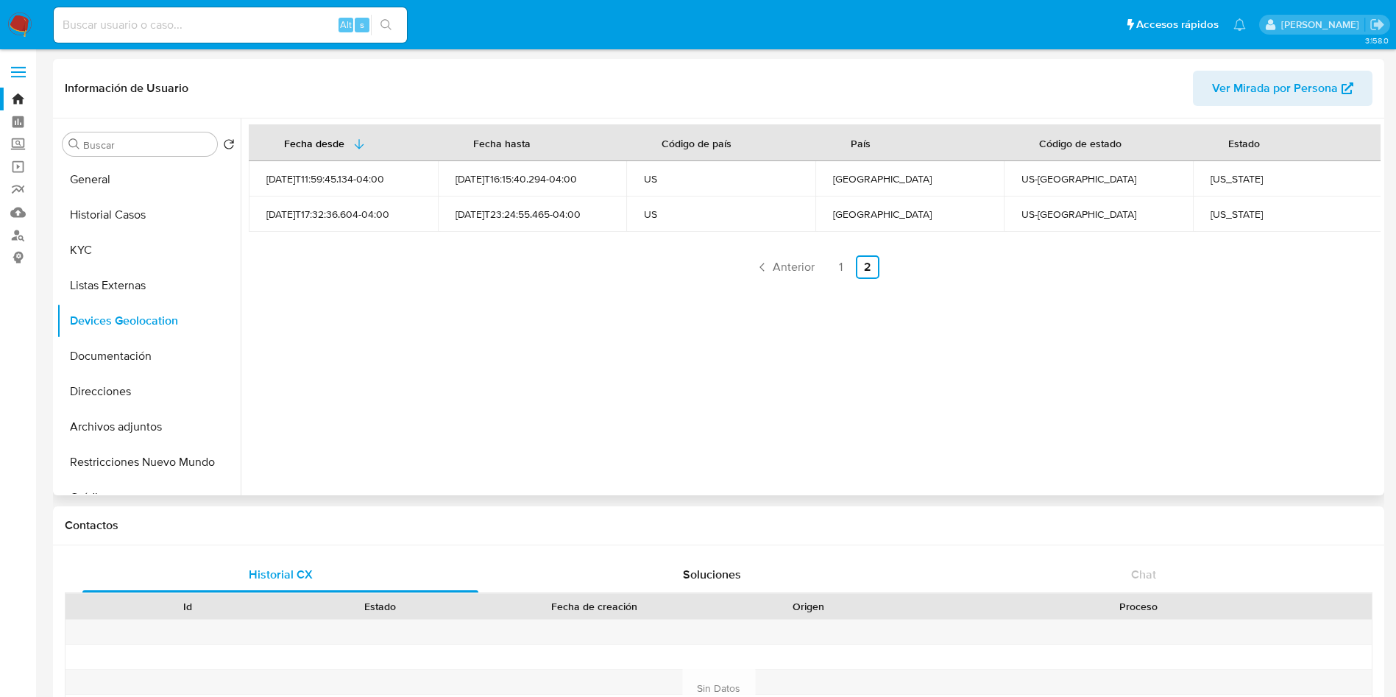
click at [1233, 215] on div "[US_STATE]" at bounding box center [1287, 213] width 154 height 13
copy div "[US_STATE]"
click at [1230, 179] on div "[US_STATE]" at bounding box center [1287, 178] width 154 height 13
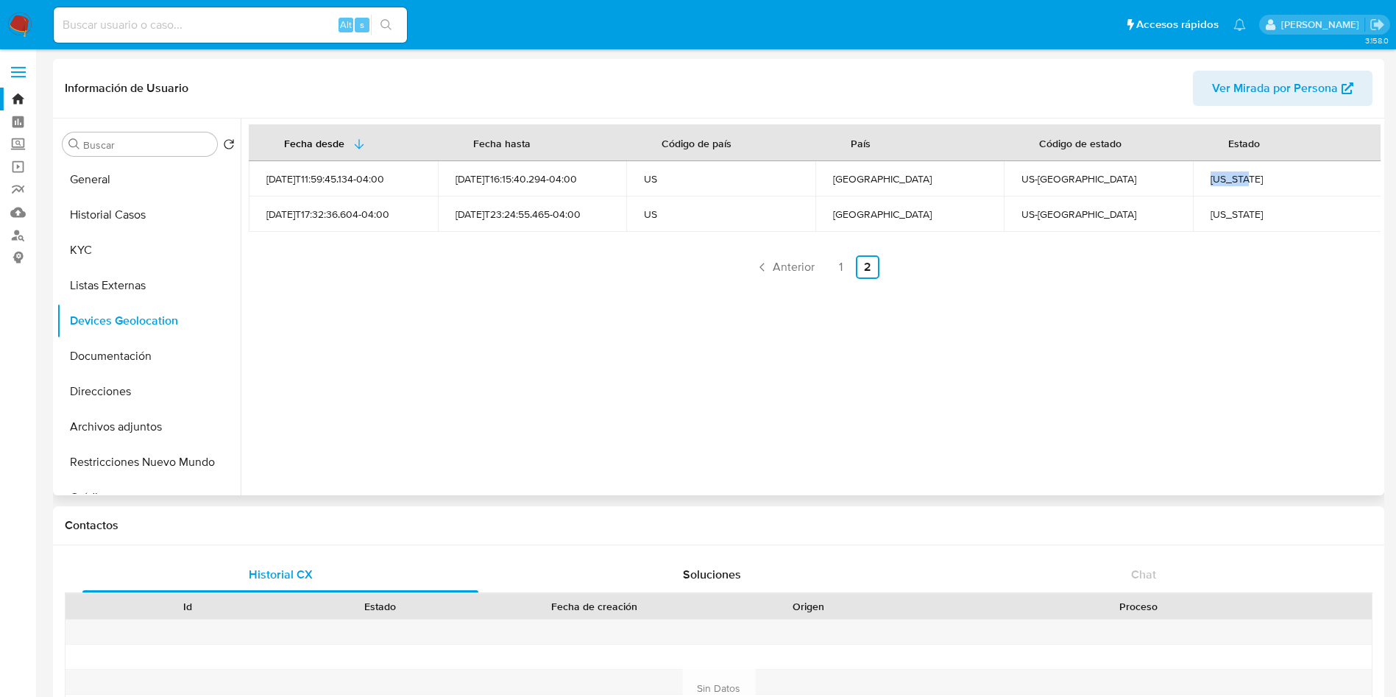
copy div "[US_STATE]"
click at [833, 264] on link "1" at bounding box center [841, 267] width 24 height 24
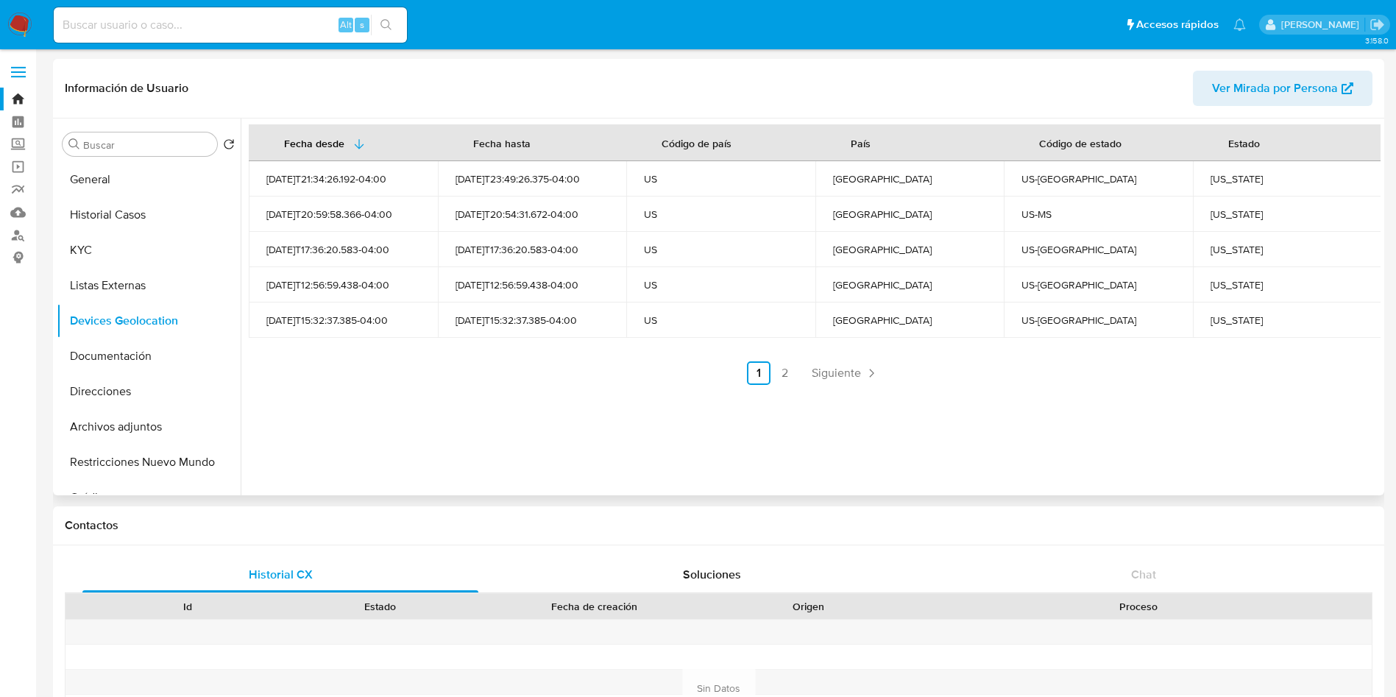
click at [1215, 322] on div "[US_STATE]" at bounding box center [1287, 319] width 154 height 13
copy div "[US_STATE]"
drag, startPoint x: 1265, startPoint y: 283, endPoint x: 1207, endPoint y: 283, distance: 57.4
click at [1210, 283] on div "[US_STATE]" at bounding box center [1287, 284] width 154 height 13
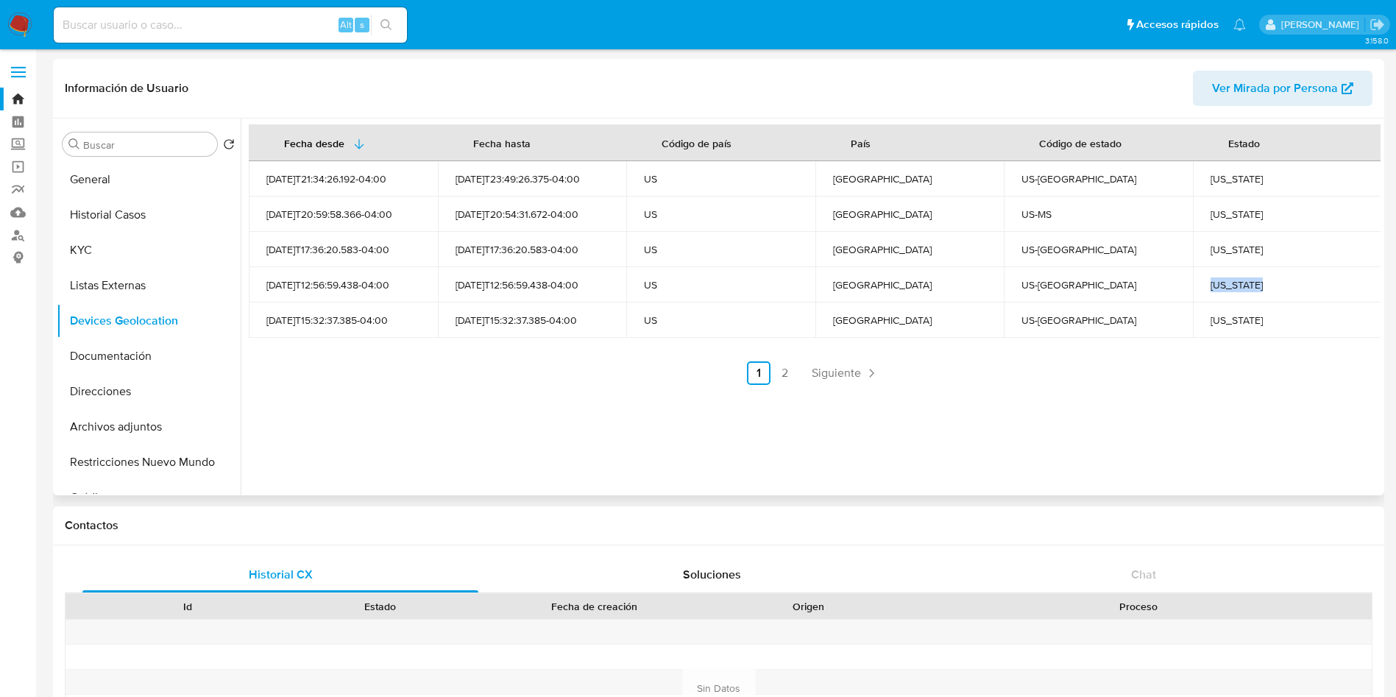
copy div "[US_STATE]"
click at [1221, 241] on td "[US_STATE]" at bounding box center [1287, 249] width 189 height 35
copy div "[US_STATE]"
click at [1219, 218] on div "[US_STATE]" at bounding box center [1287, 213] width 154 height 13
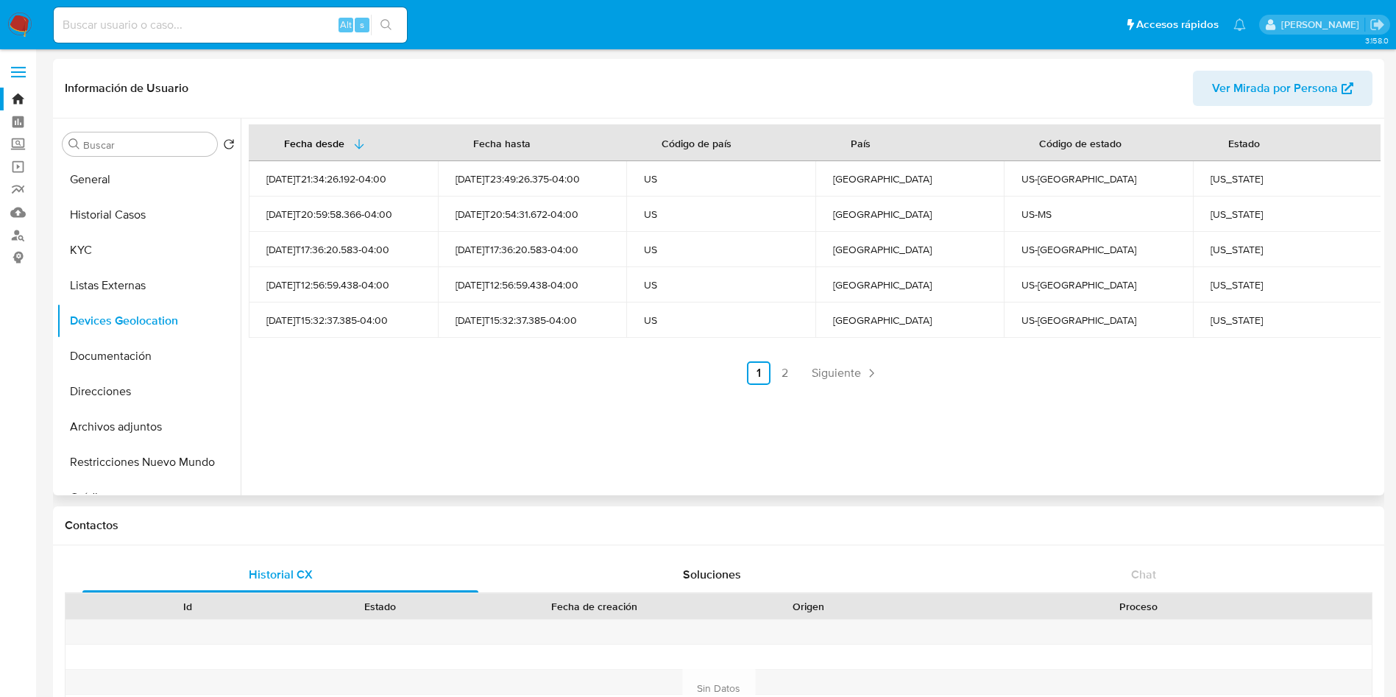
click at [1219, 218] on div "[US_STATE]" at bounding box center [1287, 213] width 154 height 13
copy div "[US_STATE]"
click at [1215, 188] on td "[US_STATE]" at bounding box center [1287, 178] width 189 height 35
click at [1217, 177] on div "[US_STATE]" at bounding box center [1287, 178] width 154 height 13
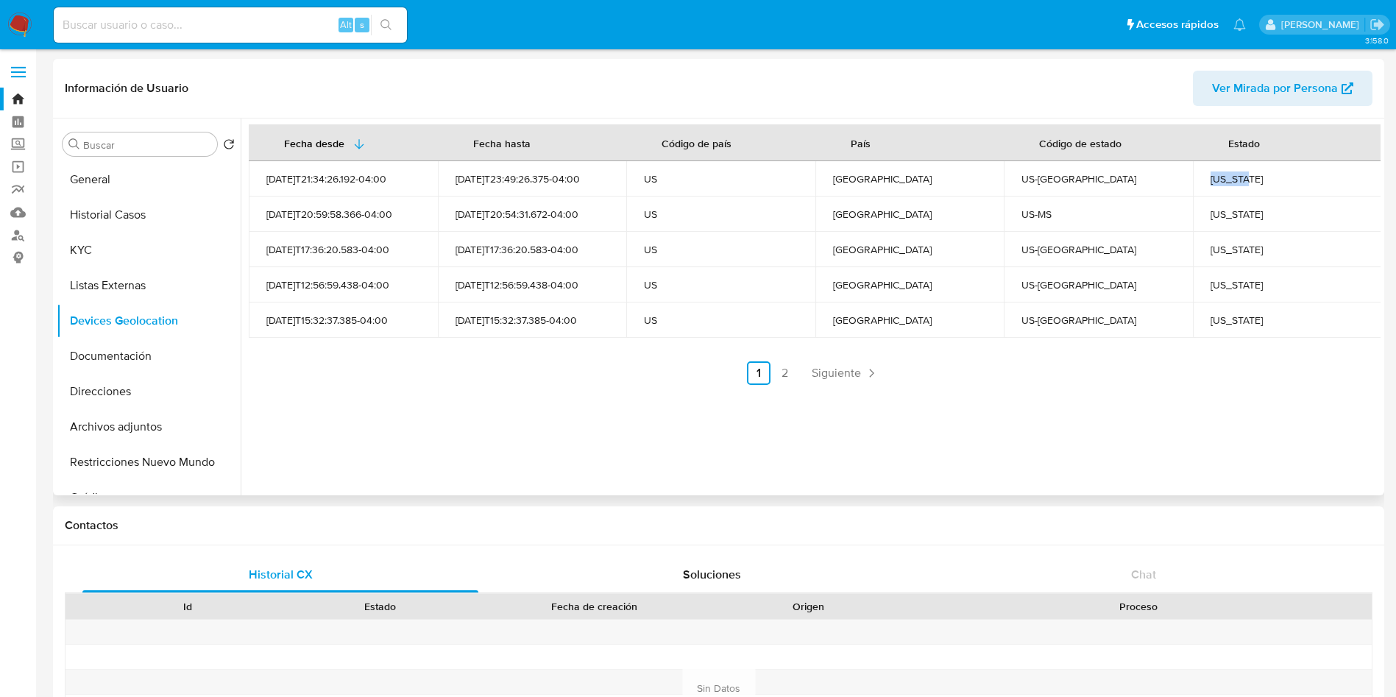
copy div "[US_STATE]"
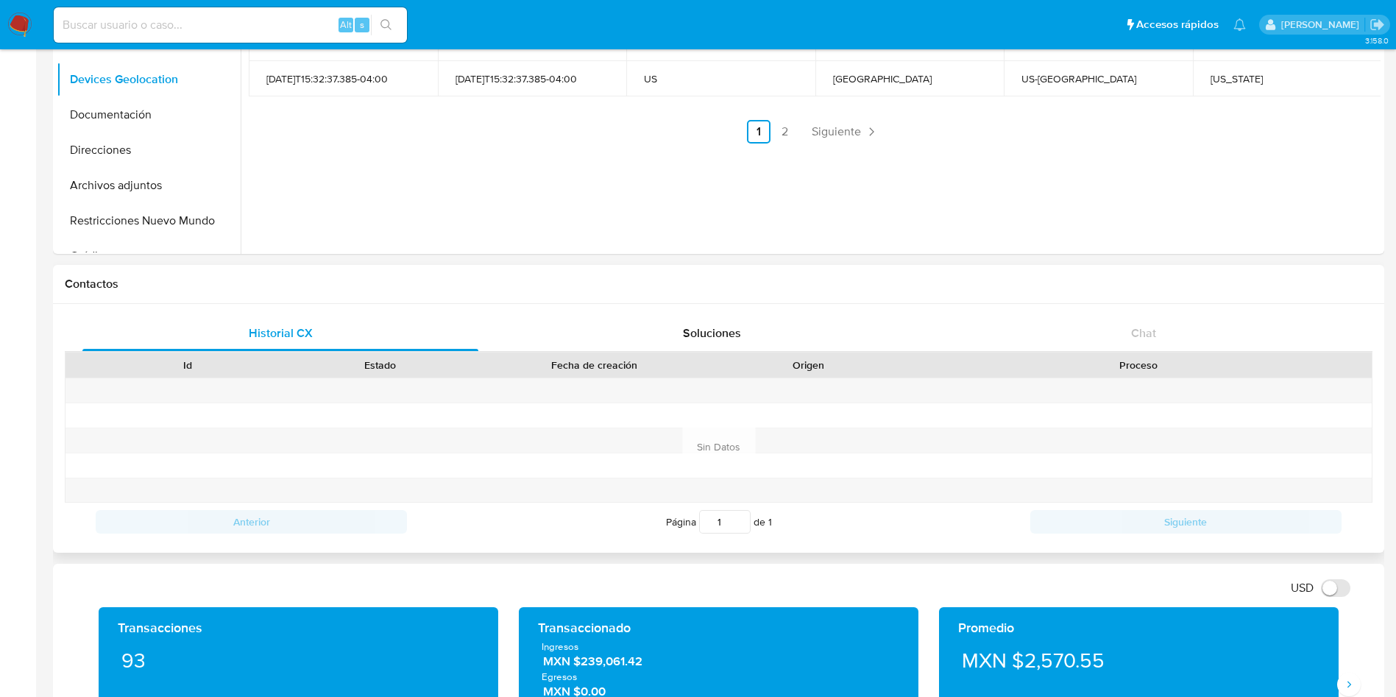
scroll to position [662, 0]
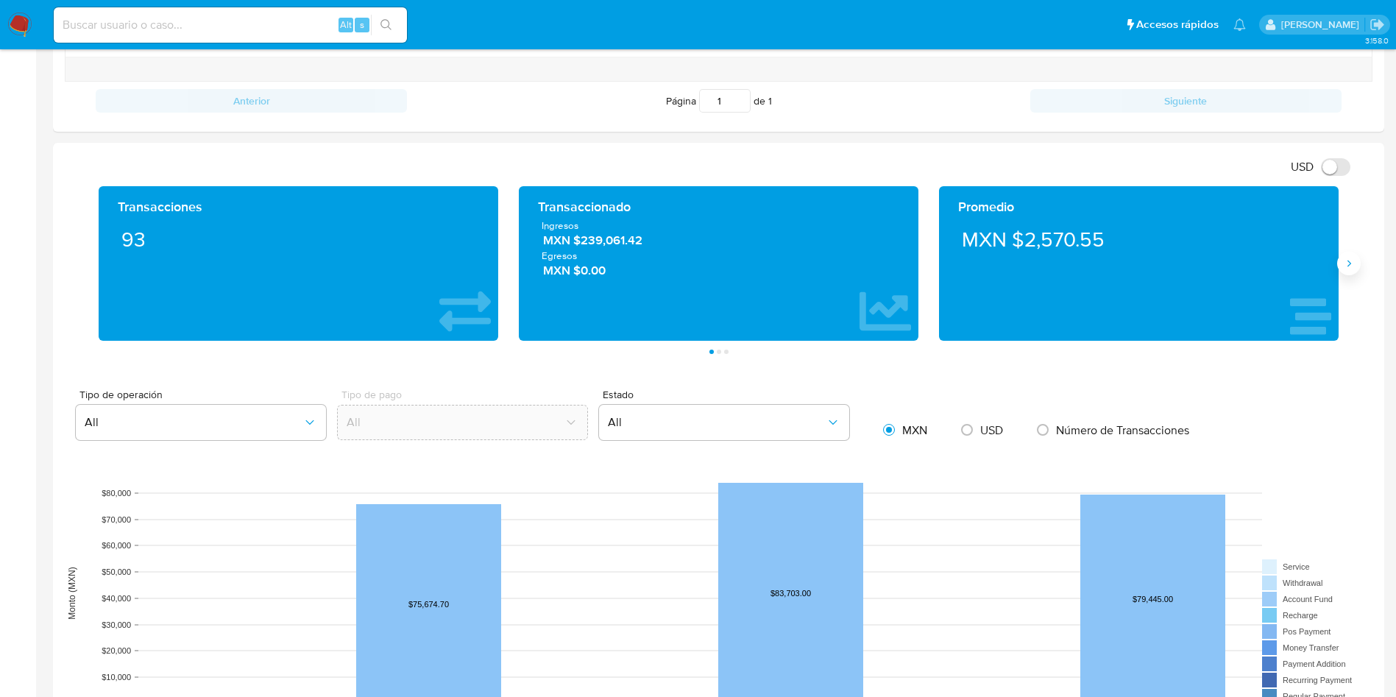
click at [1350, 266] on icon "Siguiente" at bounding box center [1349, 263] width 12 height 12
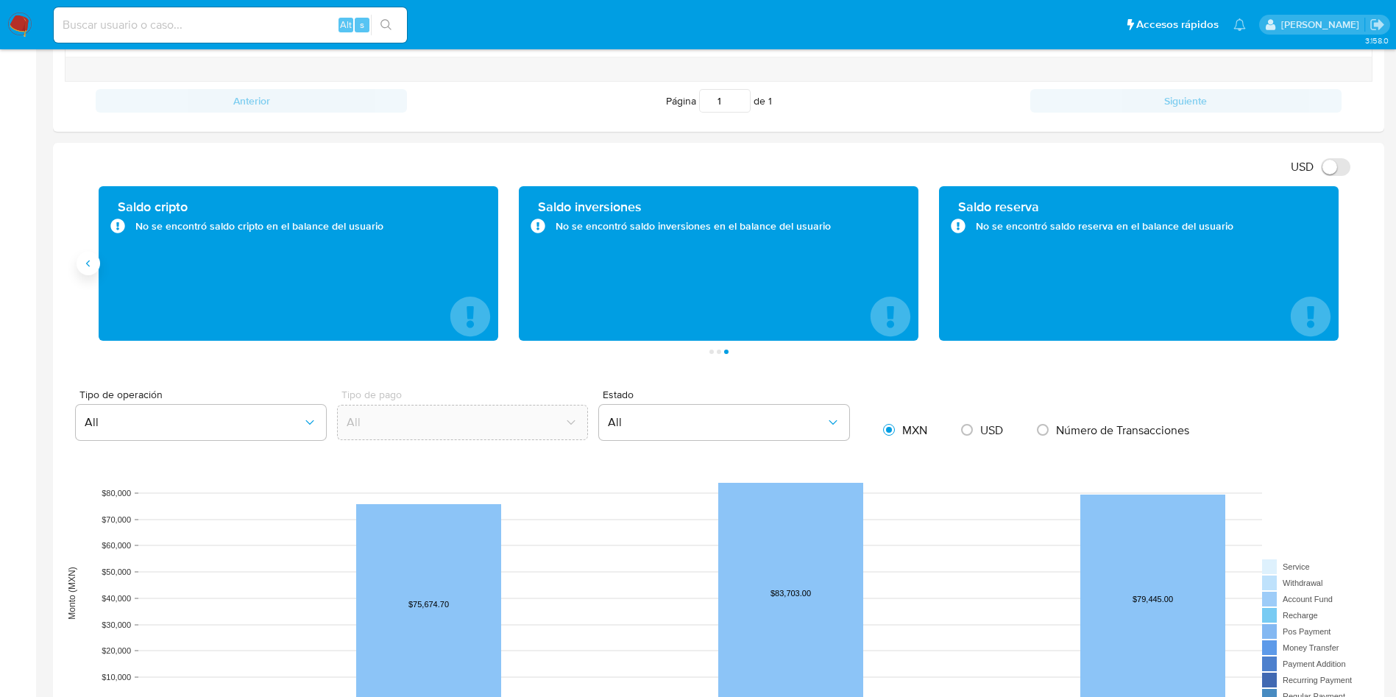
click at [91, 264] on icon "Anterior" at bounding box center [88, 263] width 12 height 12
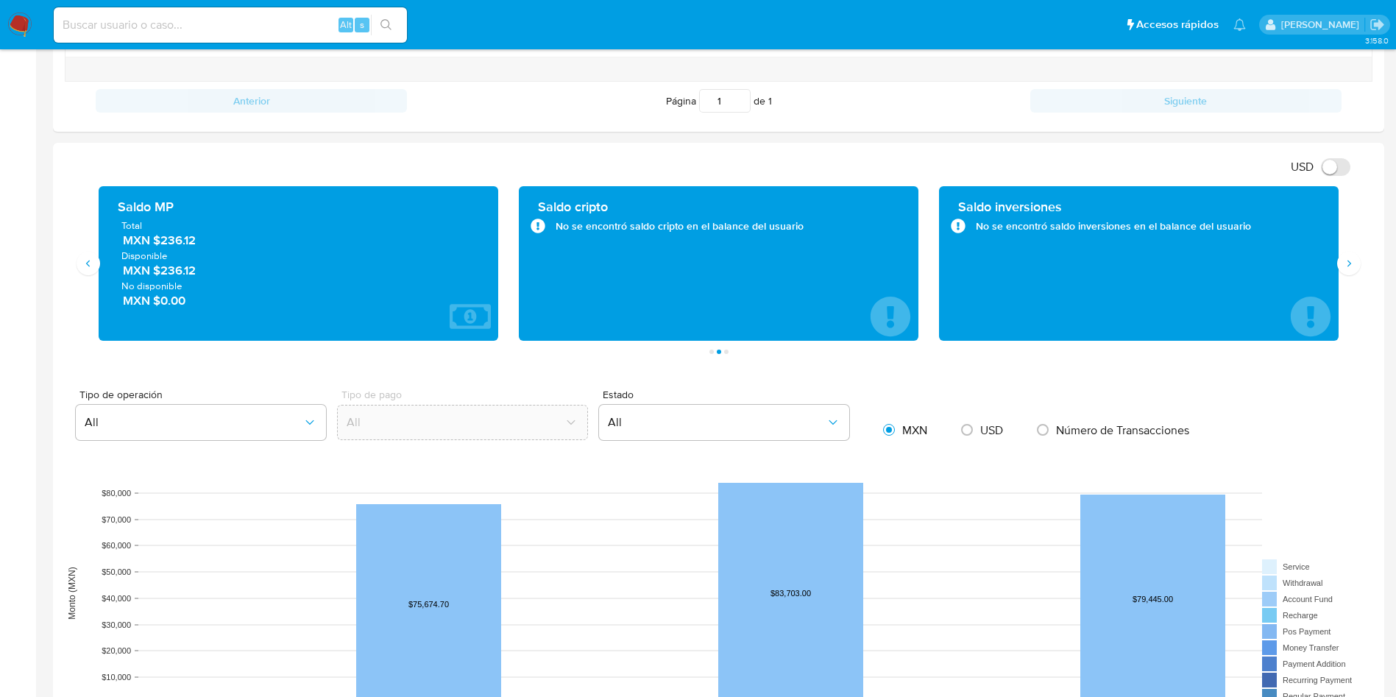
drag, startPoint x: 207, startPoint y: 243, endPoint x: 185, endPoint y: 243, distance: 22.1
click at [197, 243] on span "MXN $236.12" at bounding box center [299, 240] width 352 height 17
drag, startPoint x: 185, startPoint y: 243, endPoint x: 159, endPoint y: 244, distance: 25.8
click at [159, 244] on span "MXN $236.12" at bounding box center [299, 240] width 352 height 17
click at [202, 247] on span "MXN $236.12" at bounding box center [299, 240] width 352 height 17
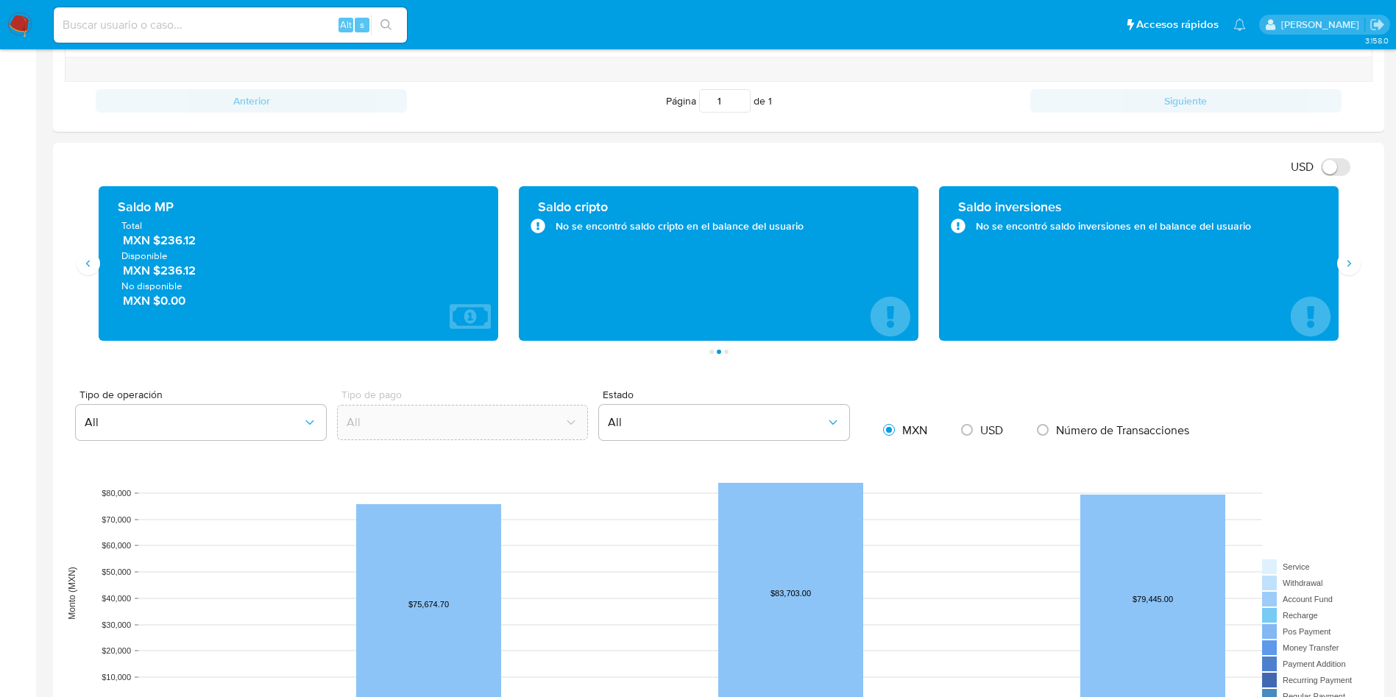
click at [165, 244] on span "MXN $236.12" at bounding box center [299, 240] width 352 height 17
drag, startPoint x: 159, startPoint y: 246, endPoint x: 200, endPoint y: 246, distance: 41.2
click at [200, 246] on span "MXN $236.12" at bounding box center [299, 240] width 352 height 17
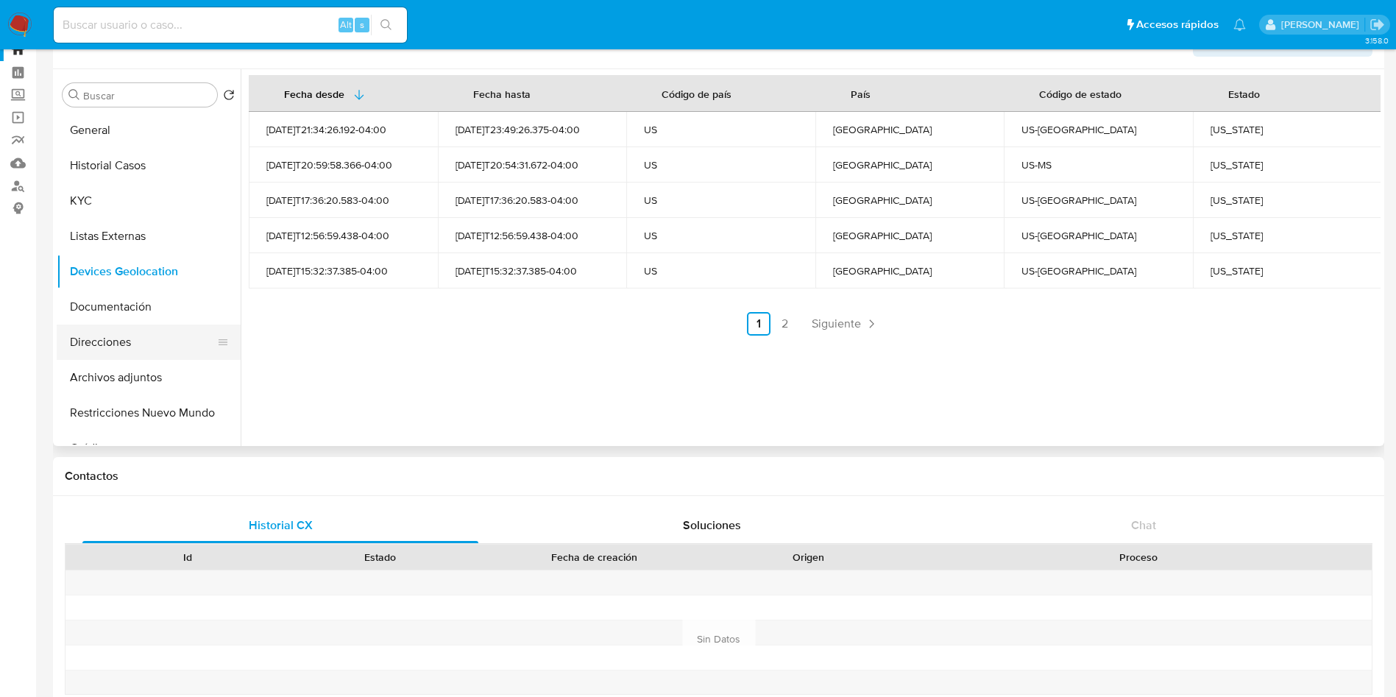
scroll to position [0, 0]
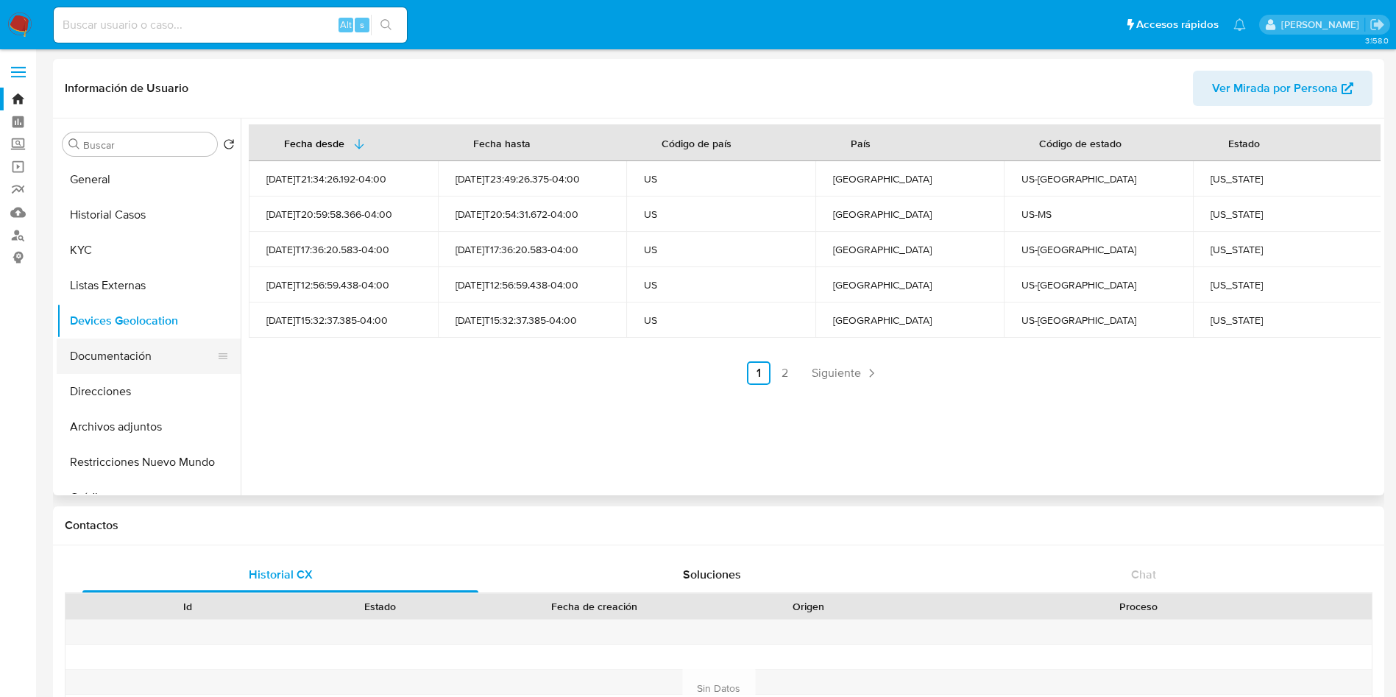
click at [127, 352] on button "Documentación" at bounding box center [143, 355] width 172 height 35
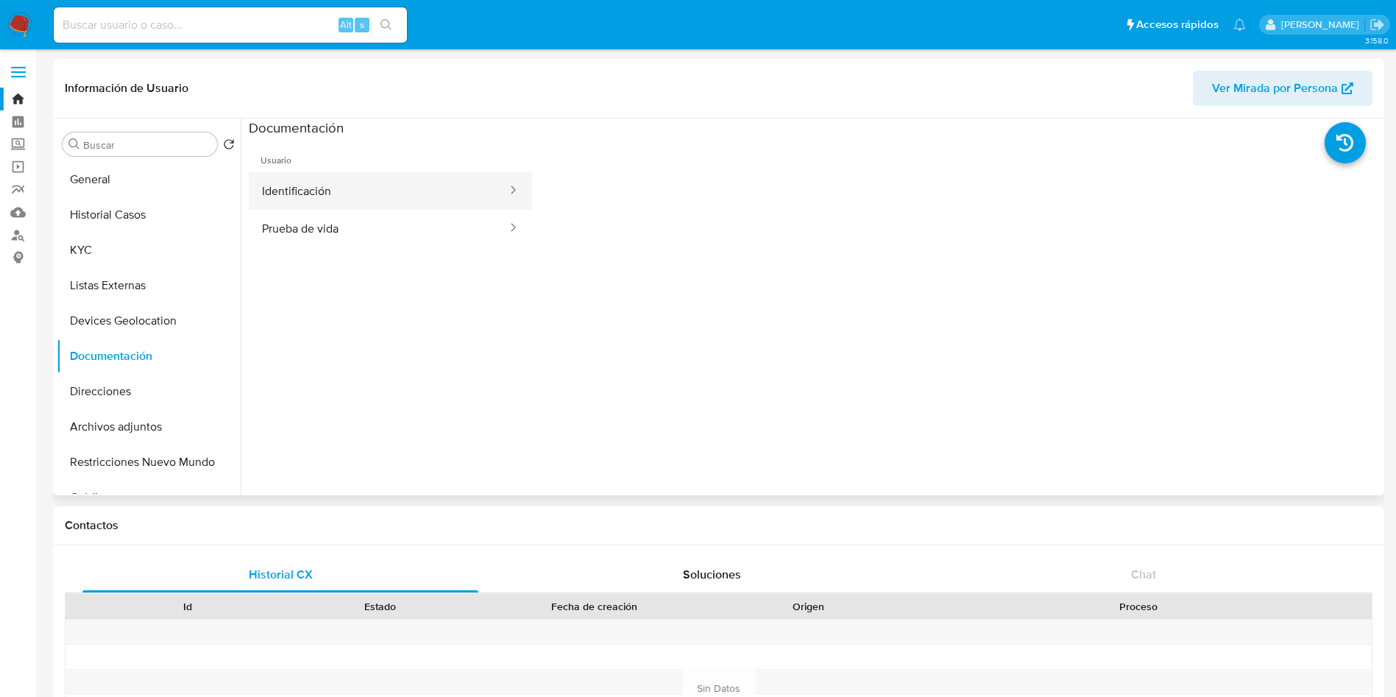
click at [377, 198] on button "Identificación" at bounding box center [379, 191] width 260 height 38
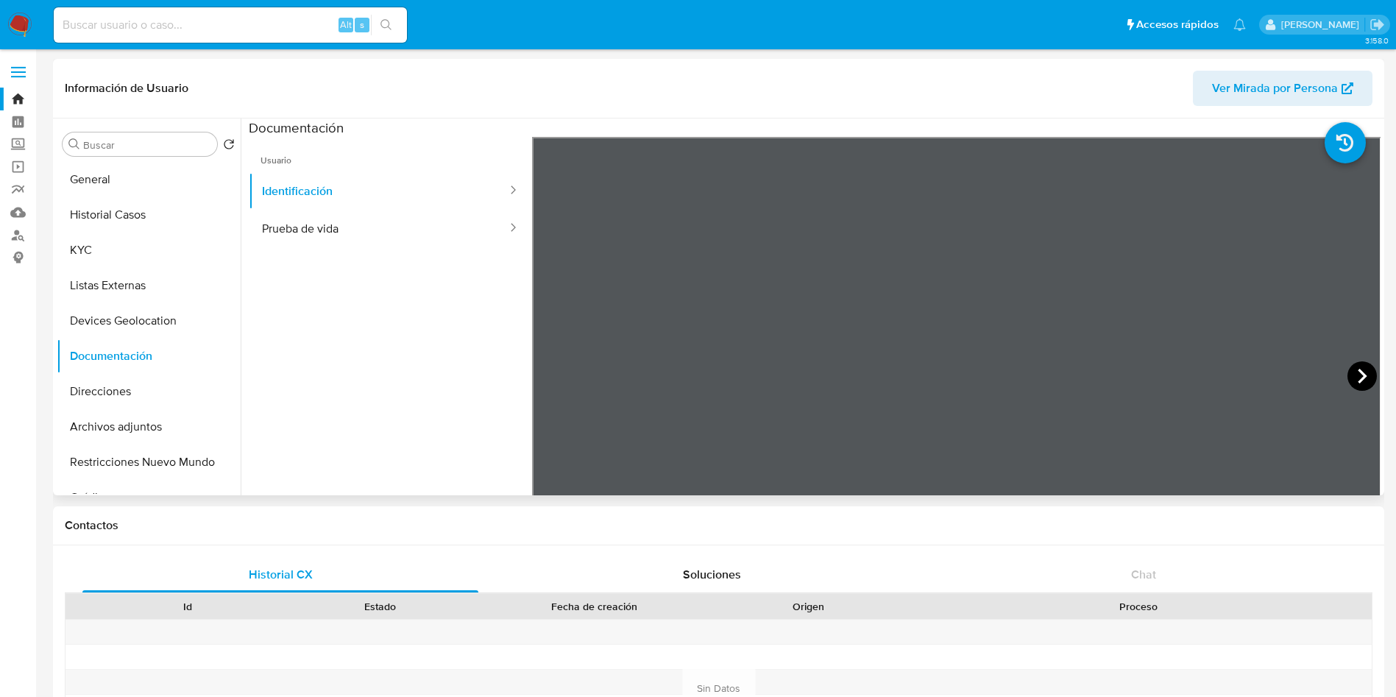
click at [1357, 368] on icon at bounding box center [1361, 375] width 29 height 29
click at [405, 224] on button "Prueba de vida" at bounding box center [379, 229] width 260 height 38
click at [149, 391] on button "Direcciones" at bounding box center [143, 391] width 172 height 35
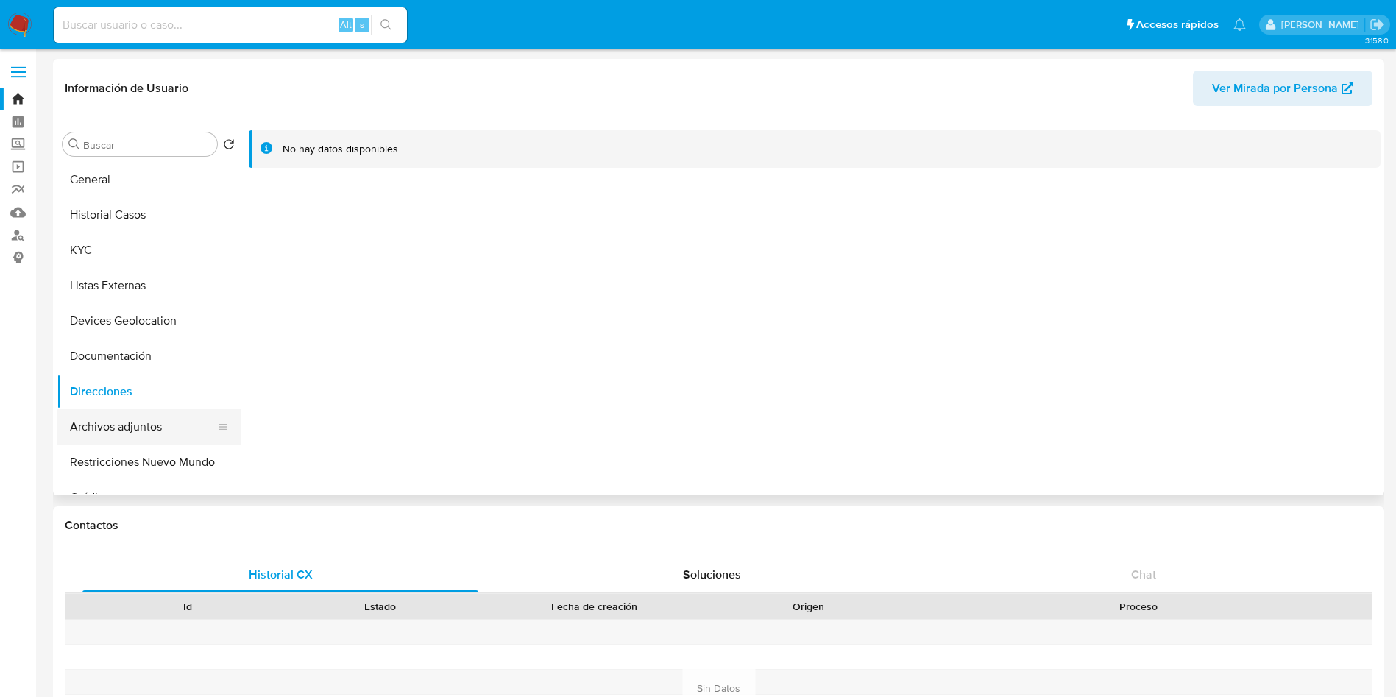
click at [119, 422] on button "Archivos adjuntos" at bounding box center [143, 426] width 172 height 35
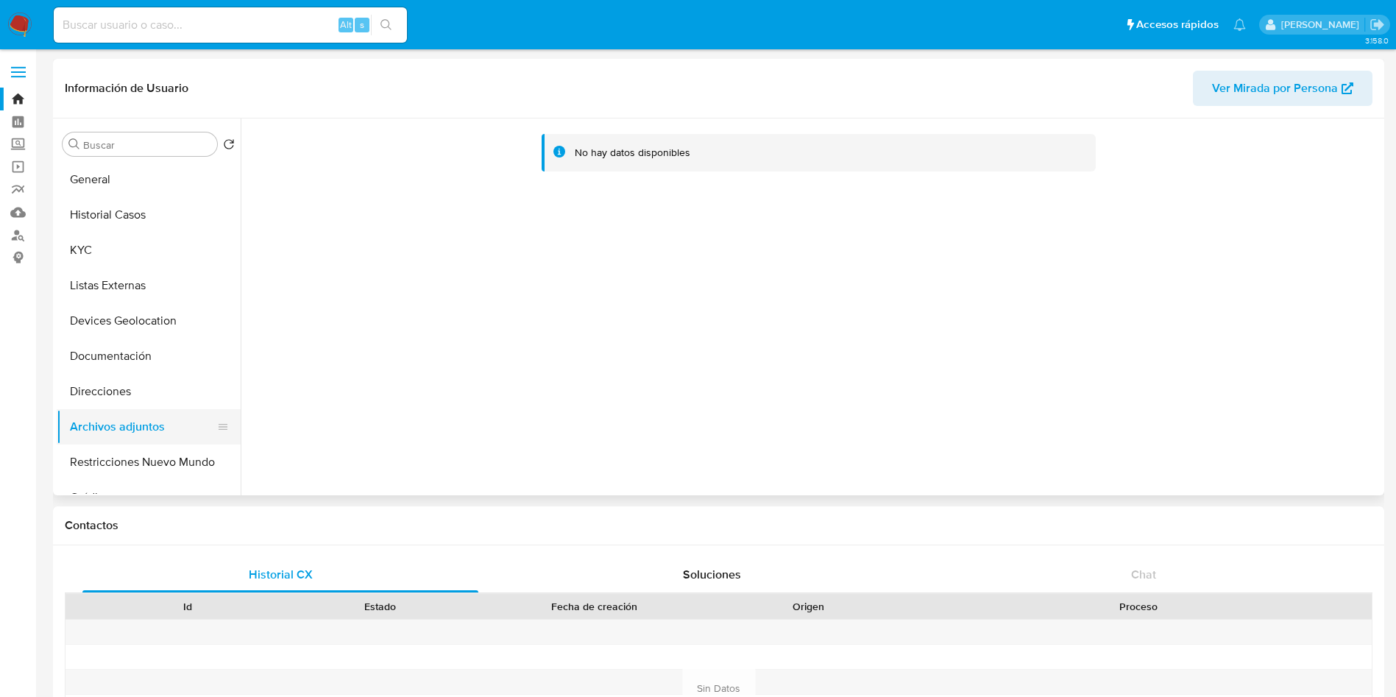
scroll to position [110, 0]
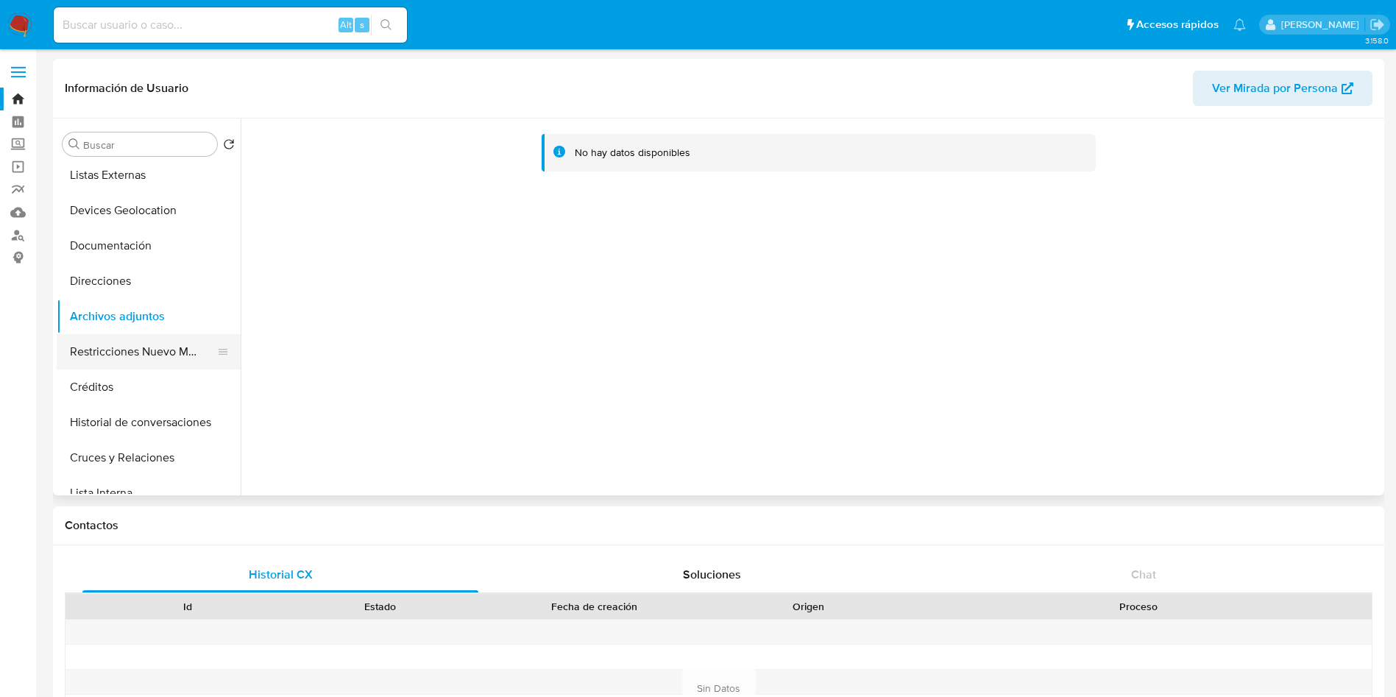
click at [138, 344] on button "Restricciones Nuevo Mundo" at bounding box center [143, 351] width 172 height 35
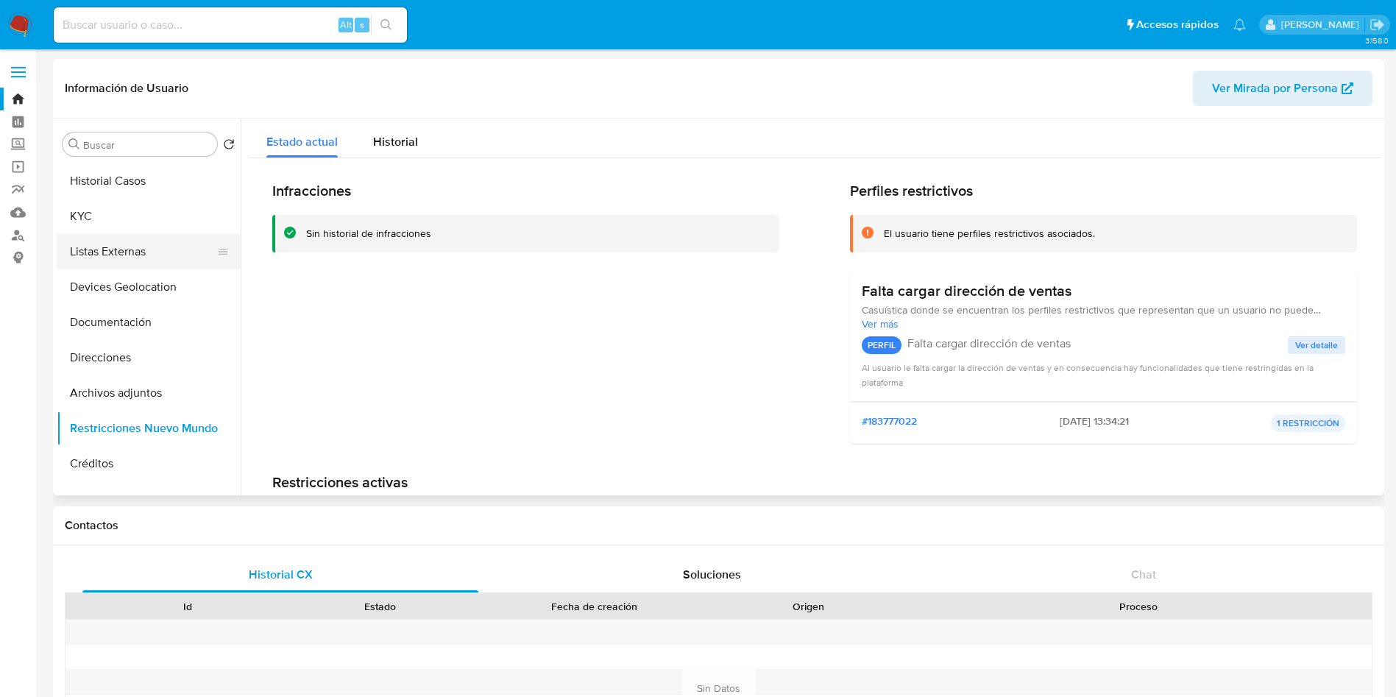
scroll to position [0, 0]
click at [151, 235] on button "KYC" at bounding box center [143, 249] width 172 height 35
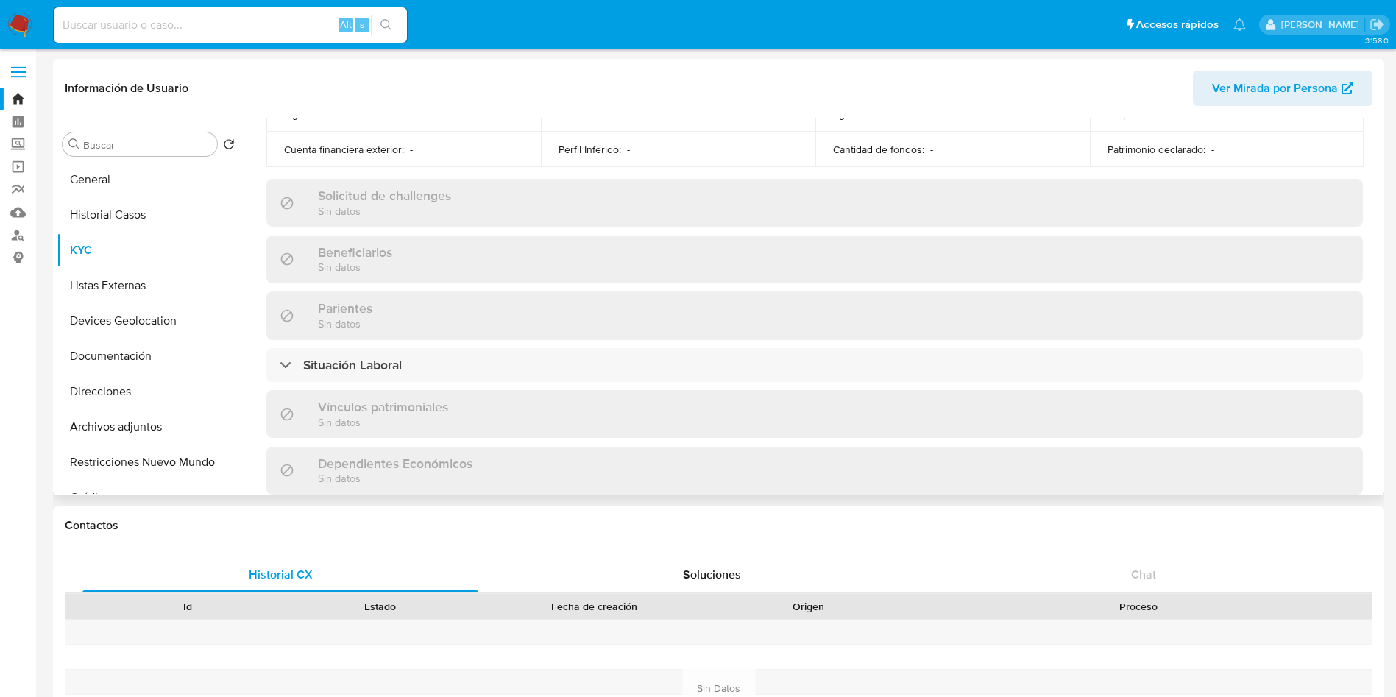
scroll to position [910, 0]
